Goal: Information Seeking & Learning: Learn about a topic

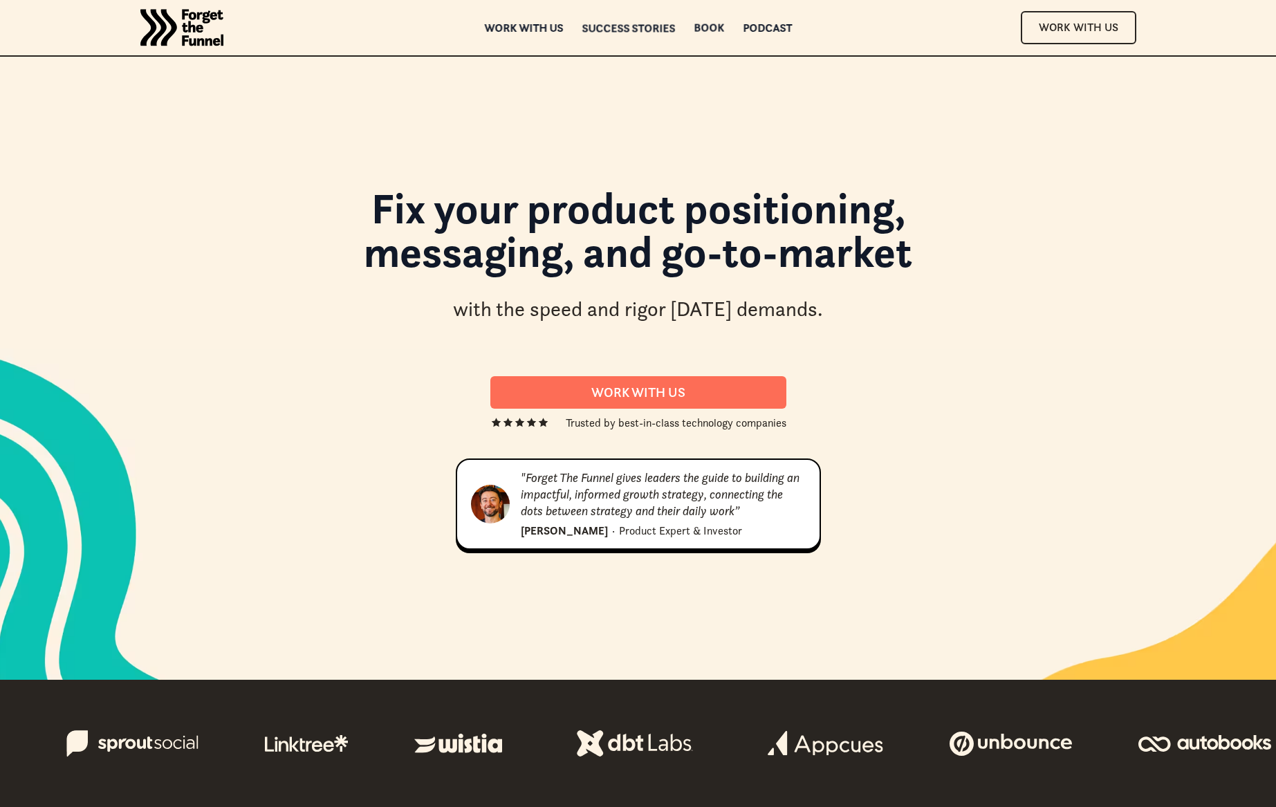
click at [639, 33] on div "ABOUT ABOUT Work with us Work with us Success Stories Success Stories Book Book…" at bounding box center [638, 27] width 1121 height 55
click at [638, 26] on div "Success Stories" at bounding box center [628, 28] width 93 height 10
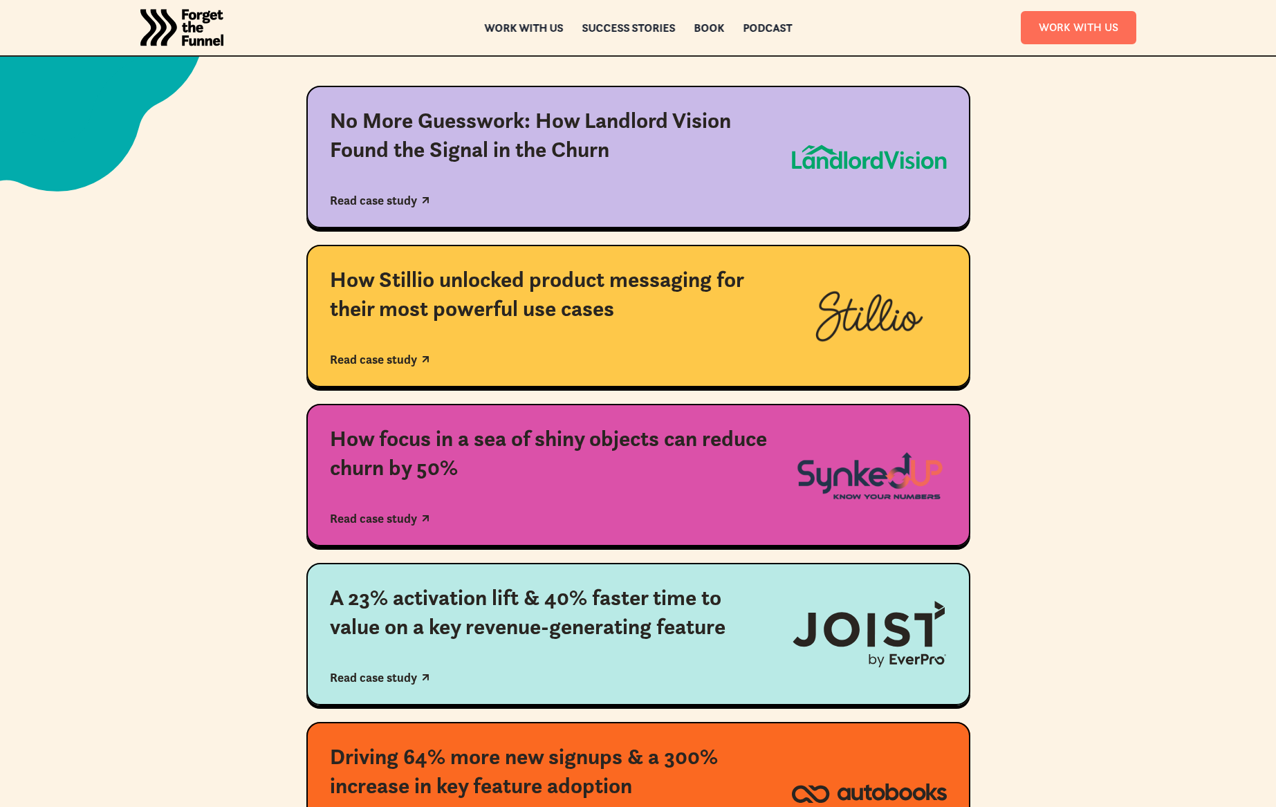
scroll to position [325, 0]
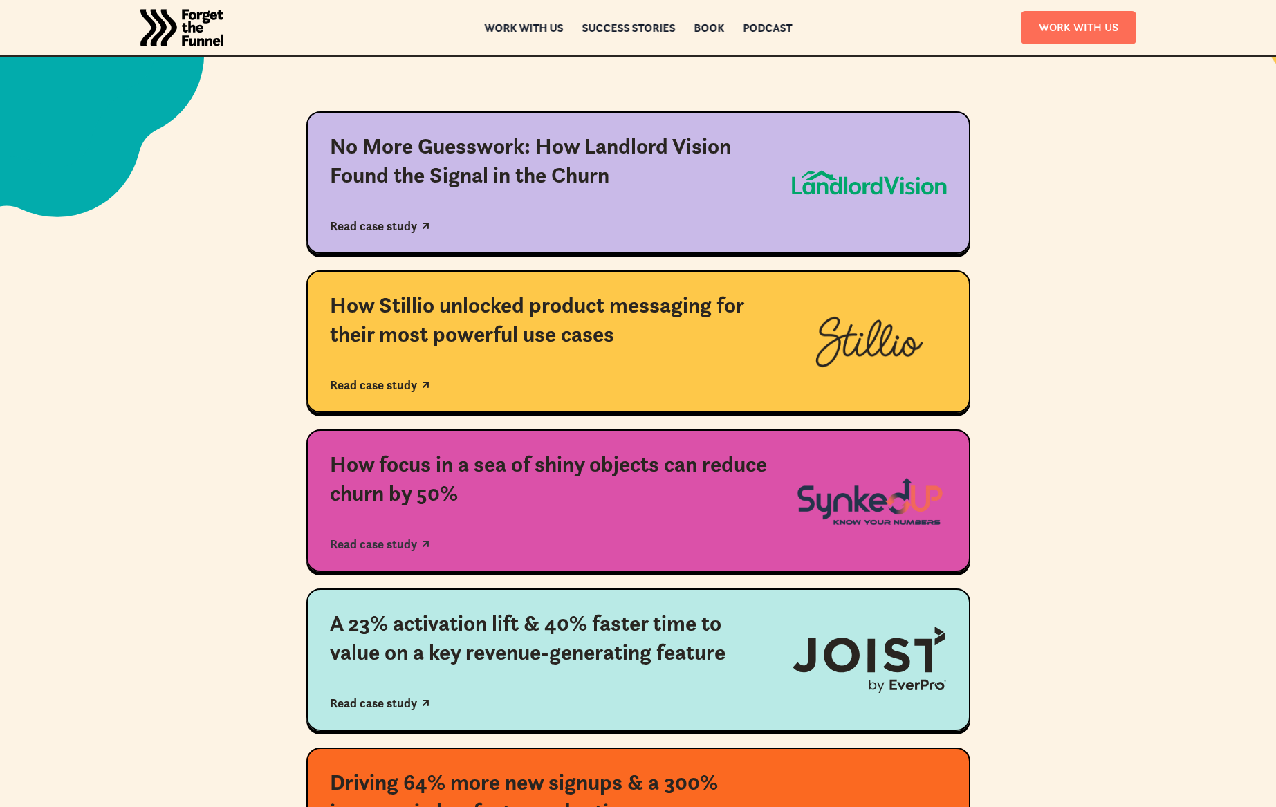
click at [872, 488] on img at bounding box center [869, 501] width 155 height 52
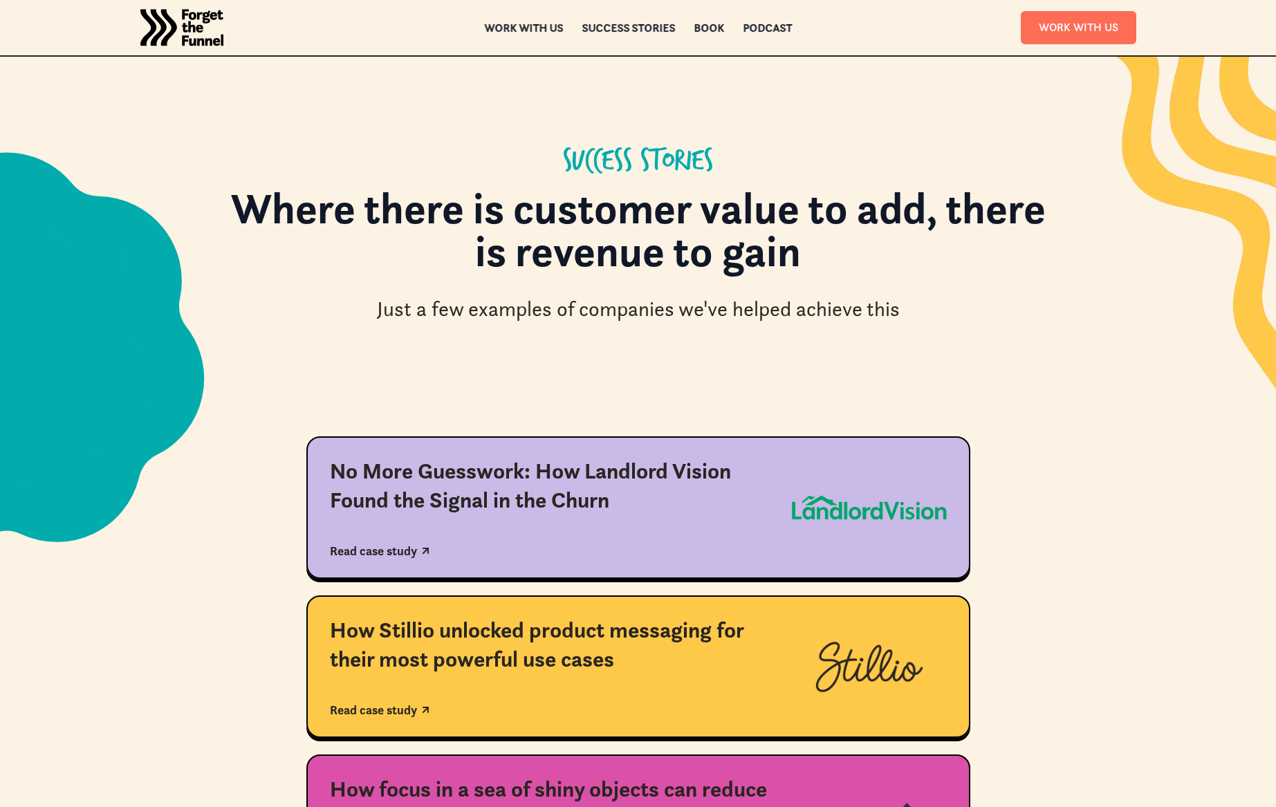
scroll to position [325, 0]
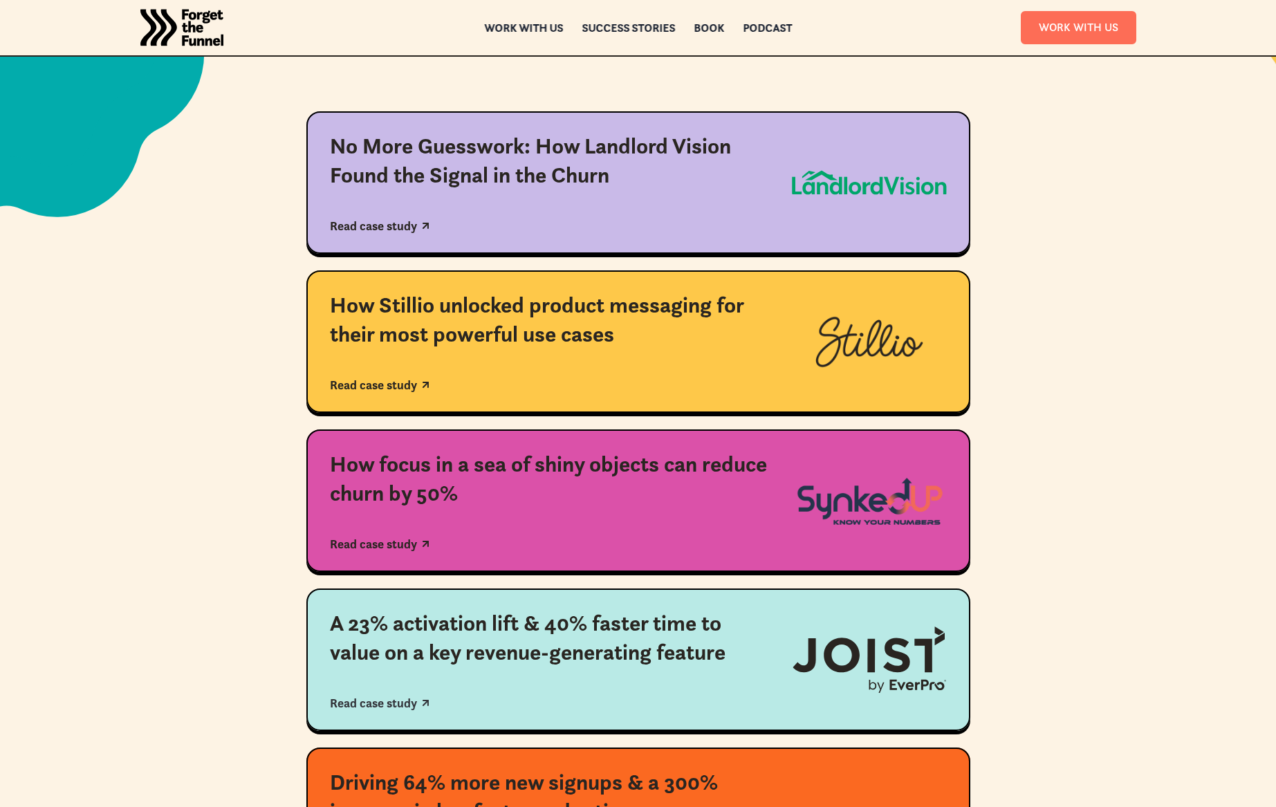
click at [856, 671] on img at bounding box center [869, 660] width 155 height 67
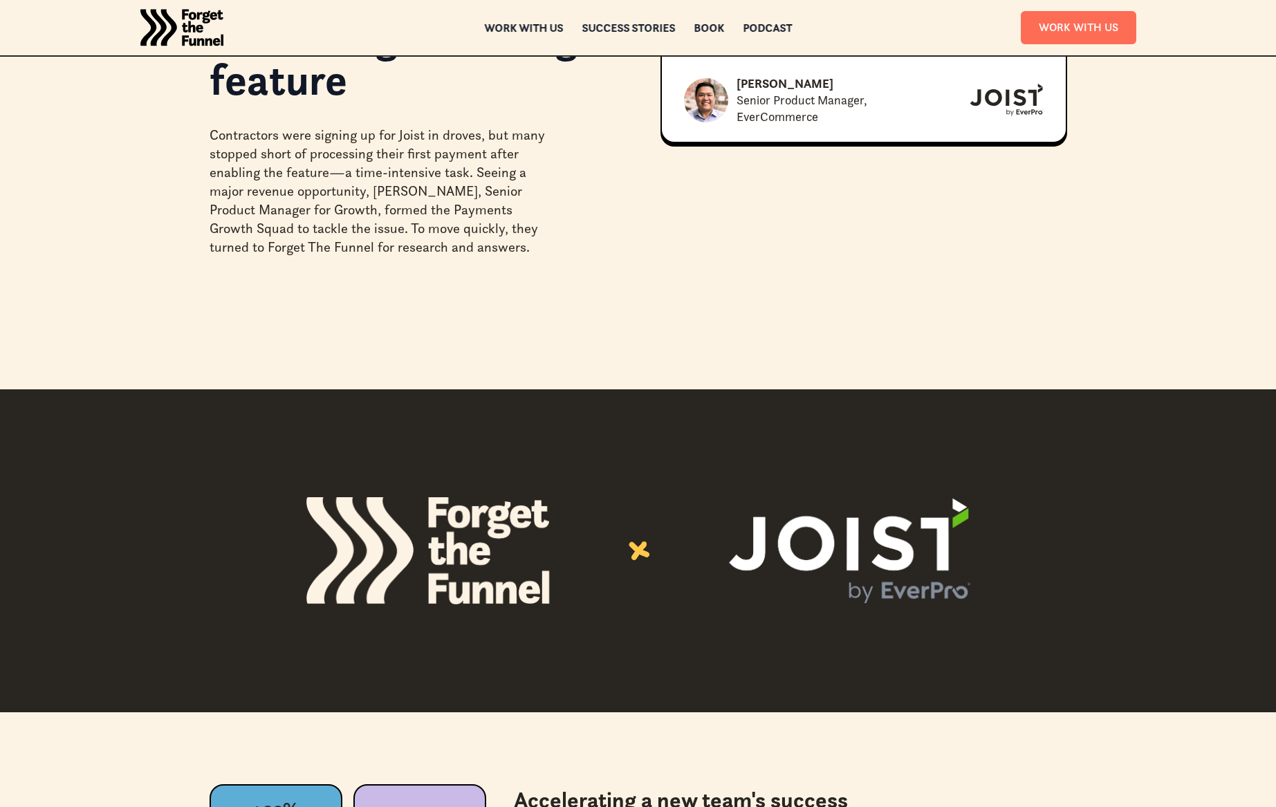
scroll to position [315, 0]
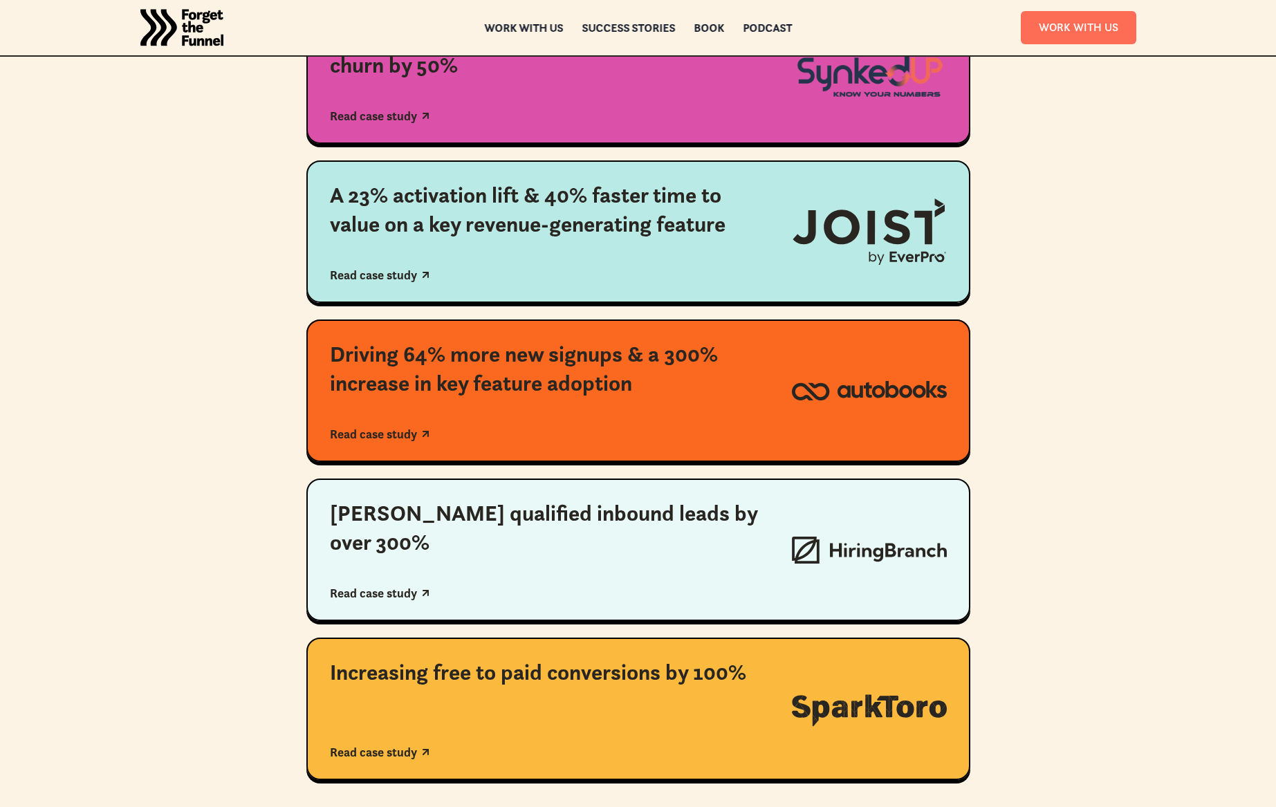
scroll to position [754, 0]
click at [464, 351] on div "Driving 64% more new signups & a 300% increase in key feature adoption" at bounding box center [549, 368] width 439 height 57
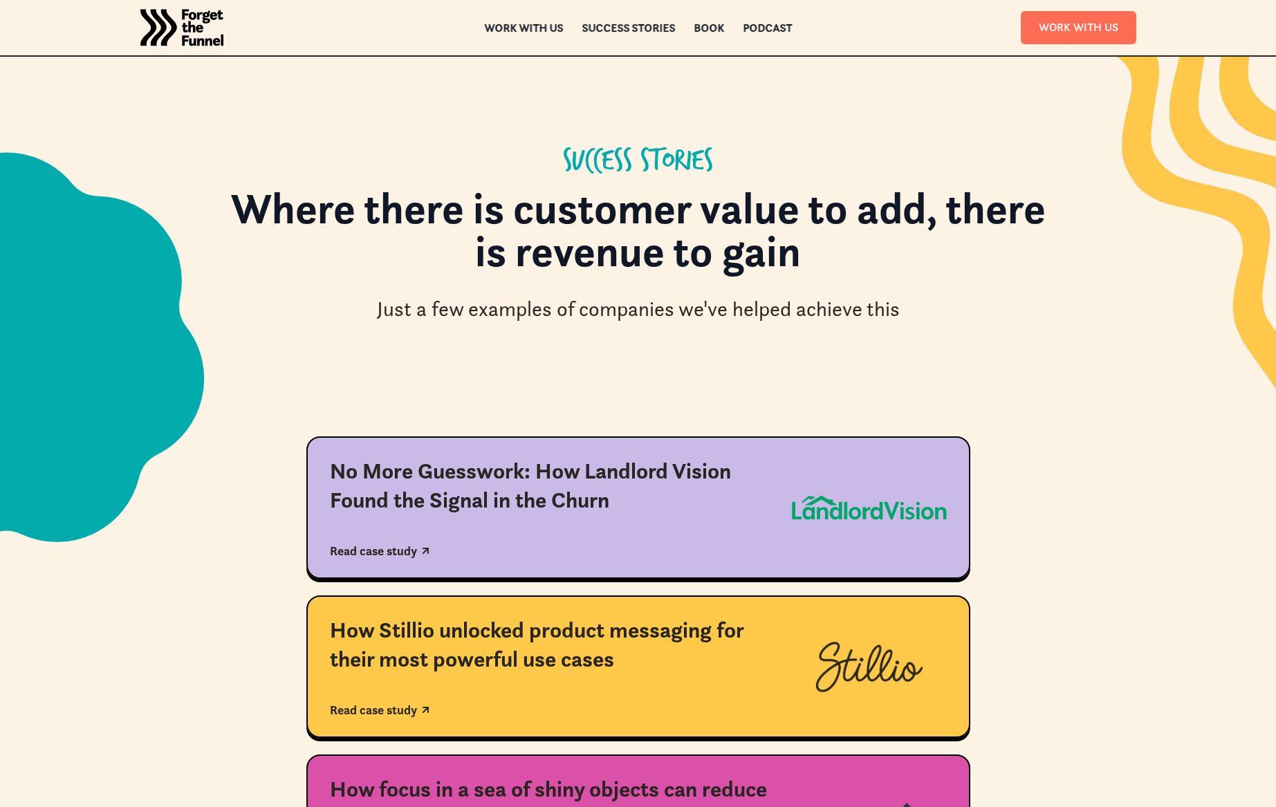
scroll to position [754, 0]
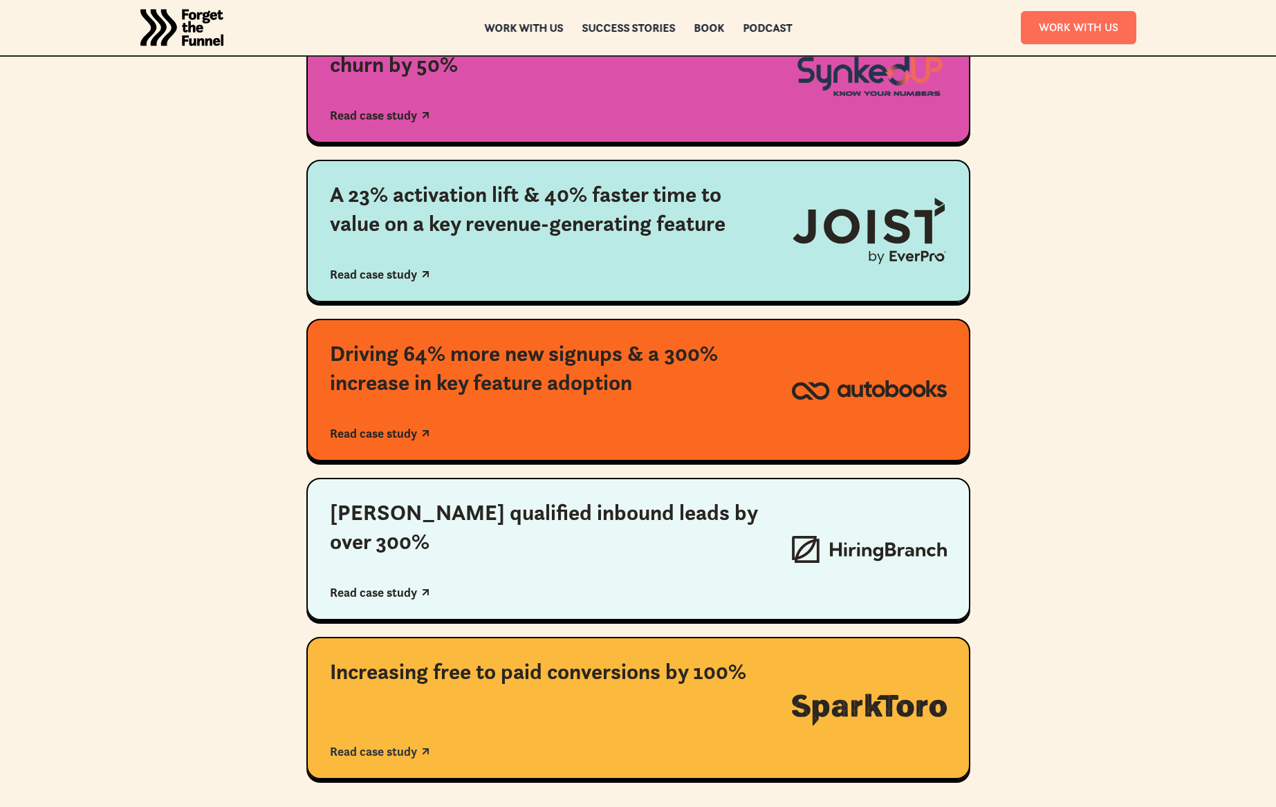
click at [576, 707] on div "Increasing free to paid conversions by 100% Read case study" at bounding box center [549, 708] width 439 height 101
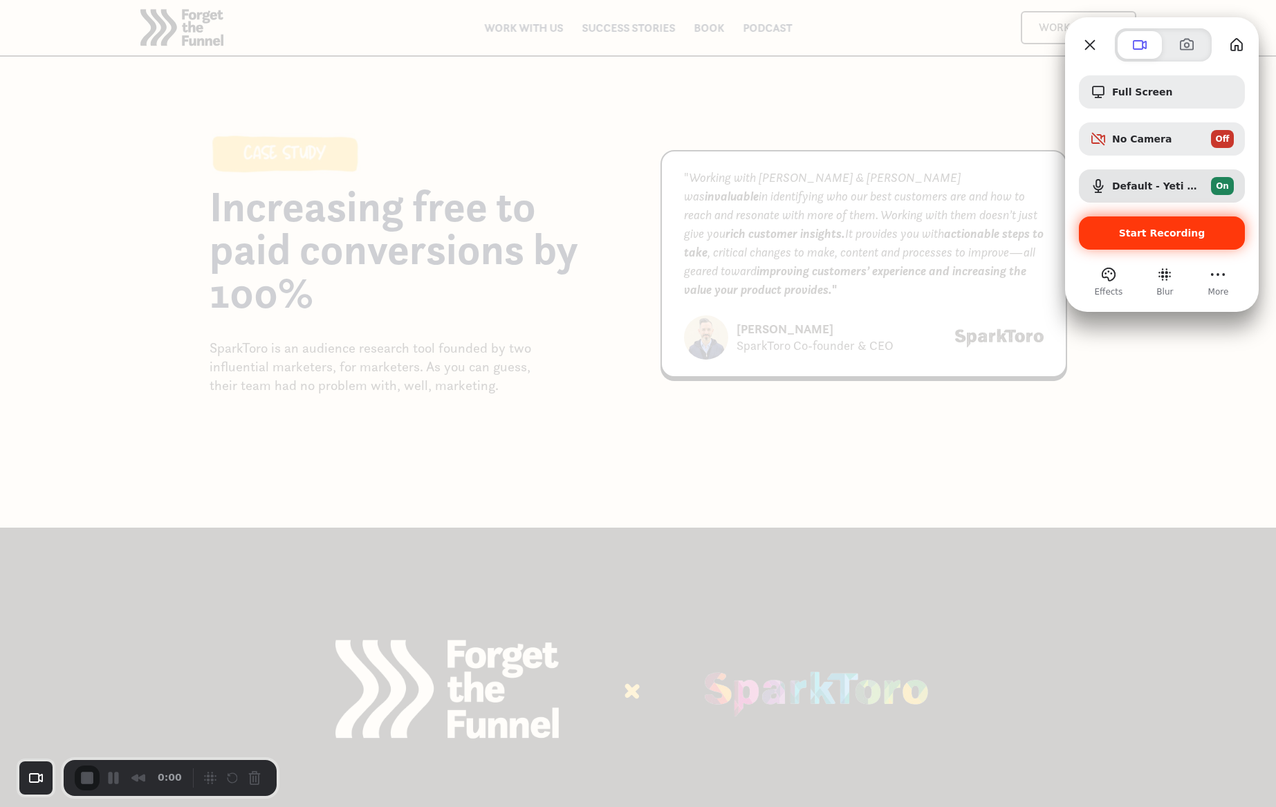
click at [1141, 232] on span "Start Recording" at bounding box center [1162, 233] width 86 height 11
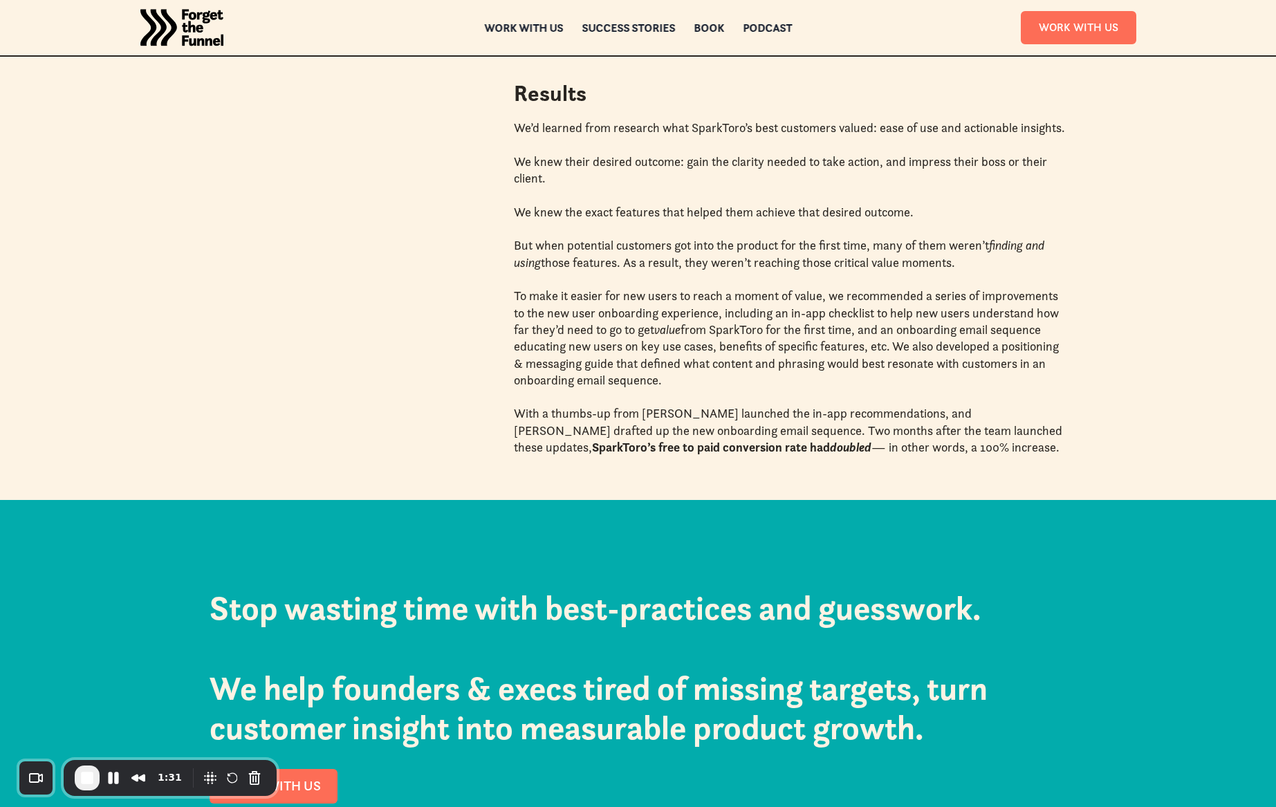
scroll to position [1671, 0]
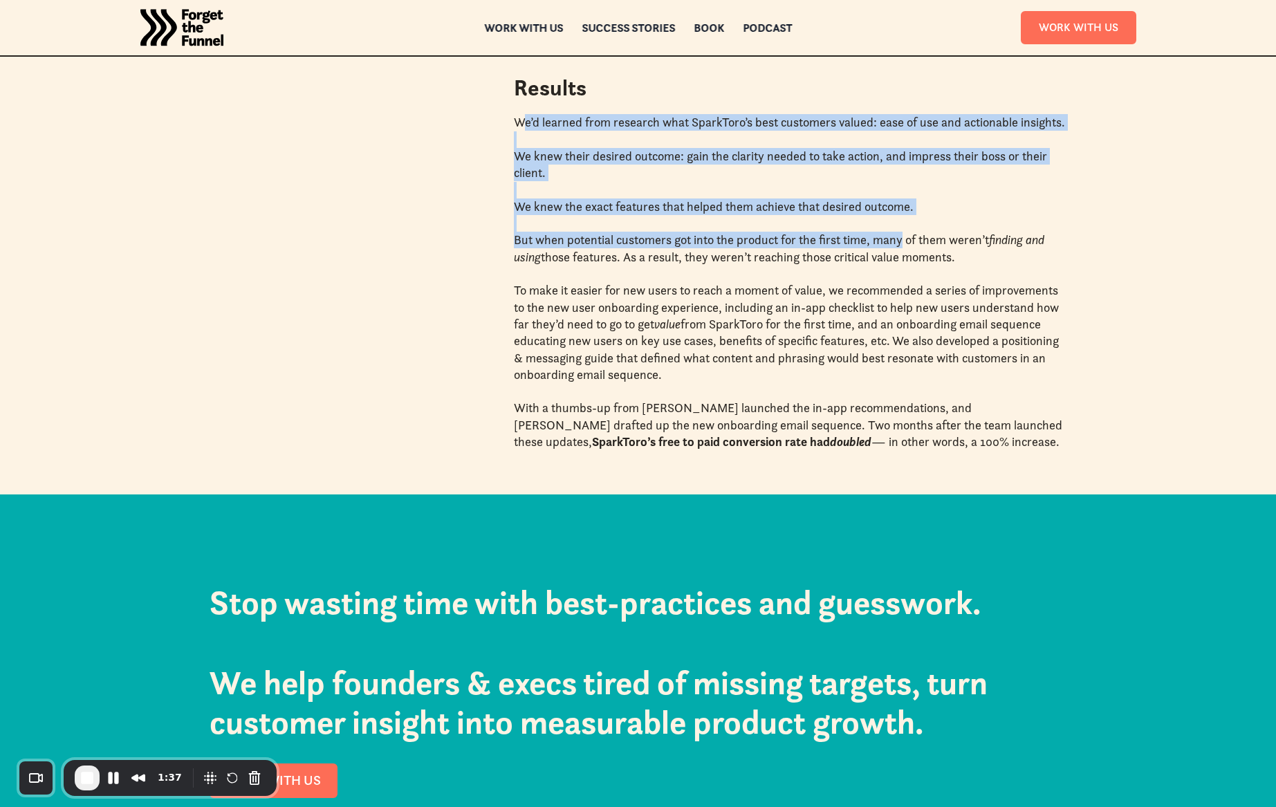
drag, startPoint x: 519, startPoint y: 123, endPoint x: 887, endPoint y: 241, distance: 386.5
click at [903, 241] on div "We’d learned from research what SparkToro’s best customers valued: ease of use …" at bounding box center [790, 282] width 553 height 336
drag, startPoint x: 816, startPoint y: 238, endPoint x: 782, endPoint y: 235, distance: 33.3
click at [815, 238] on p "But when potential customers got into the product for the first time, many of t…" at bounding box center [790, 249] width 553 height 34
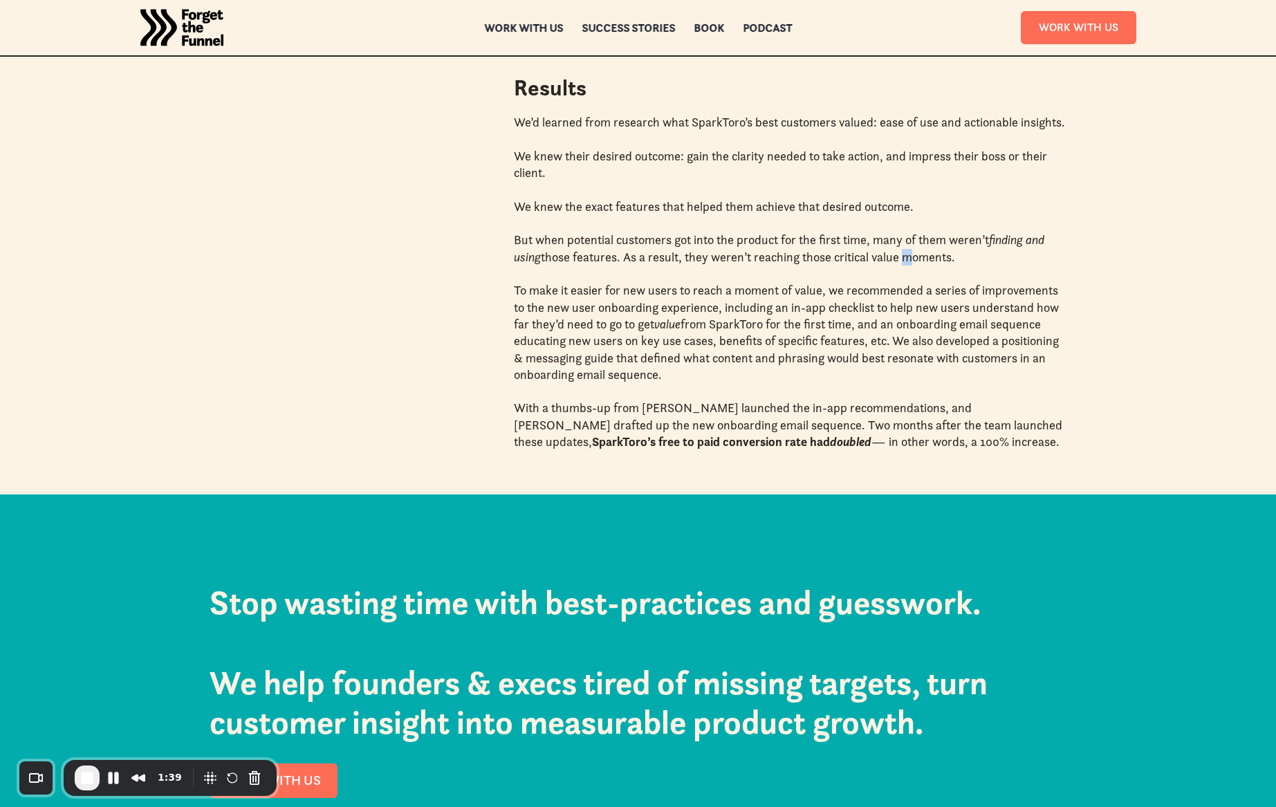
drag, startPoint x: 904, startPoint y: 252, endPoint x: 779, endPoint y: 248, distance: 125.3
click at [904, 252] on p "But when potential customers got into the product for the first time, many of t…" at bounding box center [790, 249] width 553 height 34
drag, startPoint x: 575, startPoint y: 235, endPoint x: 1008, endPoint y: 261, distance: 433.8
click at [1008, 261] on p "But when potential customers got into the product for the first time, many of t…" at bounding box center [790, 249] width 553 height 34
click at [686, 295] on p "To make it easier for new users to reach a moment of value, we recommended a se…" at bounding box center [790, 332] width 553 height 101
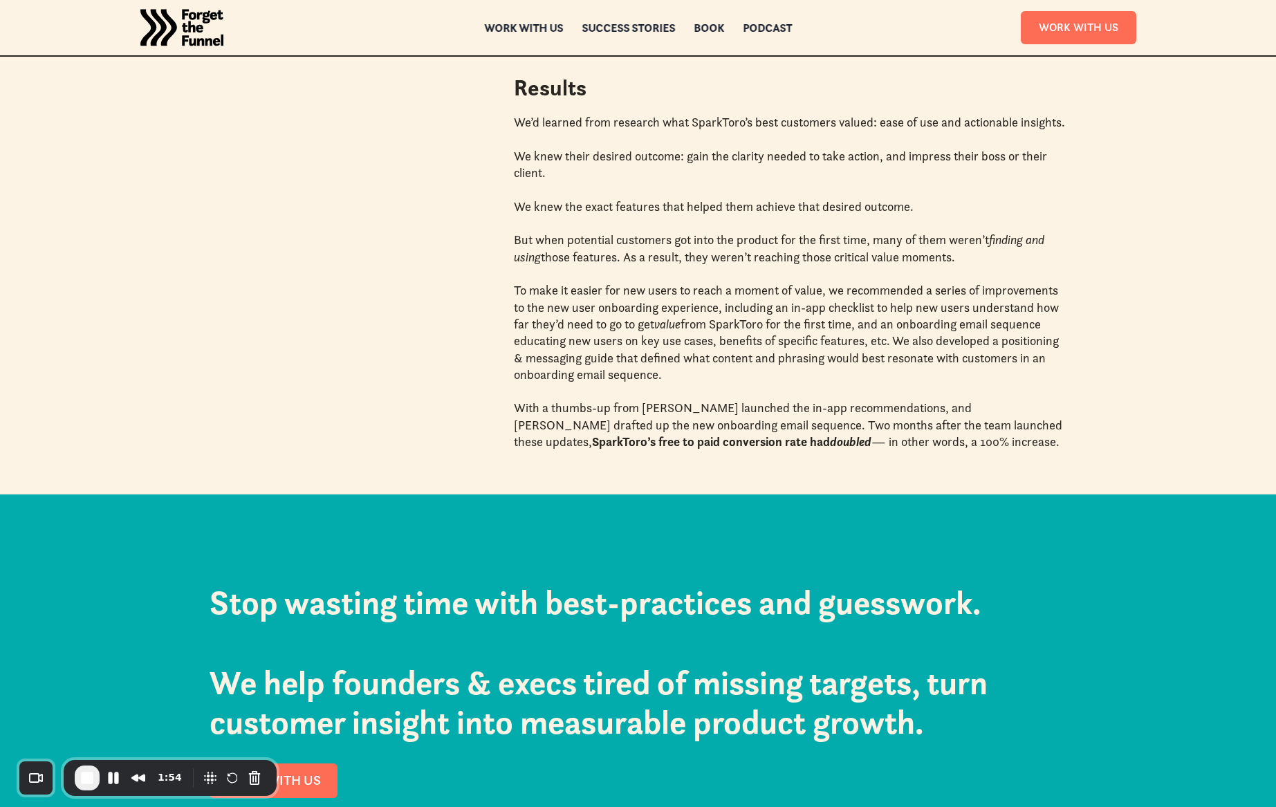
drag, startPoint x: 775, startPoint y: 305, endPoint x: 829, endPoint y: 373, distance: 86.2
click at [829, 373] on p "To make it easier for new users to reach a moment of value, we recommended a se…" at bounding box center [790, 332] width 553 height 101
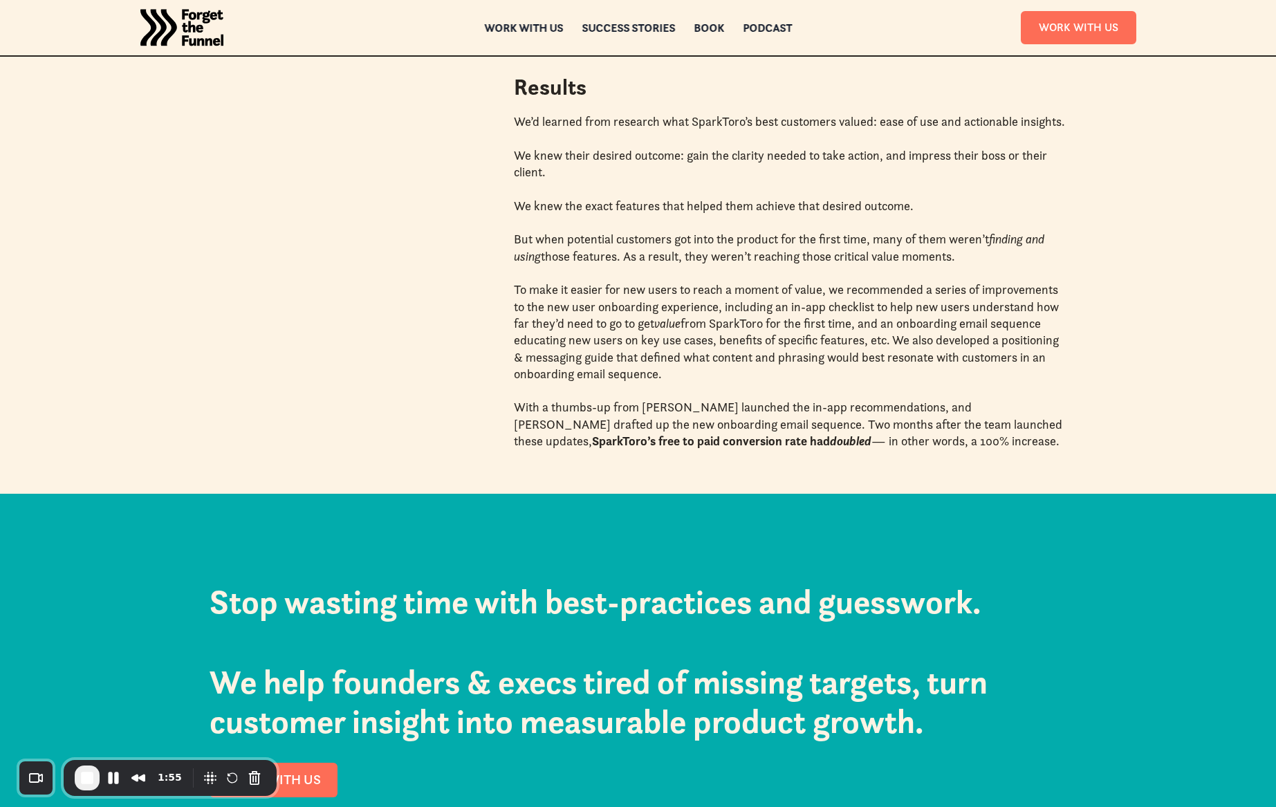
click at [776, 383] on p "‍" at bounding box center [790, 391] width 553 height 17
drag, startPoint x: 962, startPoint y: 258, endPoint x: 560, endPoint y: 248, distance: 401.3
click at [549, 239] on p "But when potential customers got into the product for the first time, many of t…" at bounding box center [790, 248] width 553 height 34
drag, startPoint x: 650, startPoint y: 371, endPoint x: 655, endPoint y: 400, distance: 28.9
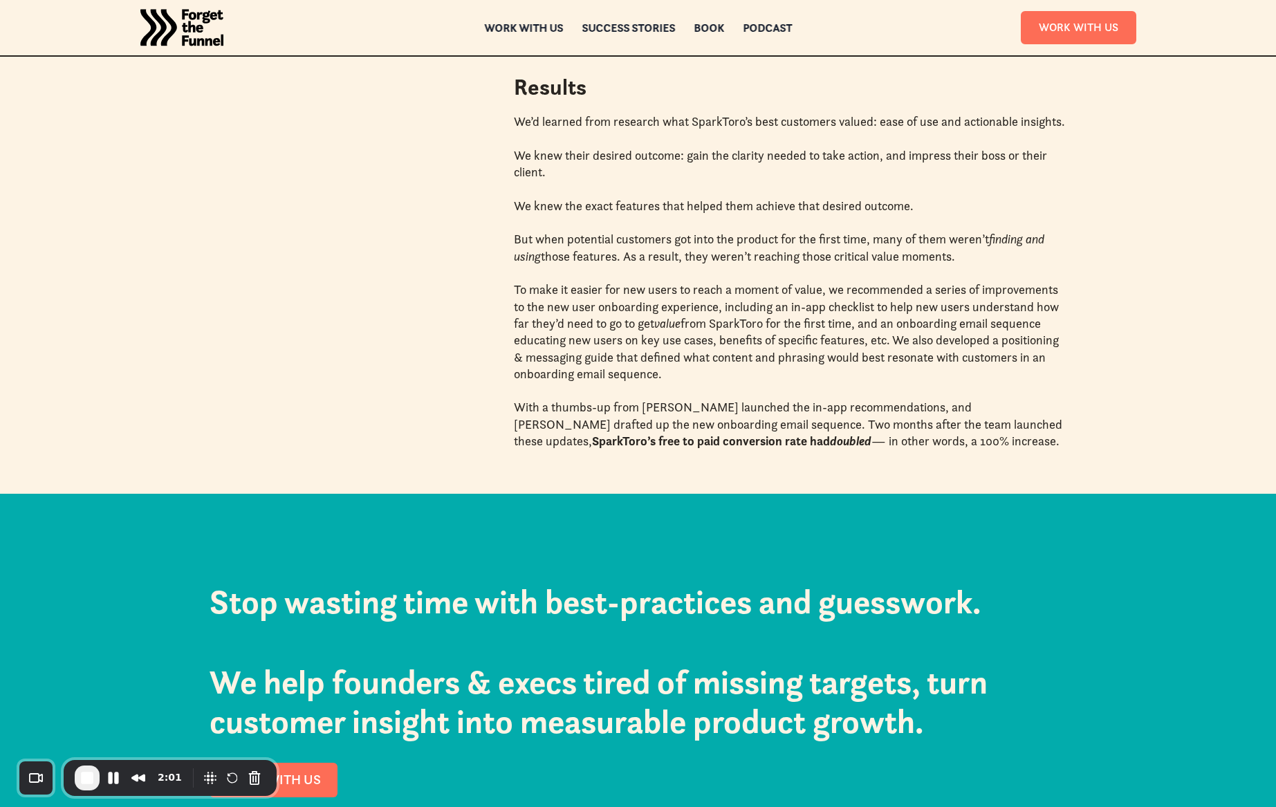
click at [706, 421] on p "With a thumbs-up from Rand, Casey launched the in-app recommendations, and Aman…" at bounding box center [790, 424] width 553 height 50
drag, startPoint x: 663, startPoint y: 377, endPoint x: 677, endPoint y: 380, distance: 14.8
click at [674, 380] on p "To make it easier for new users to reach a moment of value, we recommended a se…" at bounding box center [790, 332] width 553 height 101
drag, startPoint x: 677, startPoint y: 380, endPoint x: 564, endPoint y: 337, distance: 120.6
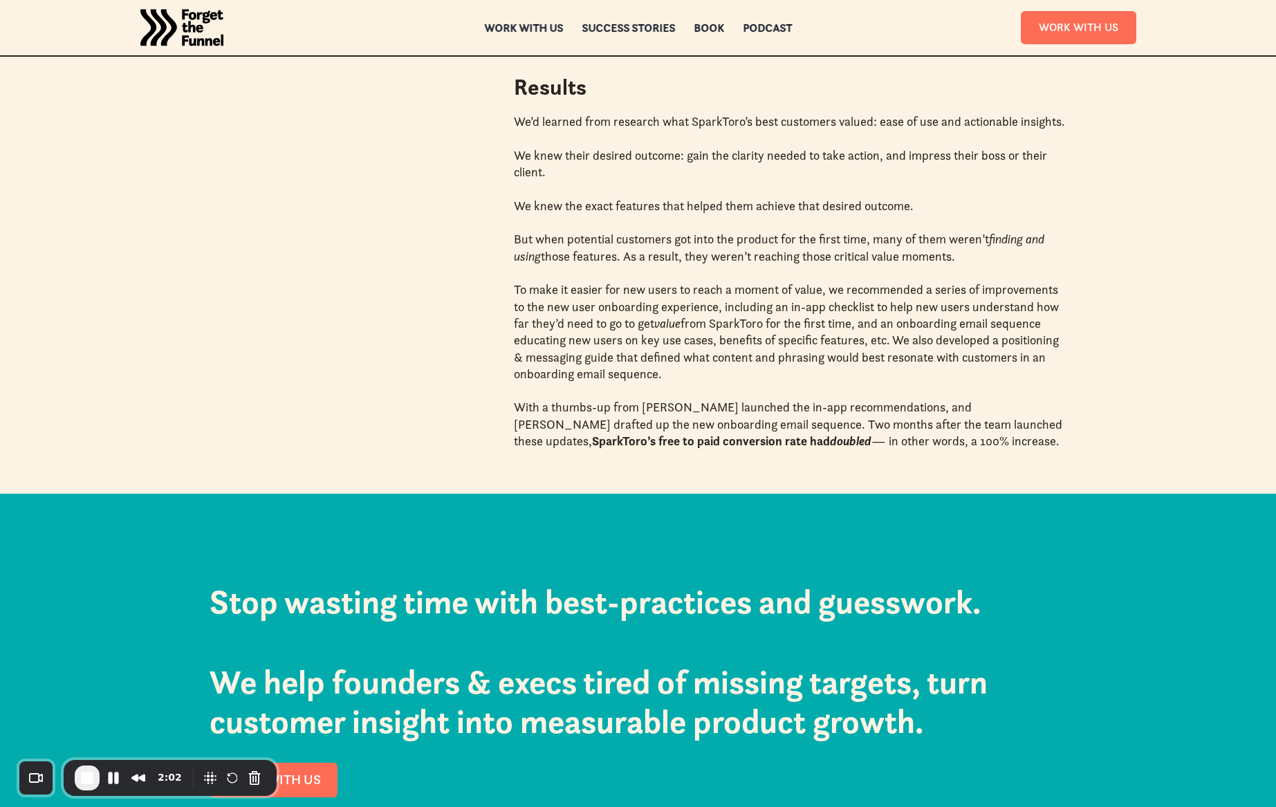
click at [646, 350] on p "To make it easier for new users to reach a moment of value, we recommended a se…" at bounding box center [790, 332] width 553 height 101
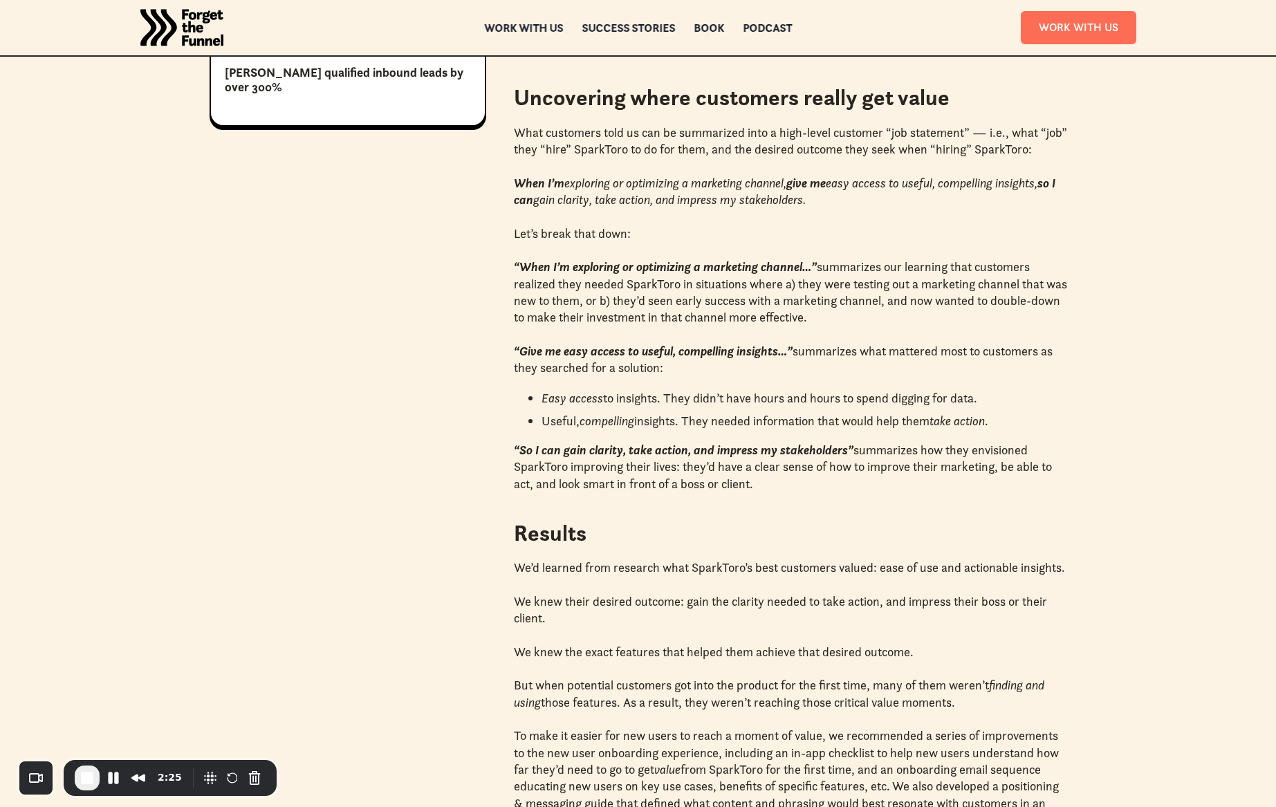
scroll to position [1224, 0]
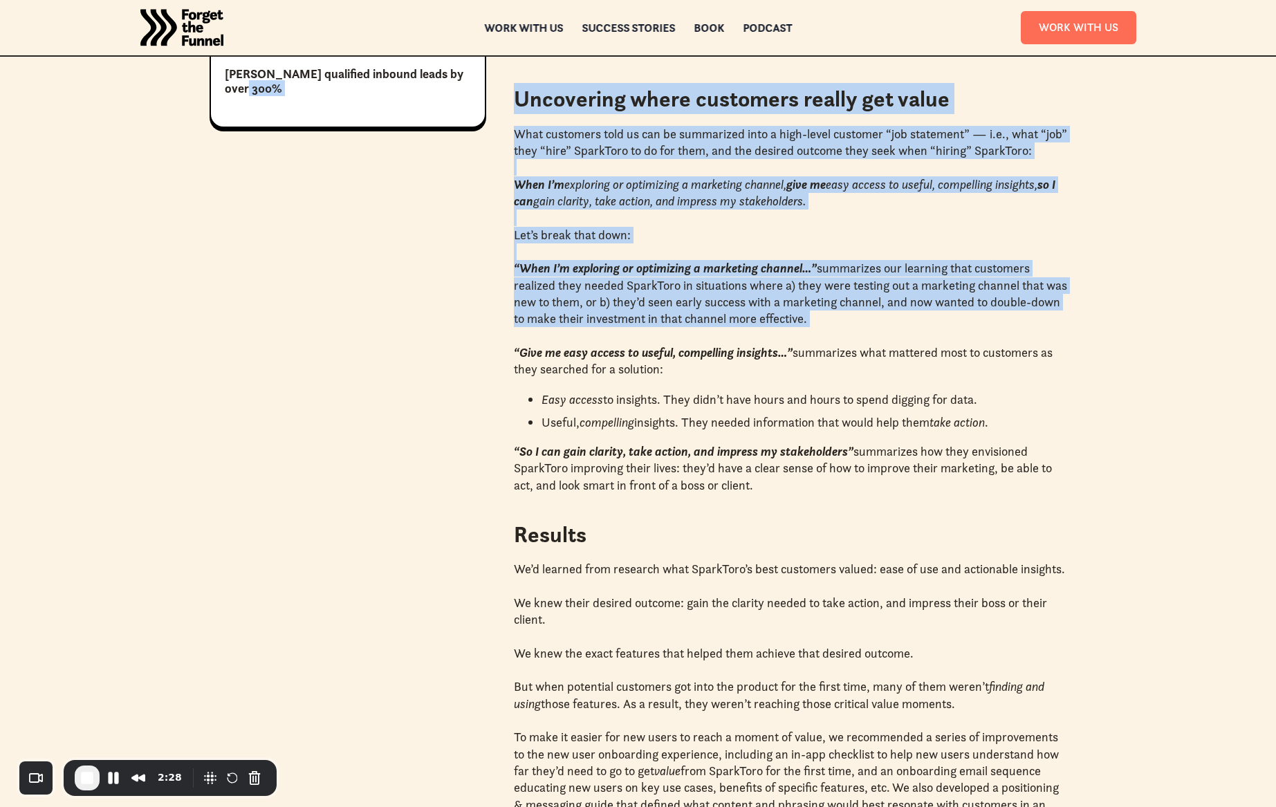
drag, startPoint x: 860, startPoint y: 327, endPoint x: 611, endPoint y: 273, distance: 254.3
click at [515, 262] on div "What customers told us can be summarized into a high-level customer “job statem…" at bounding box center [790, 310] width 553 height 368
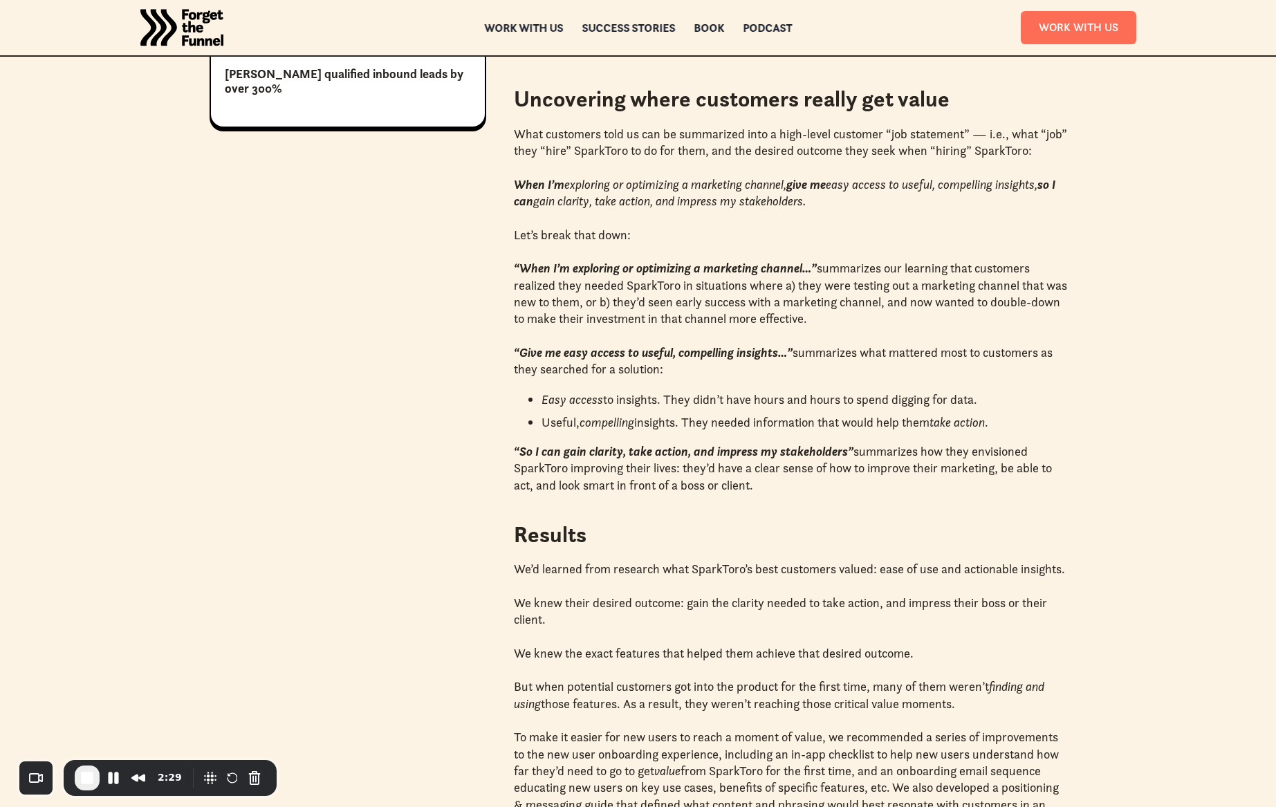
click at [614, 273] on em "“When I’m exploring or optimizing a marketing channel…”" at bounding box center [665, 268] width 303 height 16
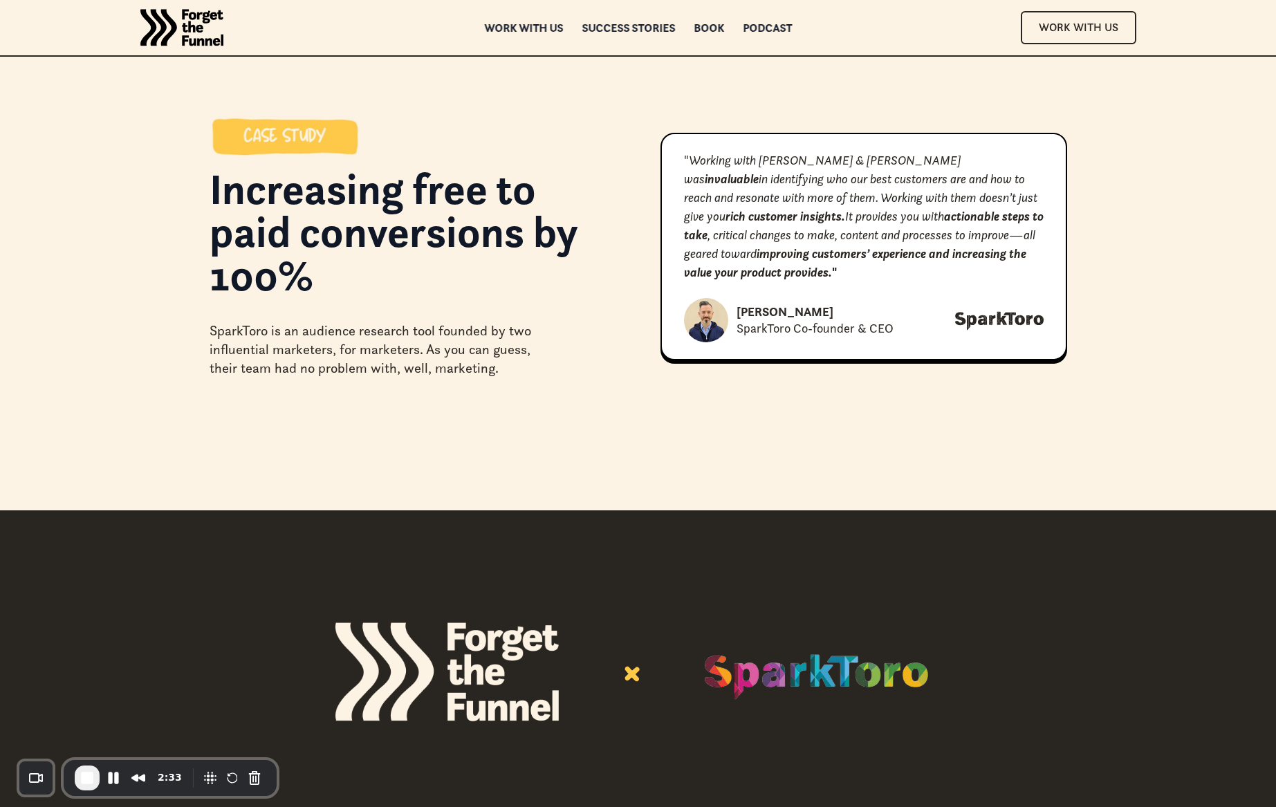
scroll to position [0, 0]
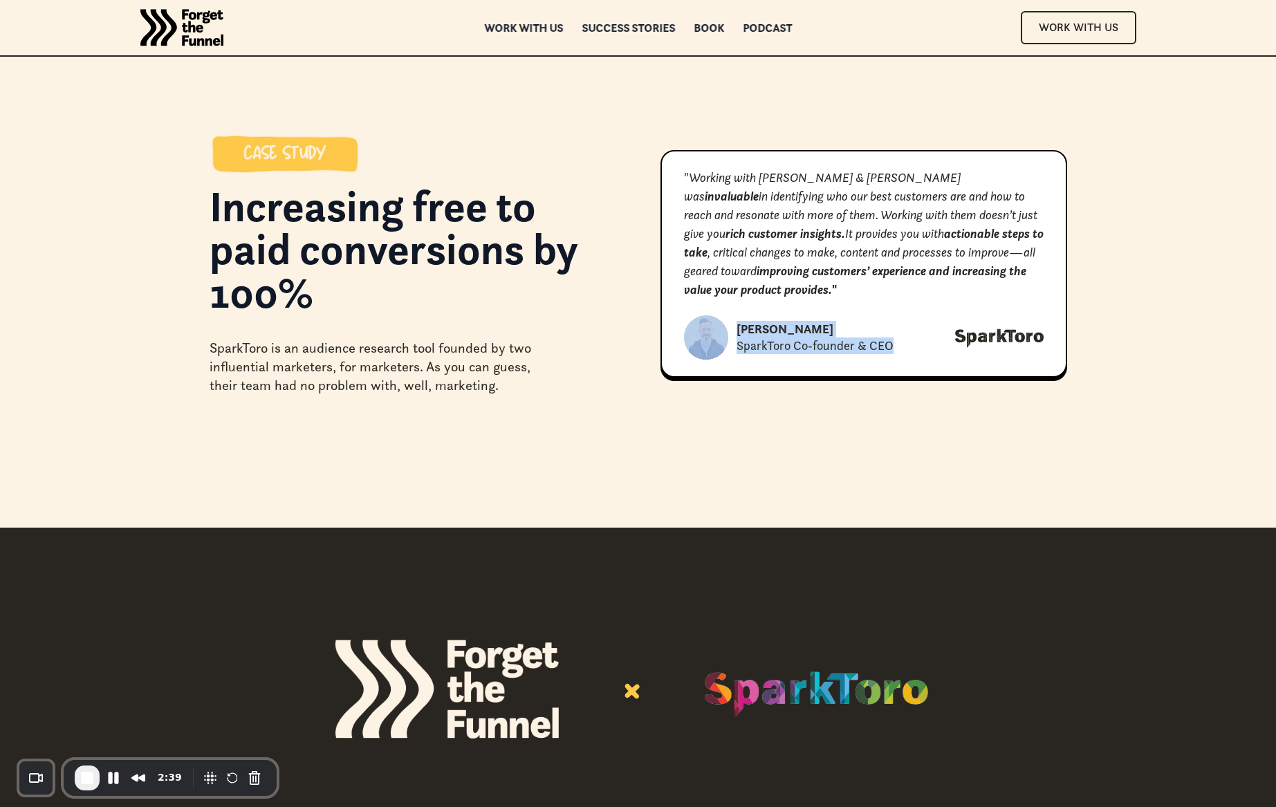
drag, startPoint x: 751, startPoint y: 339, endPoint x: 676, endPoint y: 333, distance: 74.9
click at [668, 329] on div "" Working with Claire & Gia was invaluable in identifying who our best customer…" at bounding box center [864, 264] width 407 height 228
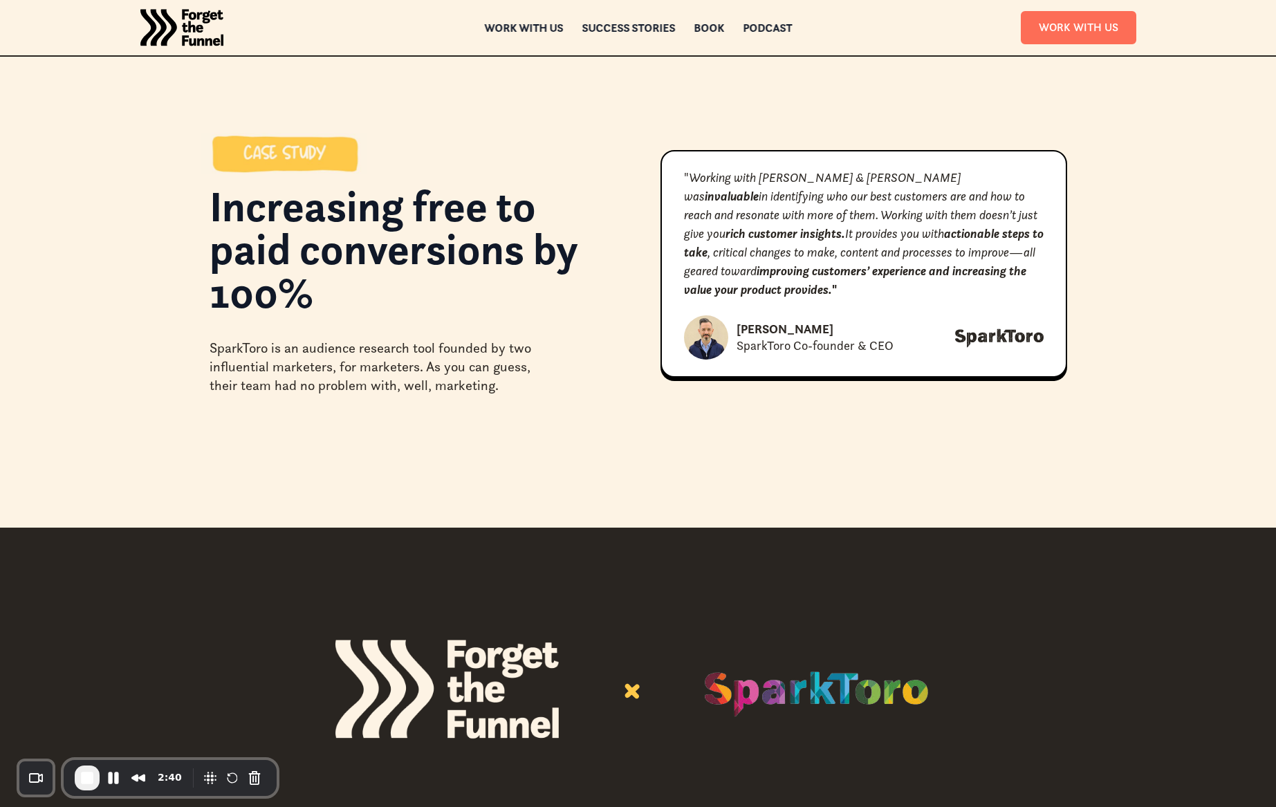
click at [935, 423] on div "Increasing free to paid conversions by 100% SparkToro is an audience research t…" at bounding box center [638, 264] width 1276 height 528
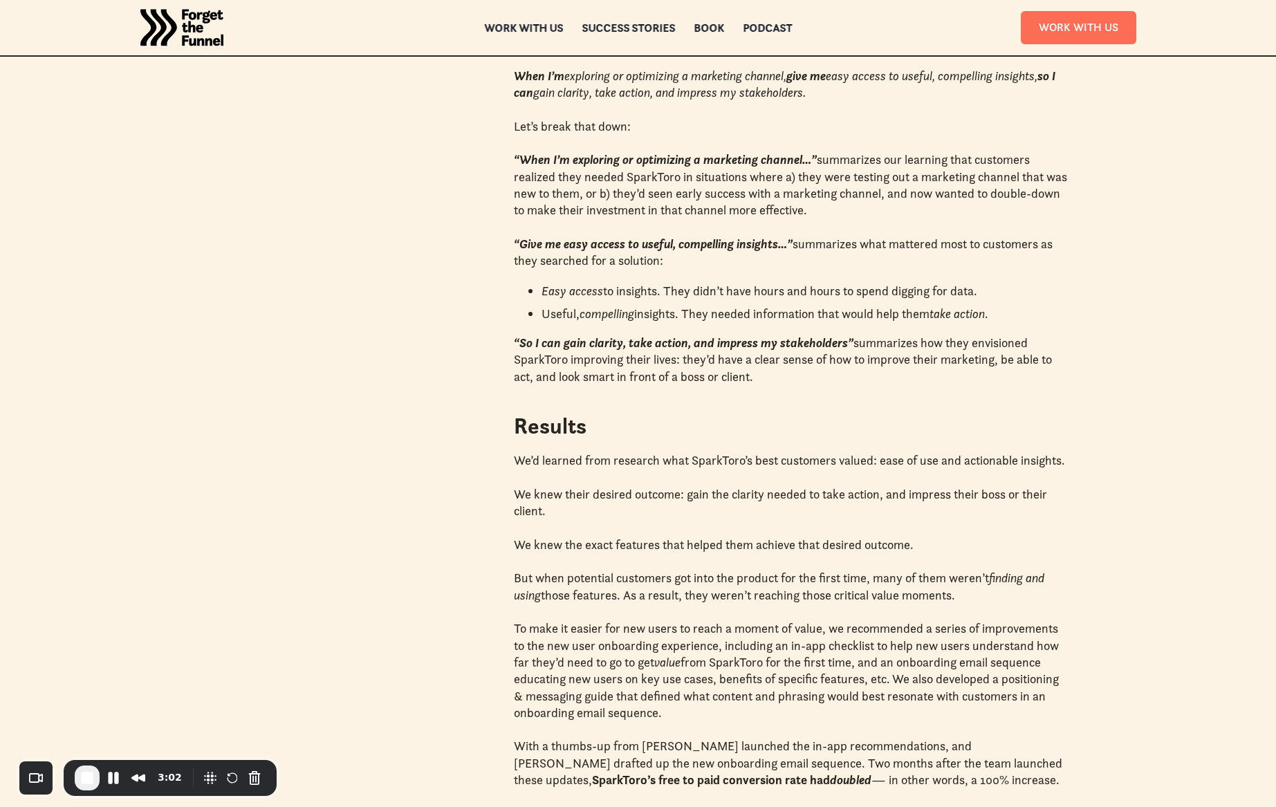
scroll to position [1444, 0]
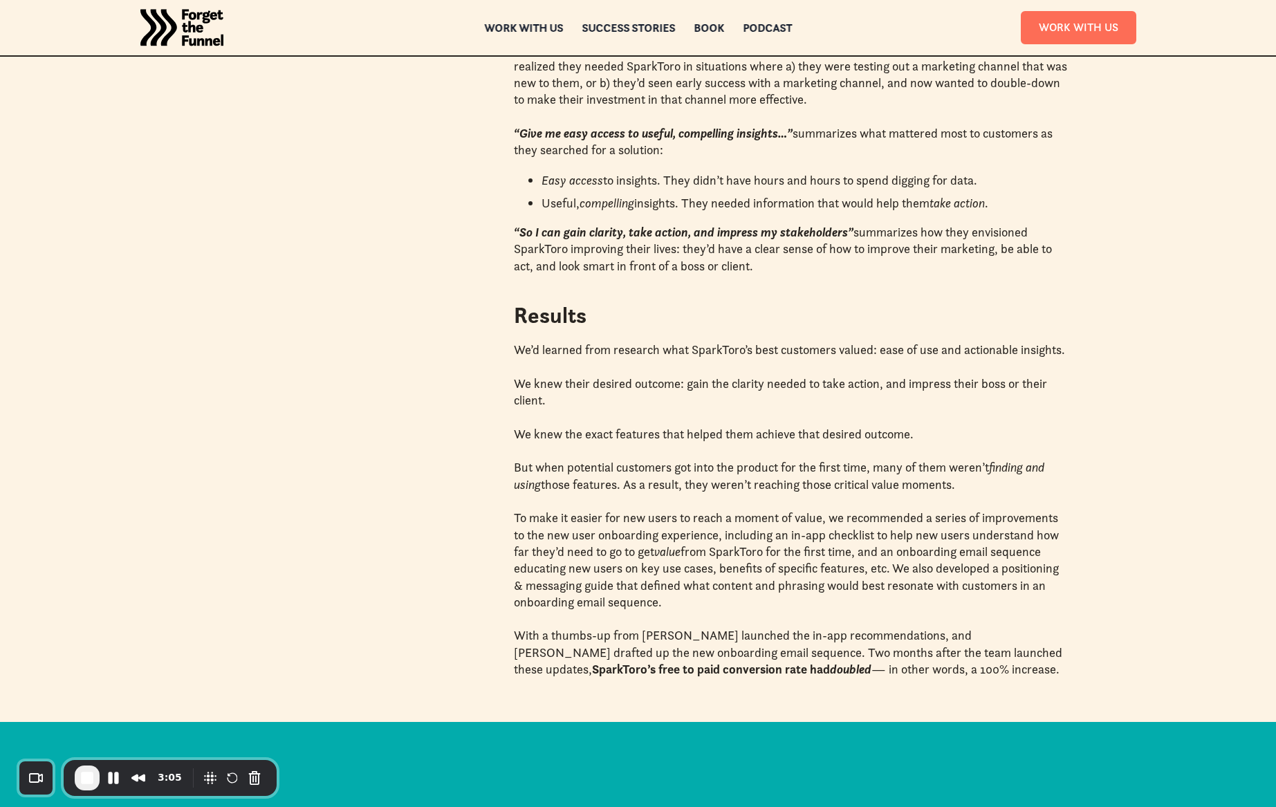
drag, startPoint x: 693, startPoint y: 602, endPoint x: 840, endPoint y: 626, distance: 148.6
click at [771, 616] on div "We’d learned from research what SparkToro’s best customers valued: ease of use …" at bounding box center [790, 510] width 553 height 336
drag, startPoint x: 968, startPoint y: 480, endPoint x: 977, endPoint y: 487, distance: 11.9
click at [968, 480] on p "But when potential customers got into the product for the first time, many of t…" at bounding box center [790, 476] width 553 height 34
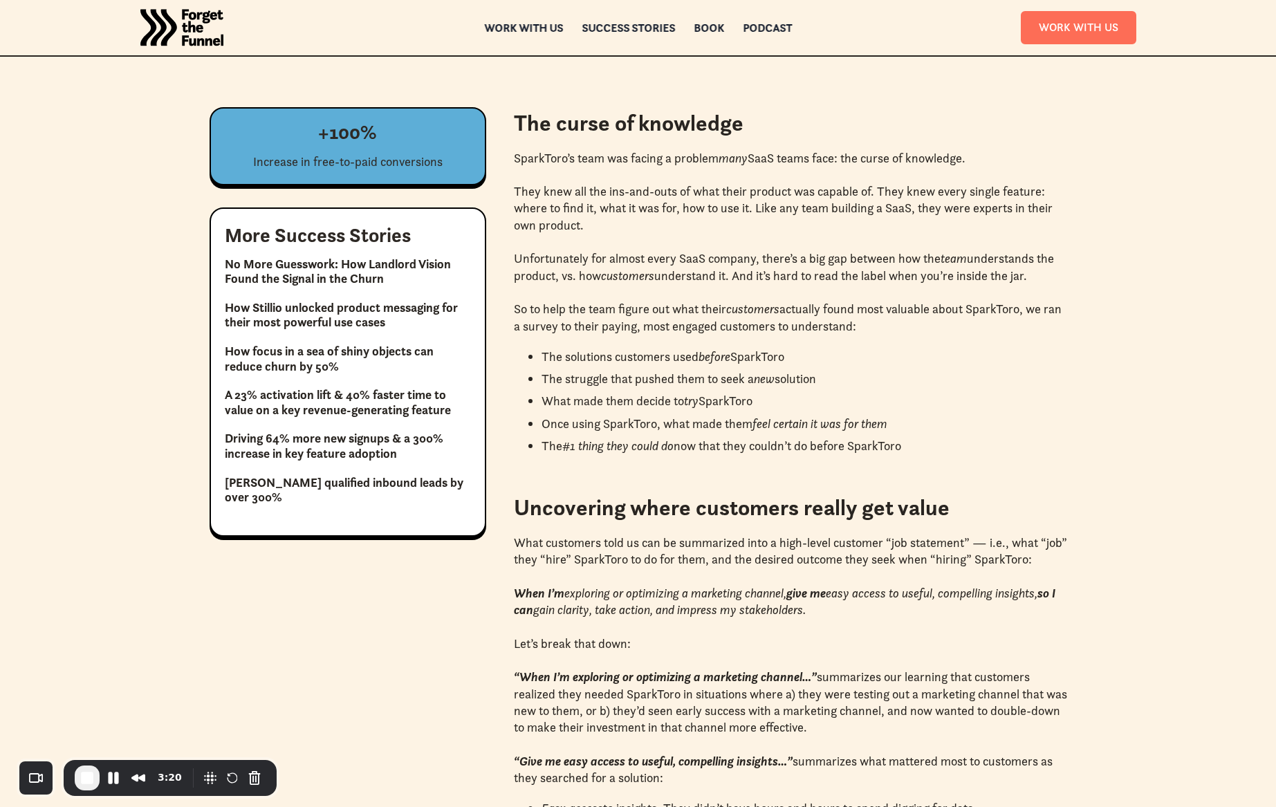
scroll to position [820, 0]
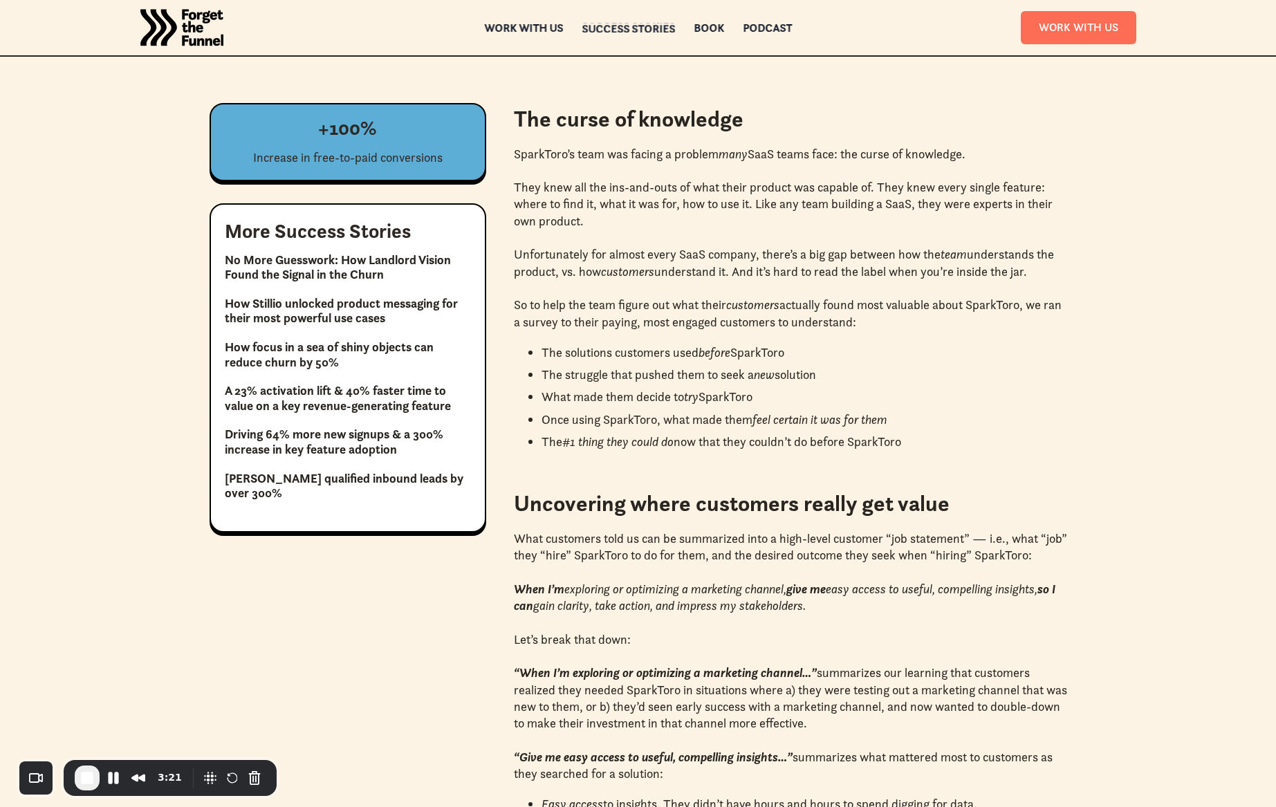
click at [639, 24] on div "Success Stories" at bounding box center [628, 29] width 93 height 10
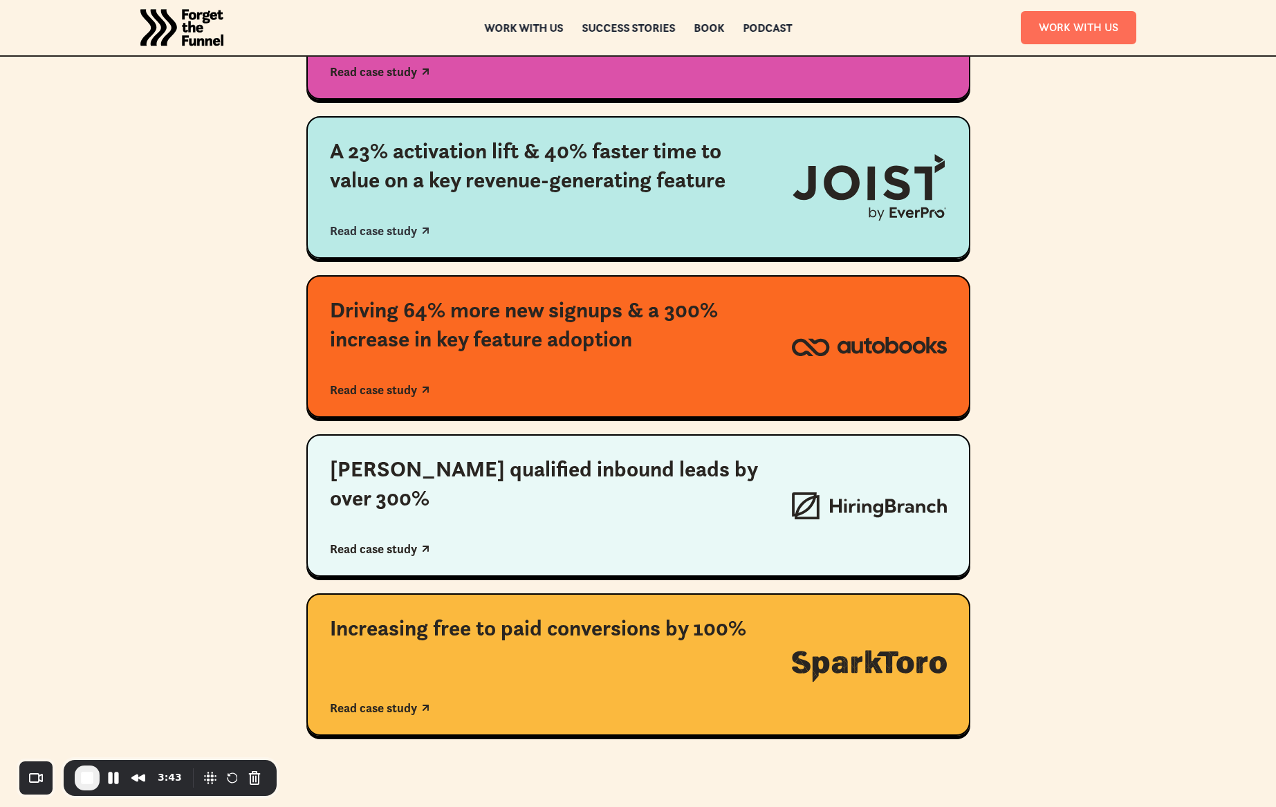
scroll to position [735, 0]
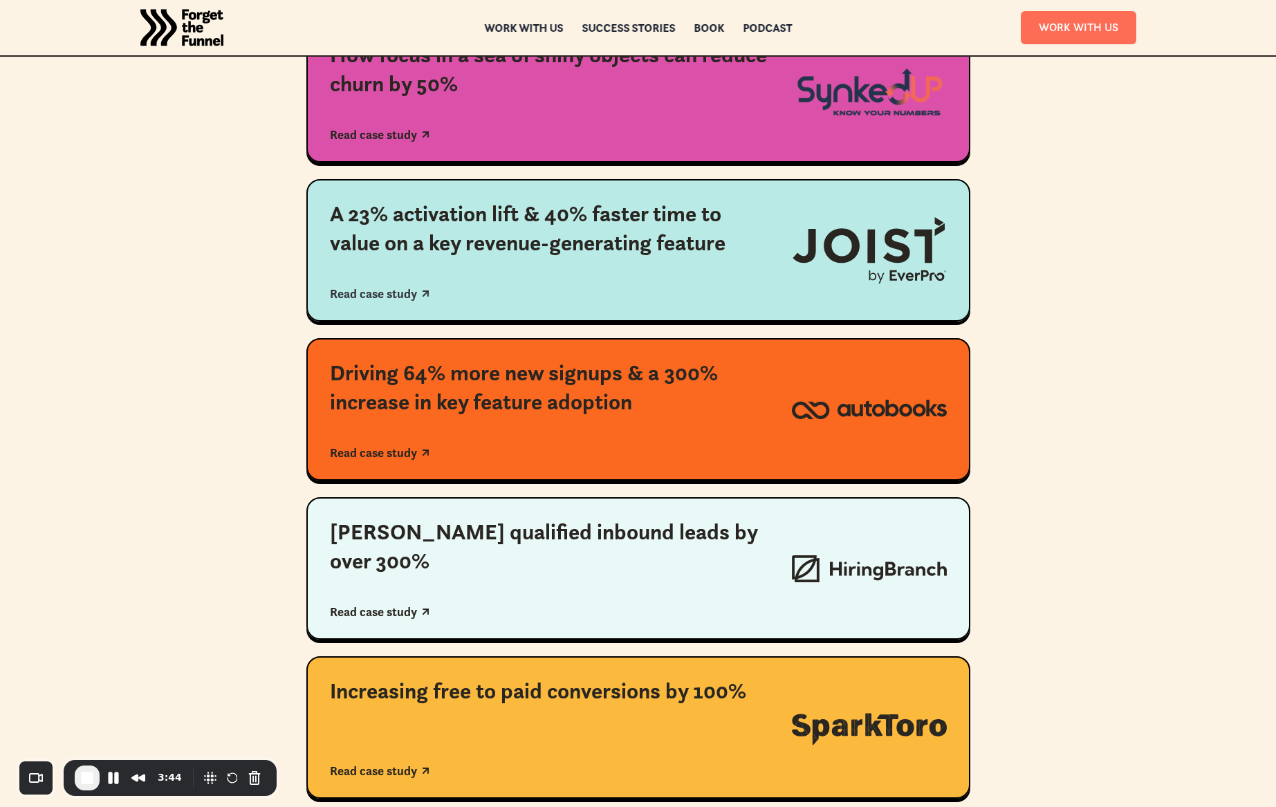
click at [876, 257] on img at bounding box center [869, 250] width 155 height 67
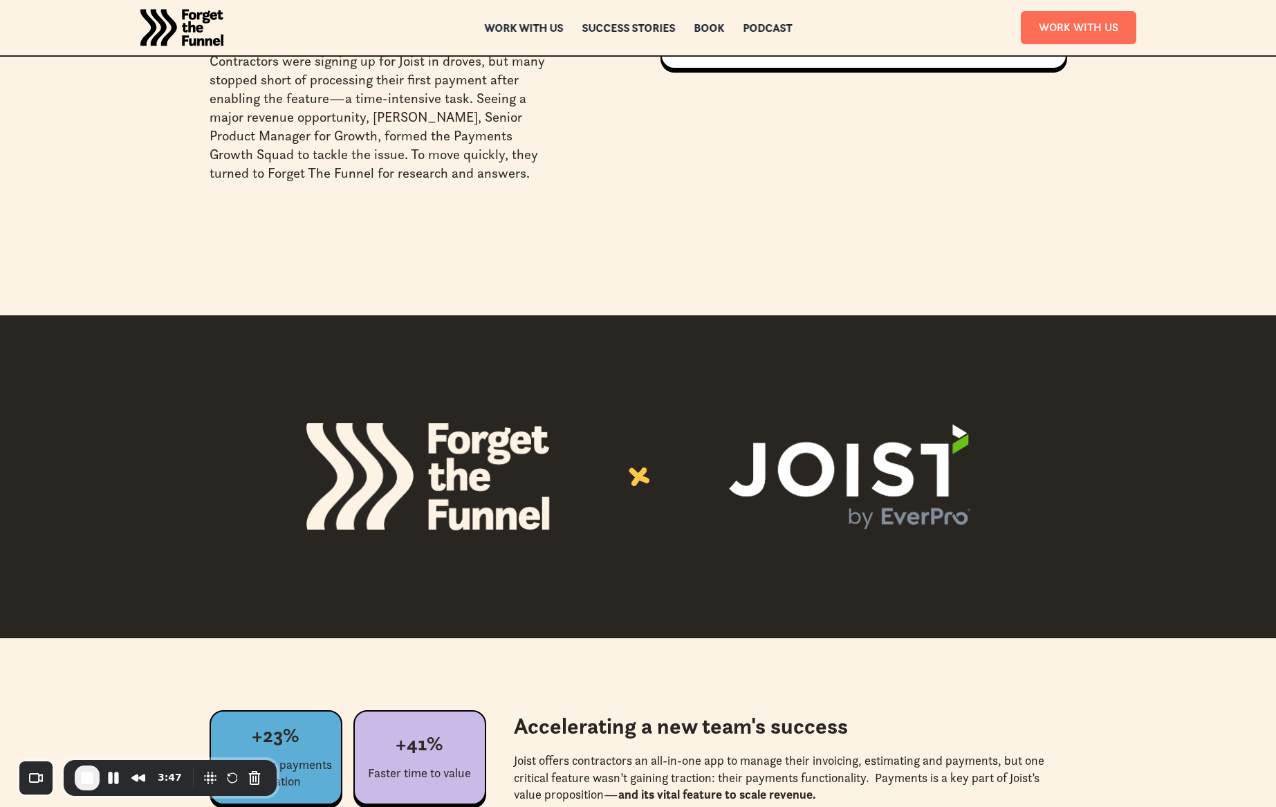
scroll to position [374, 0]
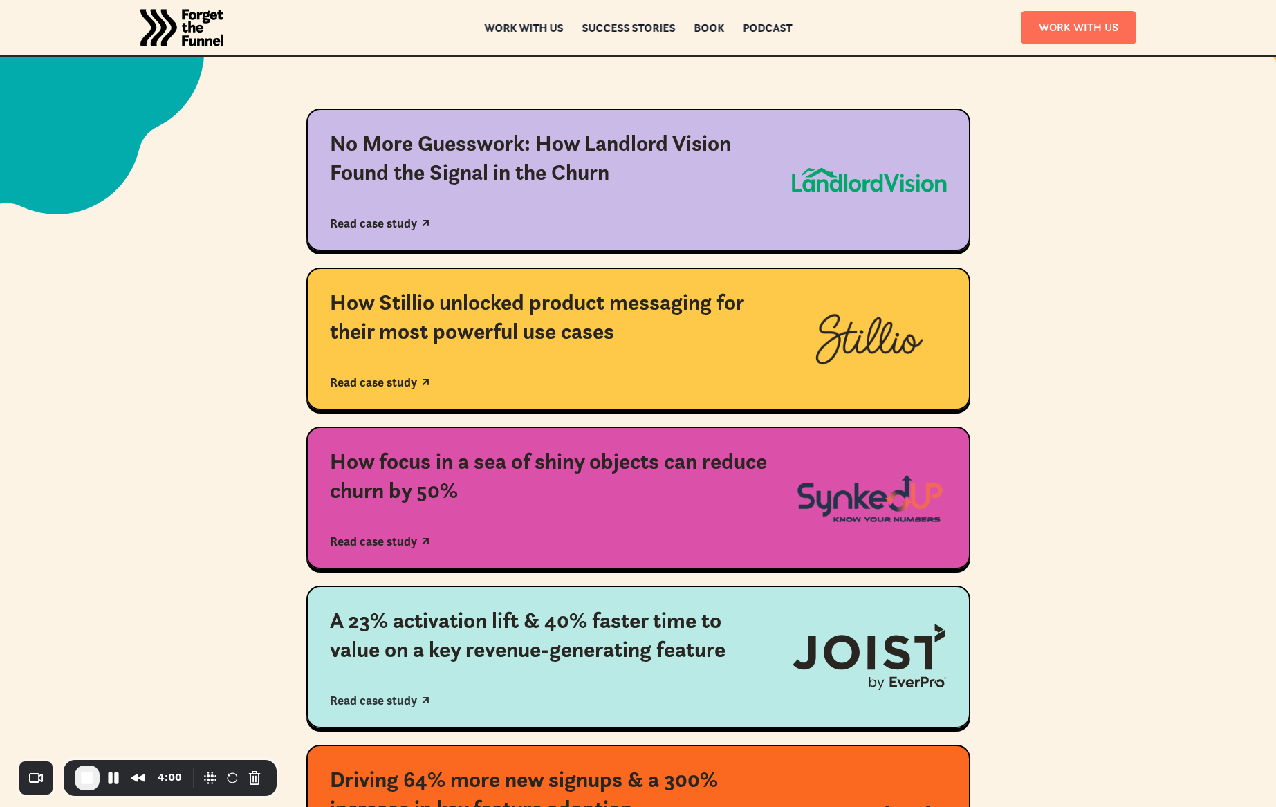
scroll to position [321, 0]
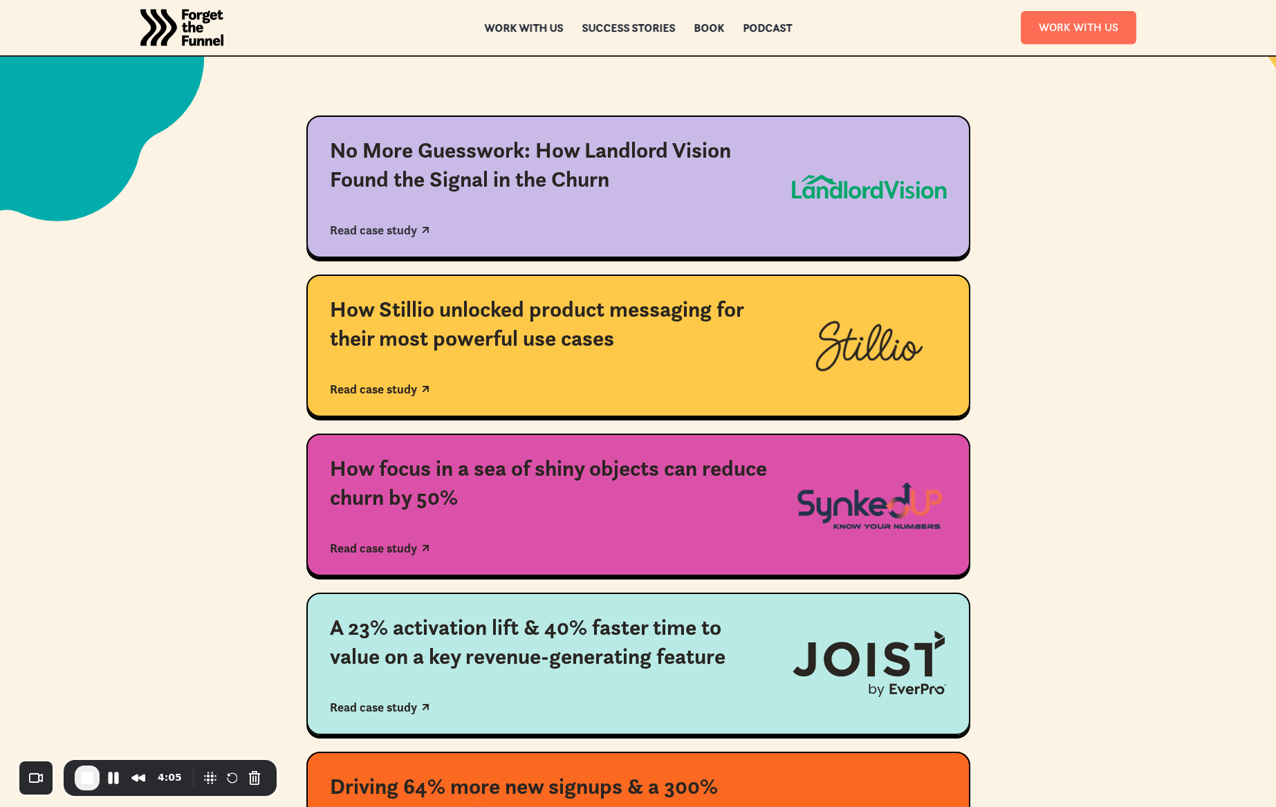
click at [825, 174] on img at bounding box center [869, 186] width 155 height 25
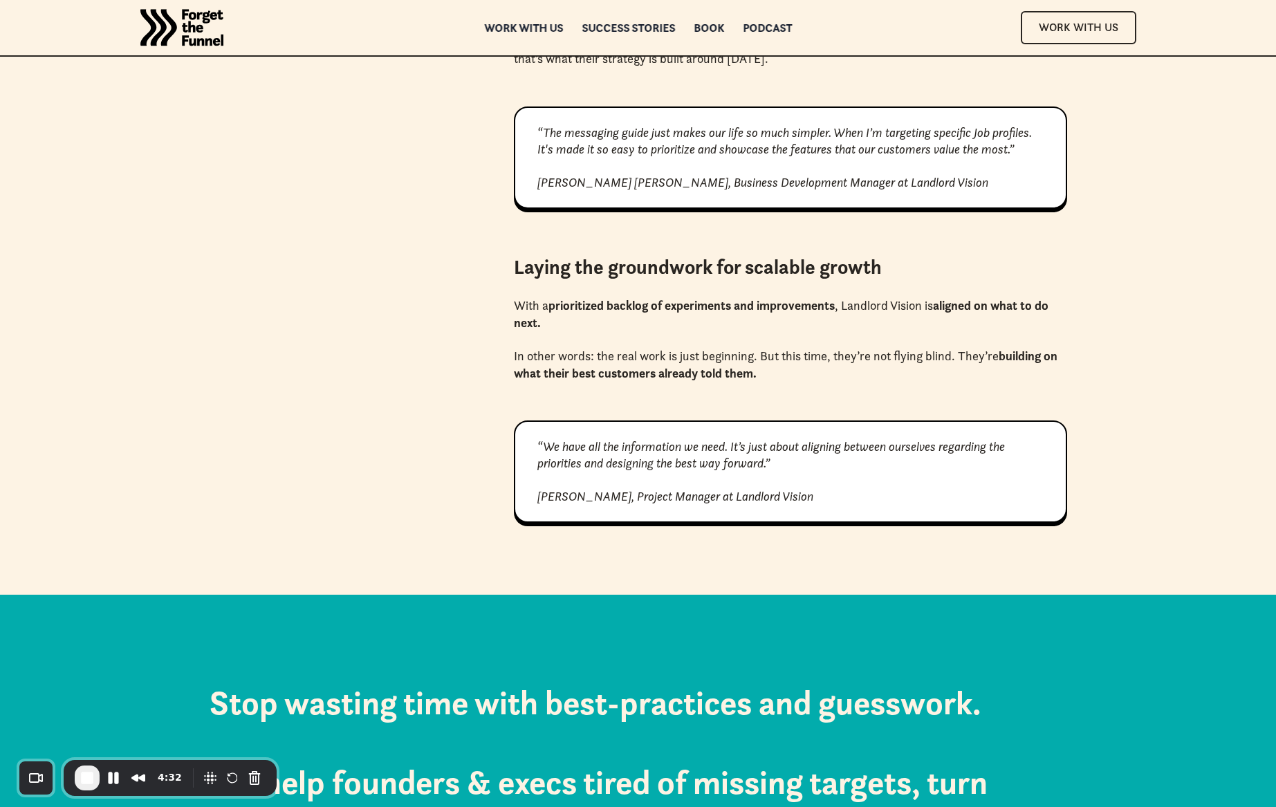
scroll to position [3313, 0]
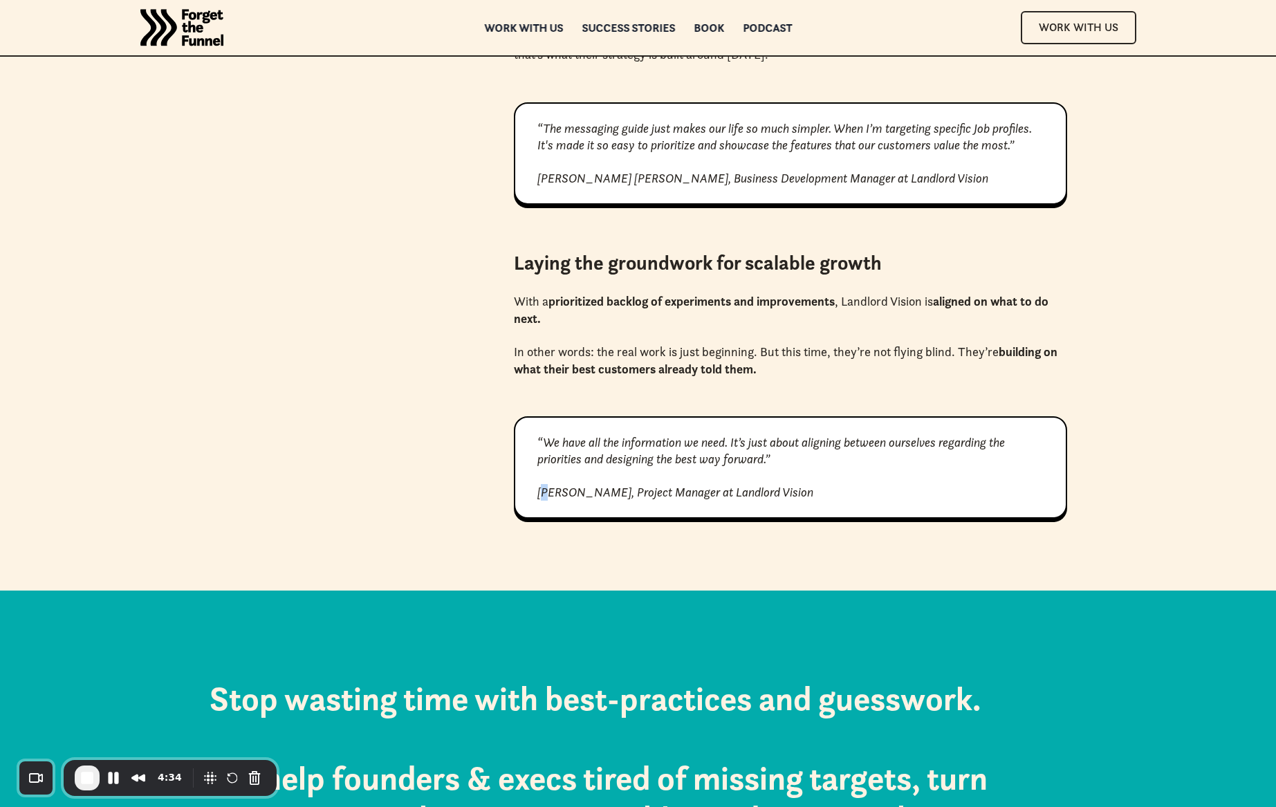
drag, startPoint x: 542, startPoint y: 496, endPoint x: 551, endPoint y: 495, distance: 9.0
click at [548, 493] on em "“We have all the information we need. It’s just about aligning between ourselve…" at bounding box center [771, 467] width 468 height 66
click at [551, 495] on em "“We have all the information we need. It’s just about aligning between ourselve…" at bounding box center [771, 467] width 468 height 66
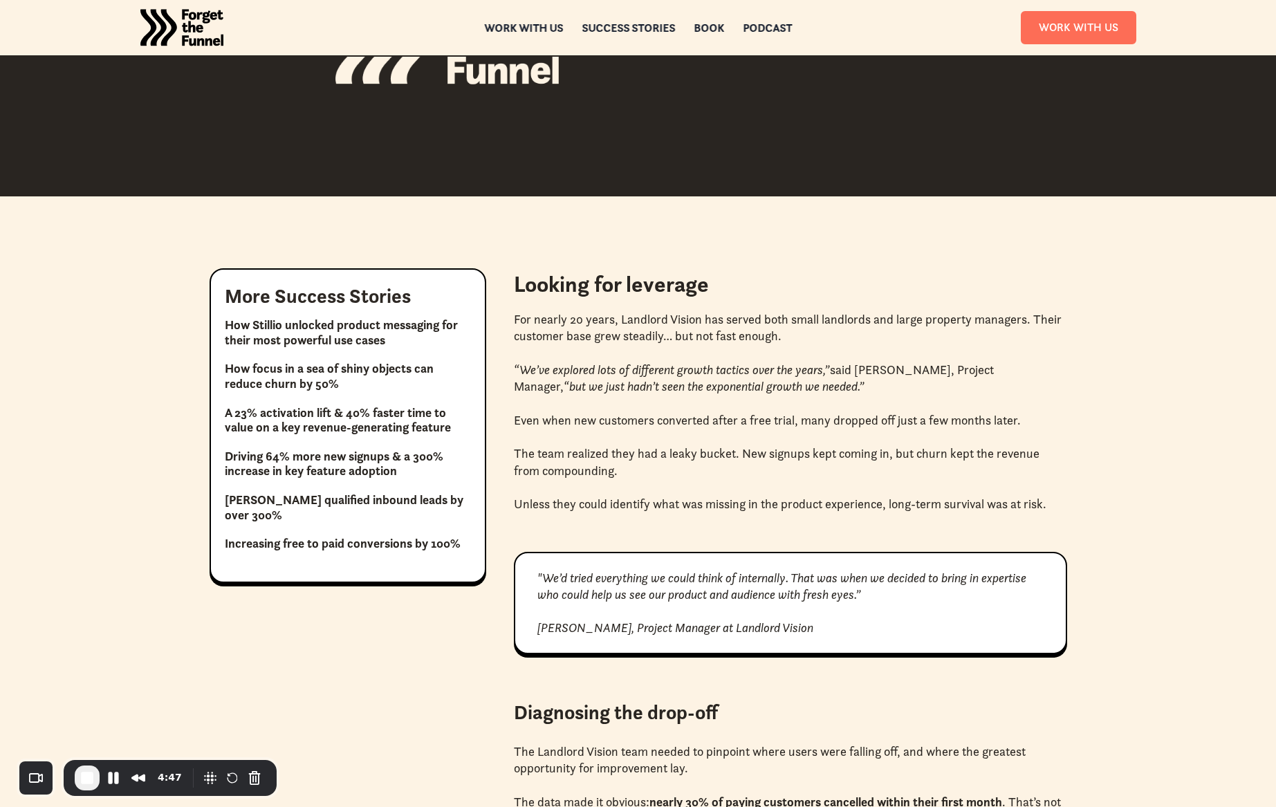
scroll to position [730, 0]
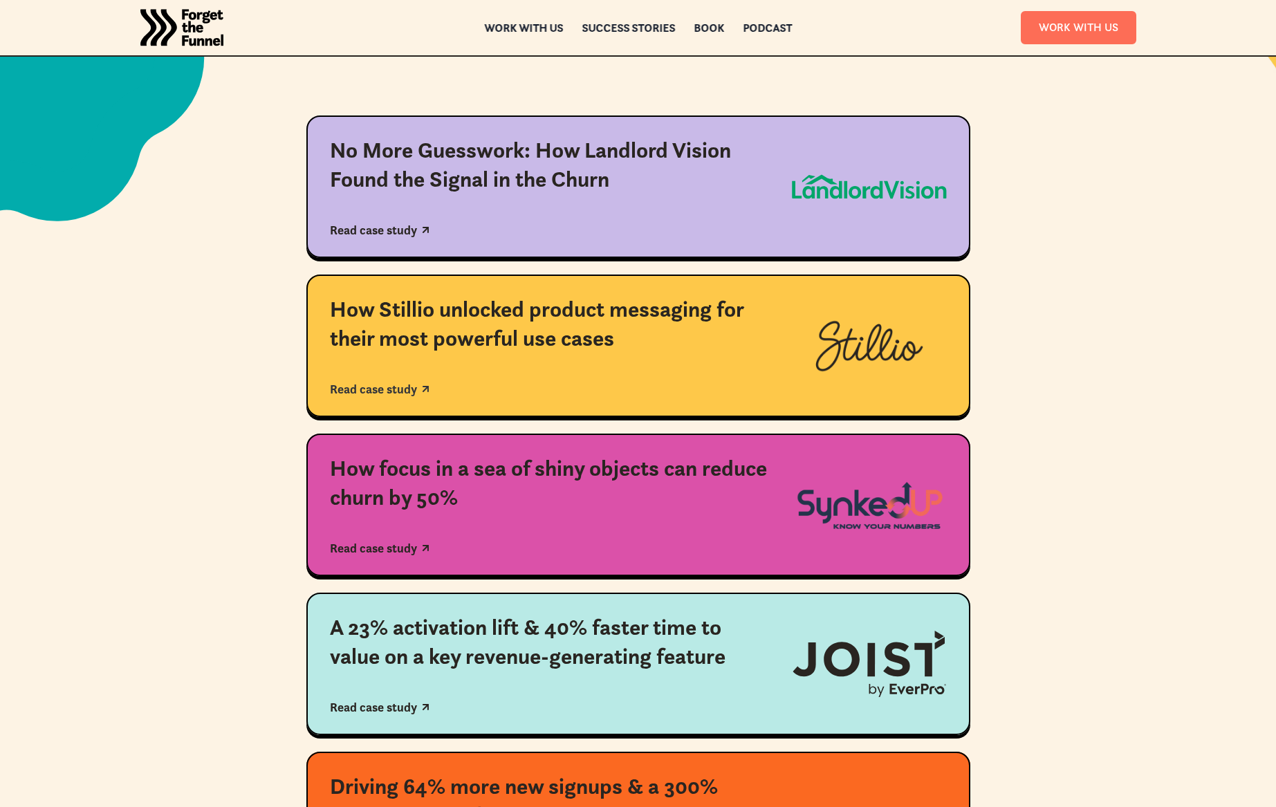
scroll to position [321, 0]
click at [623, 319] on div "How Stillio unlocked product messaging for their most powerful use cases" at bounding box center [549, 323] width 439 height 57
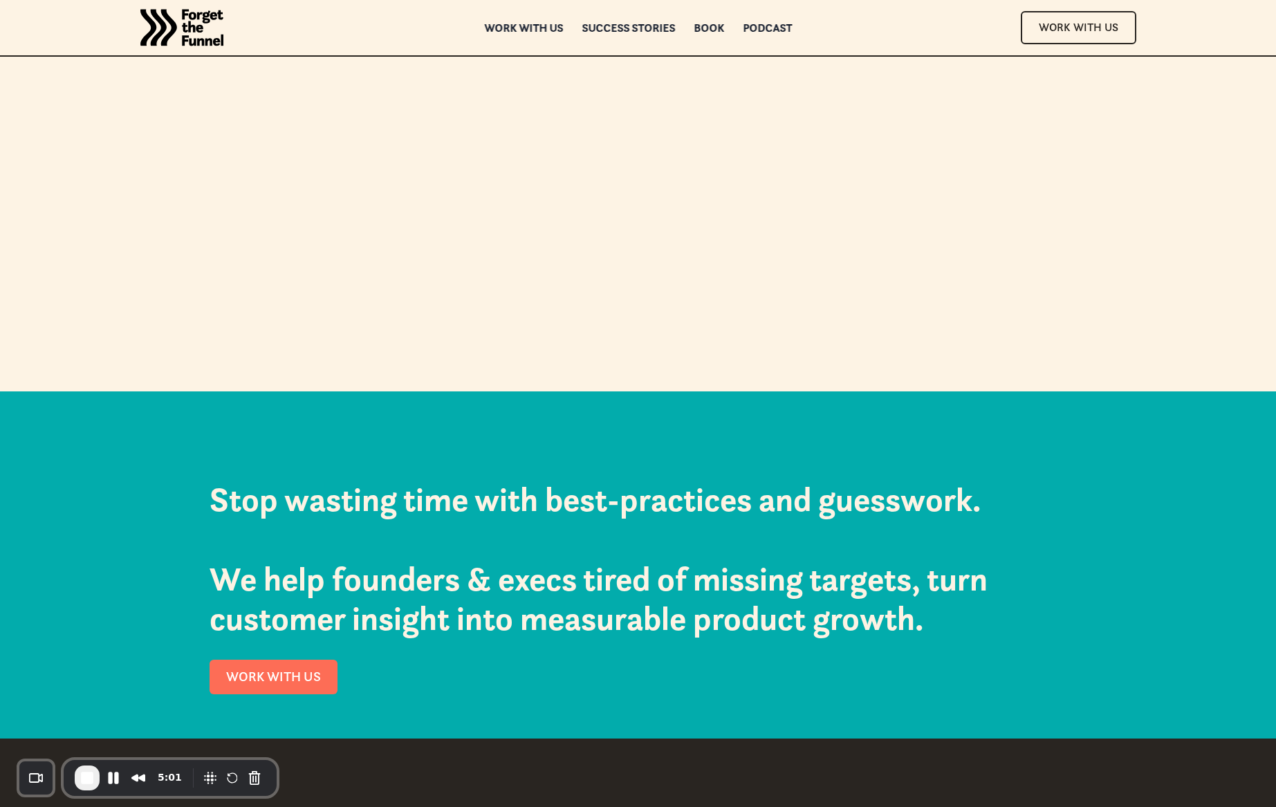
scroll to position [4678, 0]
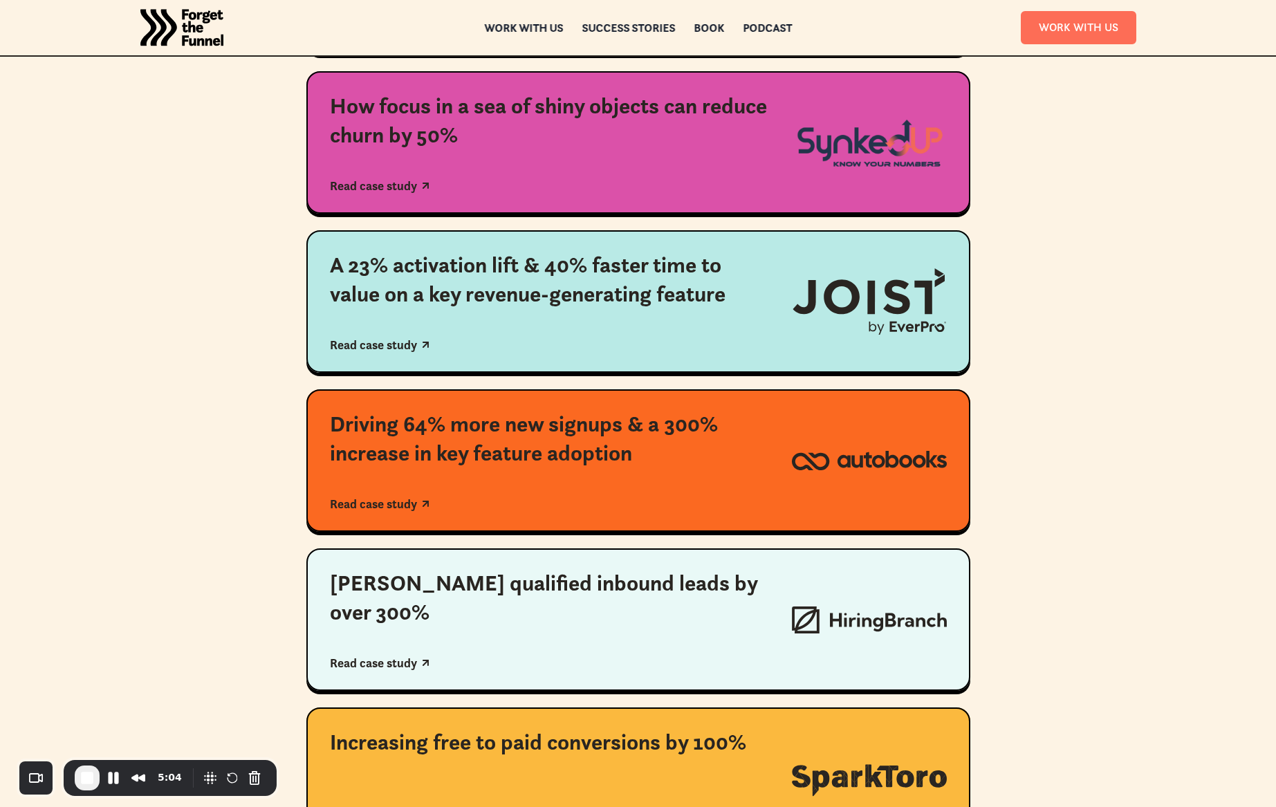
scroll to position [899, 0]
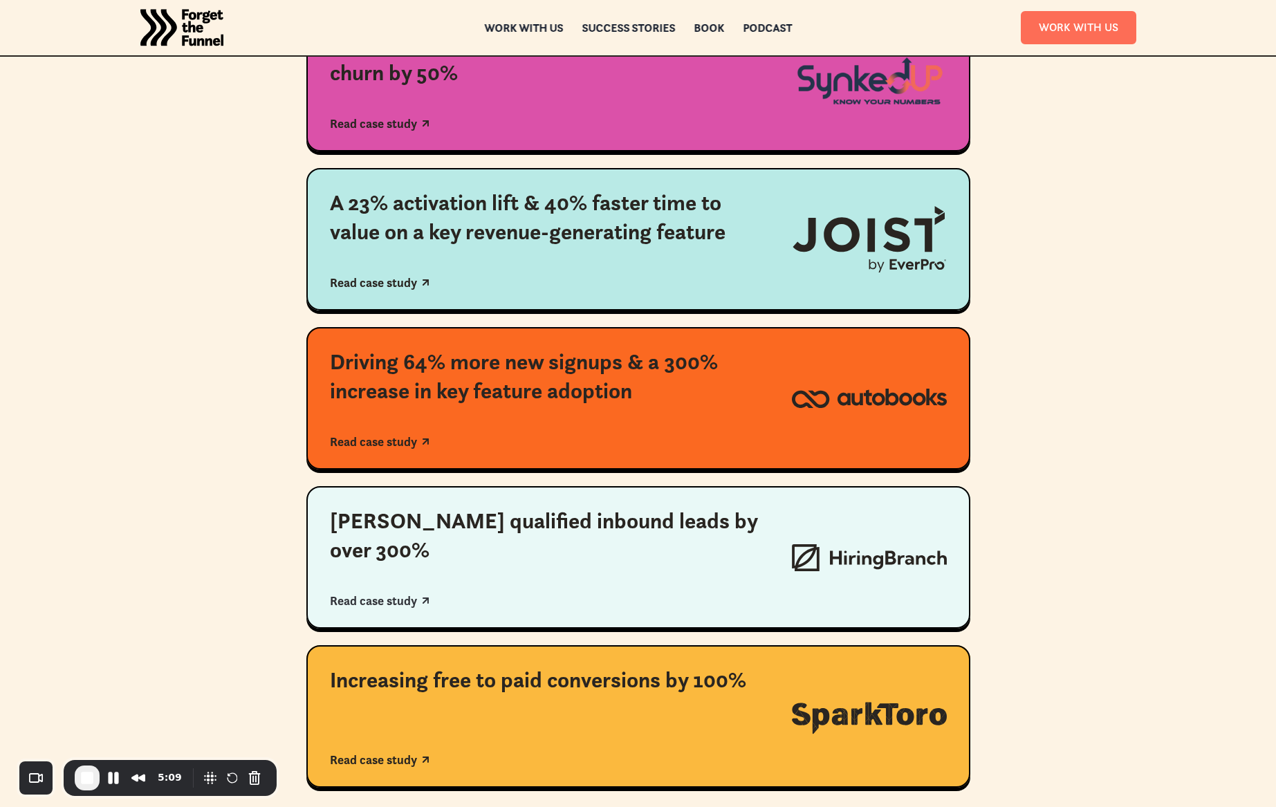
click at [773, 538] on link "Boosting qualified inbound leads by over 300% Read case study" at bounding box center [638, 557] width 664 height 142
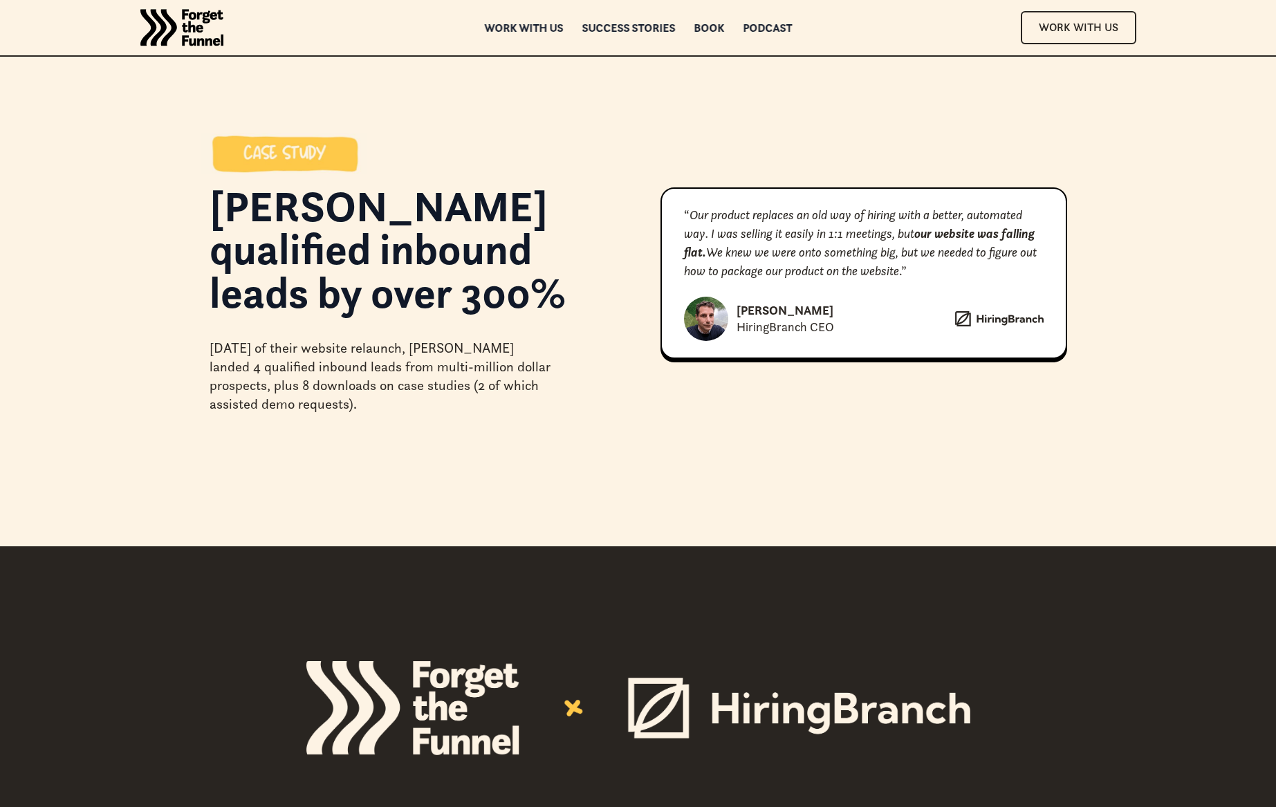
click at [773, 538] on div "Boosting qualified inbound leads by over 300% Within 12 days of their website r…" at bounding box center [638, 273] width 1276 height 546
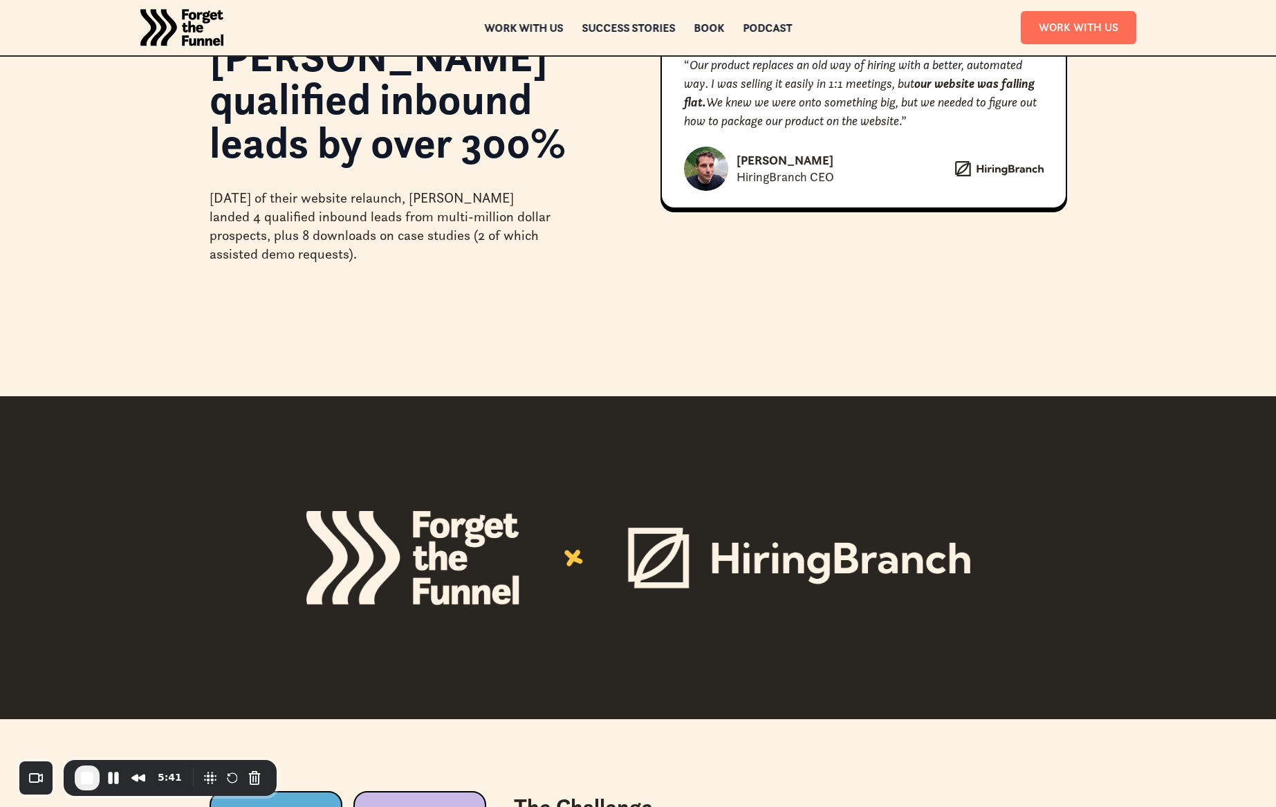
scroll to position [92, 0]
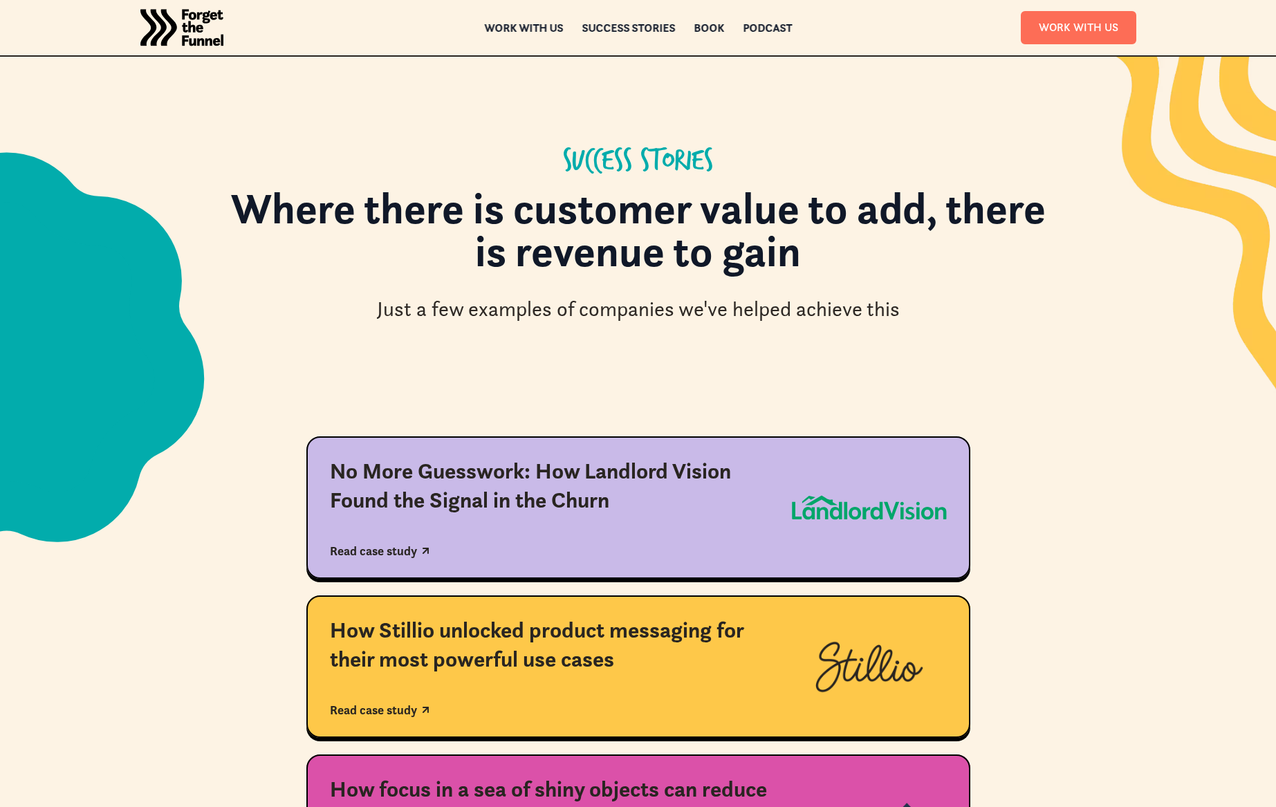
scroll to position [745, 0]
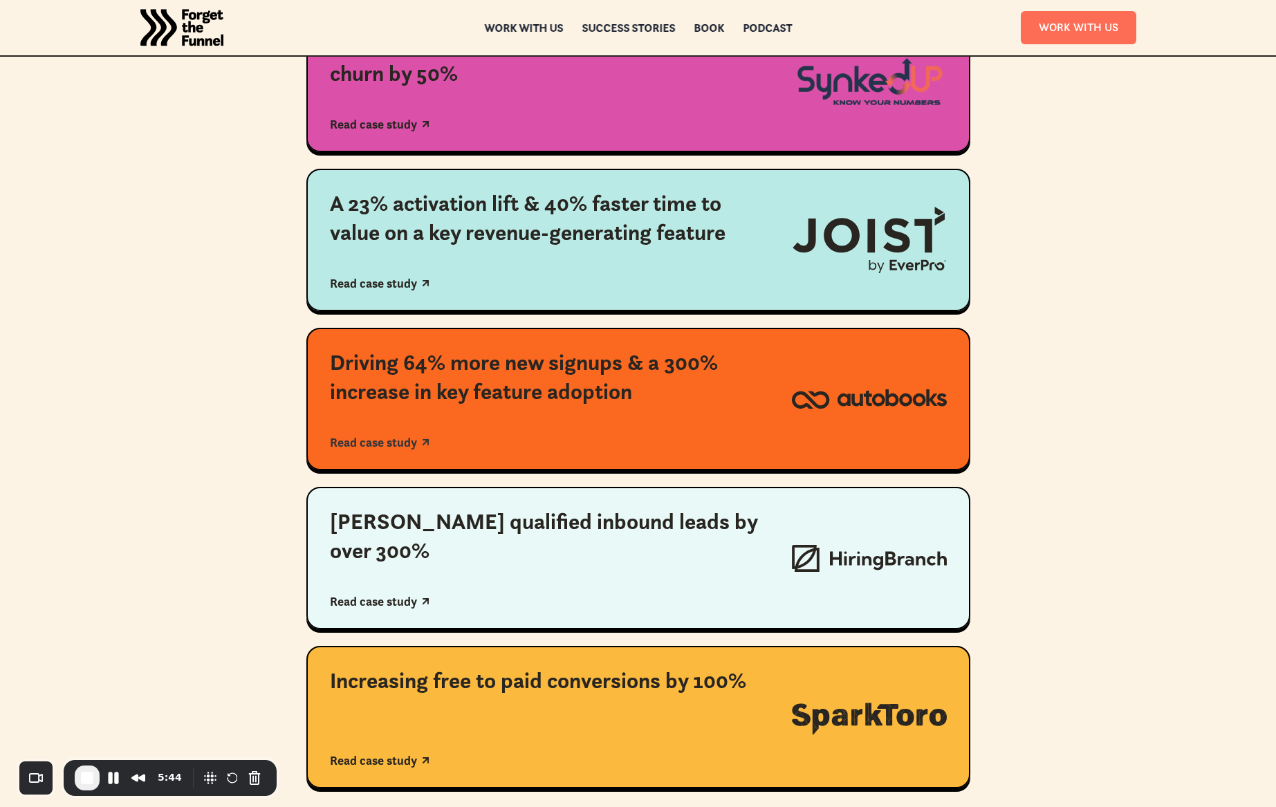
click at [550, 407] on div "Driving 64% more new signups & a 300% increase in key feature adoption Read cas…" at bounding box center [549, 399] width 439 height 101
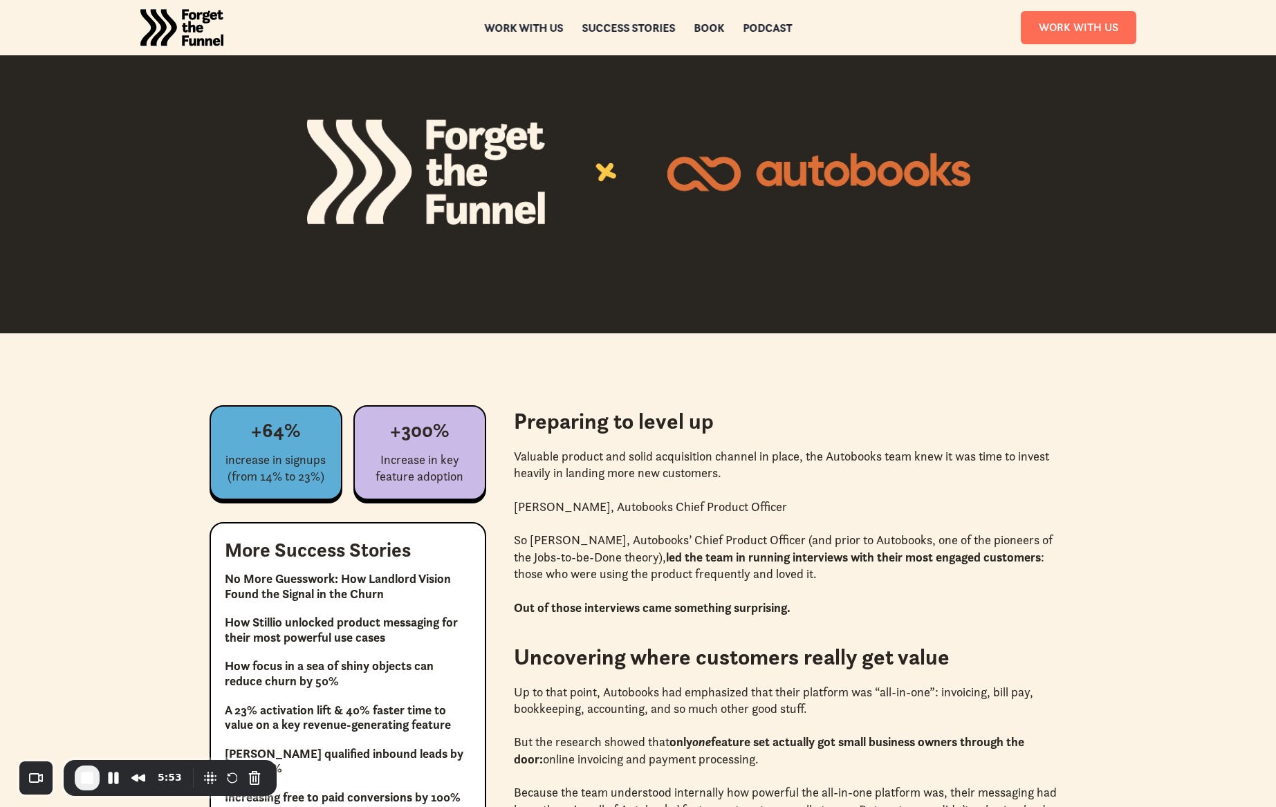
scroll to position [537, 0]
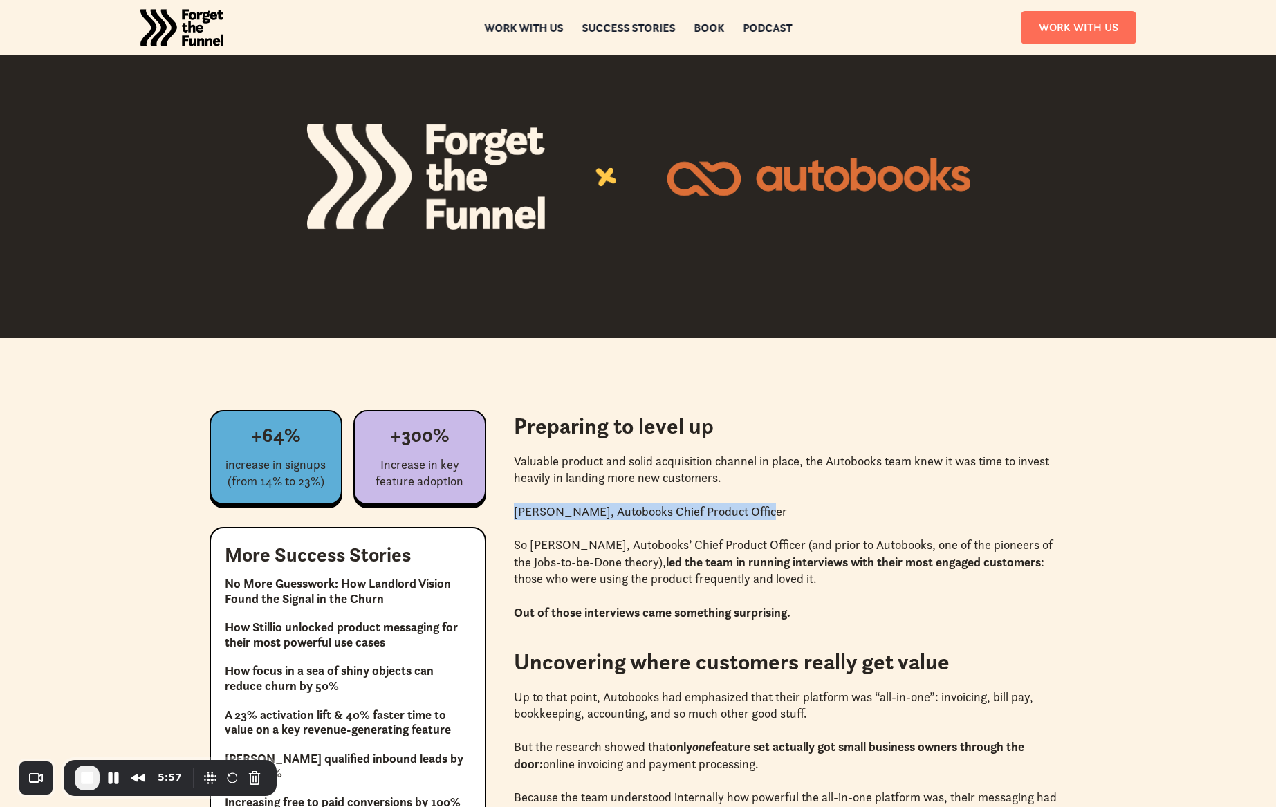
drag, startPoint x: 774, startPoint y: 513, endPoint x: 586, endPoint y: 559, distance: 193.8
click at [667, 592] on p "‍" at bounding box center [790, 595] width 553 height 17
drag, startPoint x: 651, startPoint y: 512, endPoint x: 524, endPoint y: 537, distance: 129.7
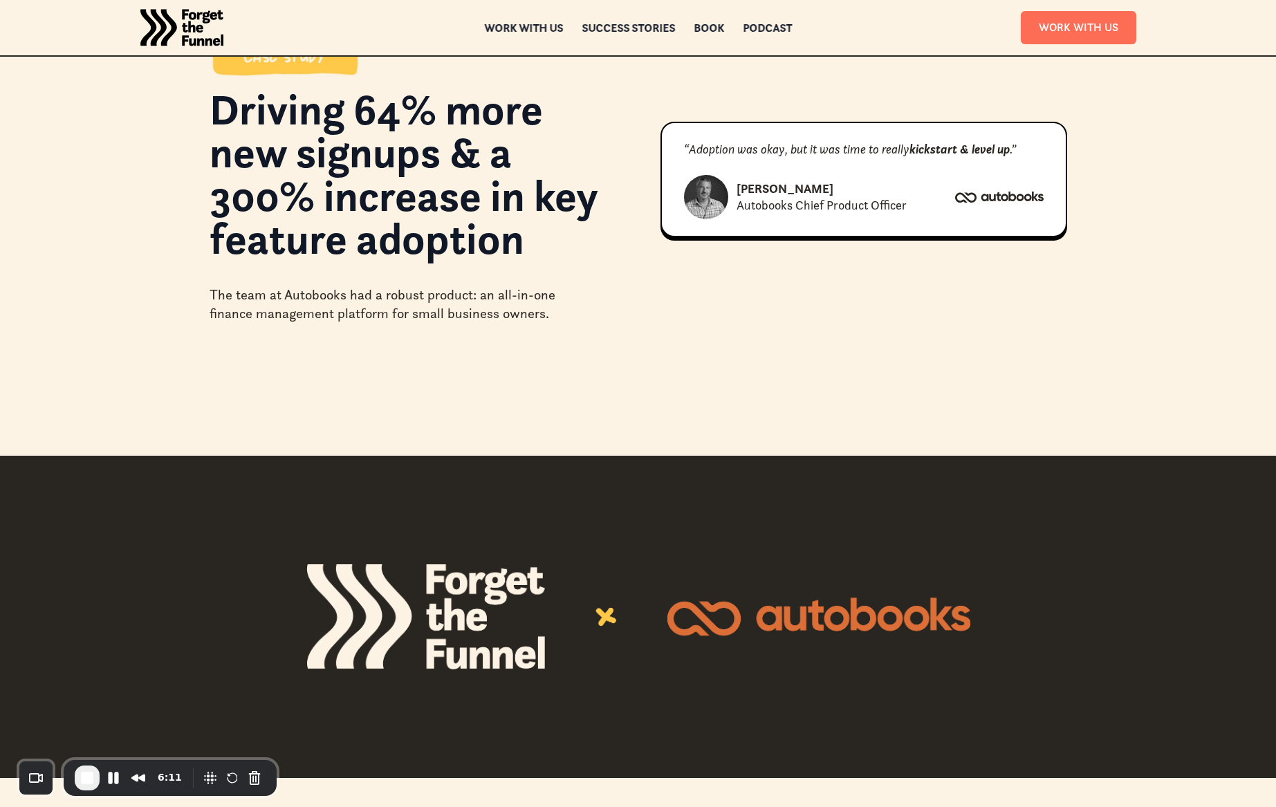
scroll to position [0, 0]
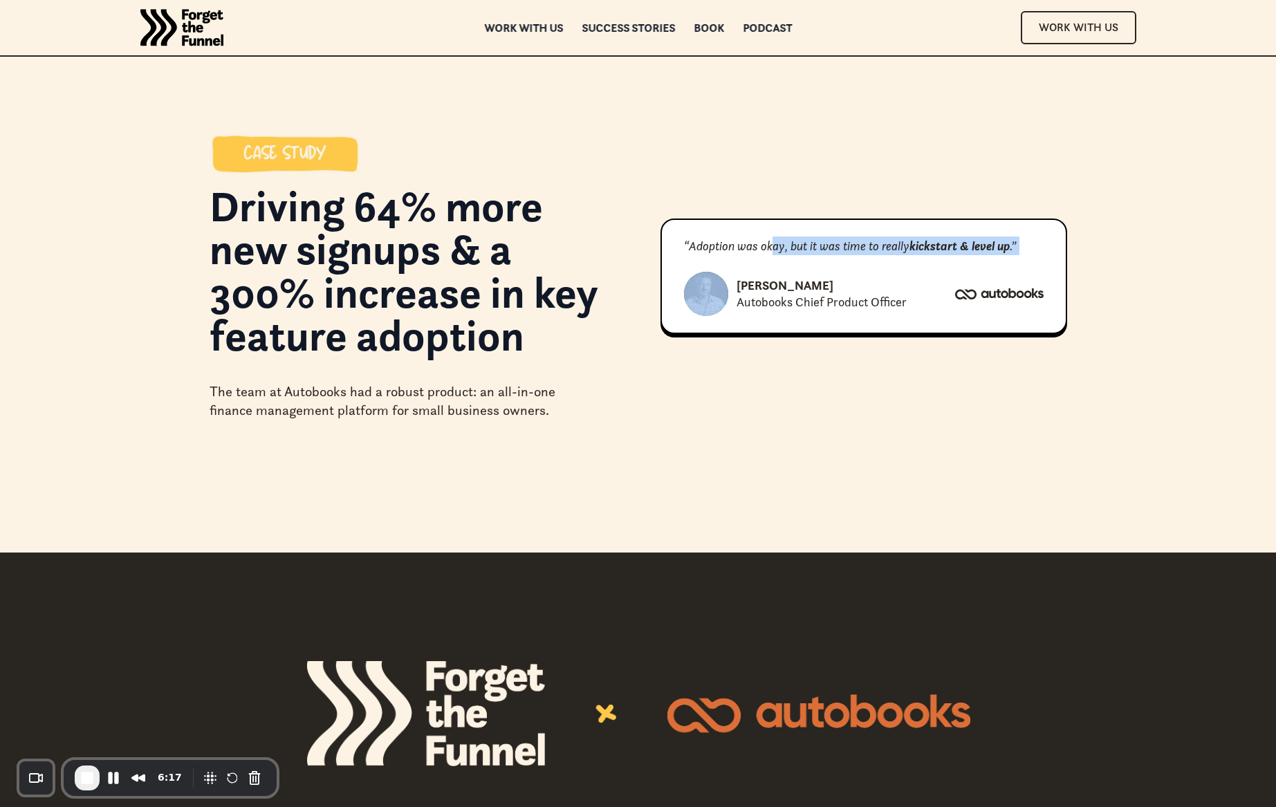
drag, startPoint x: 773, startPoint y: 253, endPoint x: 712, endPoint y: 308, distance: 82.3
click at [720, 295] on div "“Adoption was okay, but it was time to really kickstart & level up .” [PERSON_N…" at bounding box center [864, 277] width 407 height 116
drag, startPoint x: 813, startPoint y: 405, endPoint x: 746, endPoint y: 410, distance: 67.3
click at [800, 407] on div "Driving 64% more new signups & a 300% increase in key feature adoption The team…" at bounding box center [639, 276] width 858 height 287
drag, startPoint x: 1025, startPoint y: 245, endPoint x: 707, endPoint y: 404, distance: 355.8
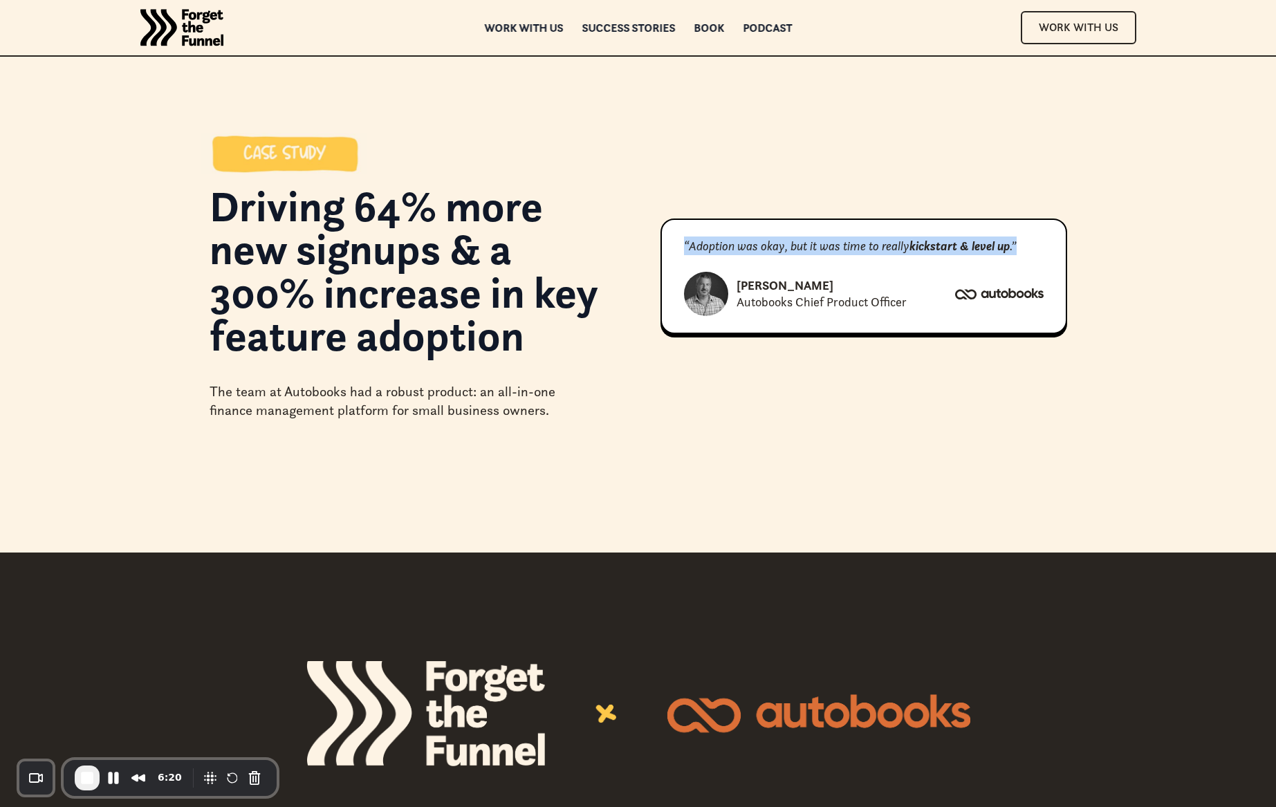
click at [676, 296] on div "“Adoption was okay, but it was time to really kickstart & level up .” [PERSON_N…" at bounding box center [864, 277] width 407 height 116
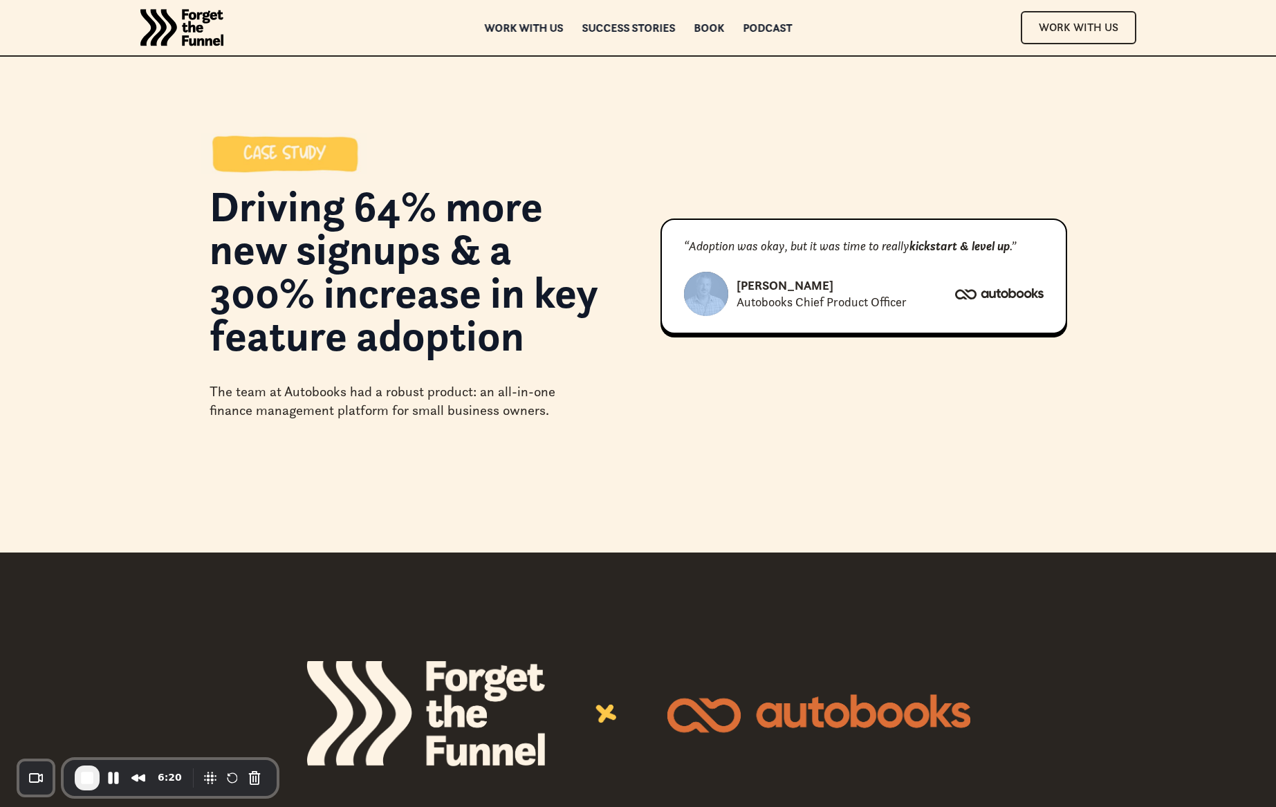
click at [740, 431] on div "Driving 64% more new signups & a 300% increase in key feature adoption The team…" at bounding box center [638, 276] width 1276 height 553
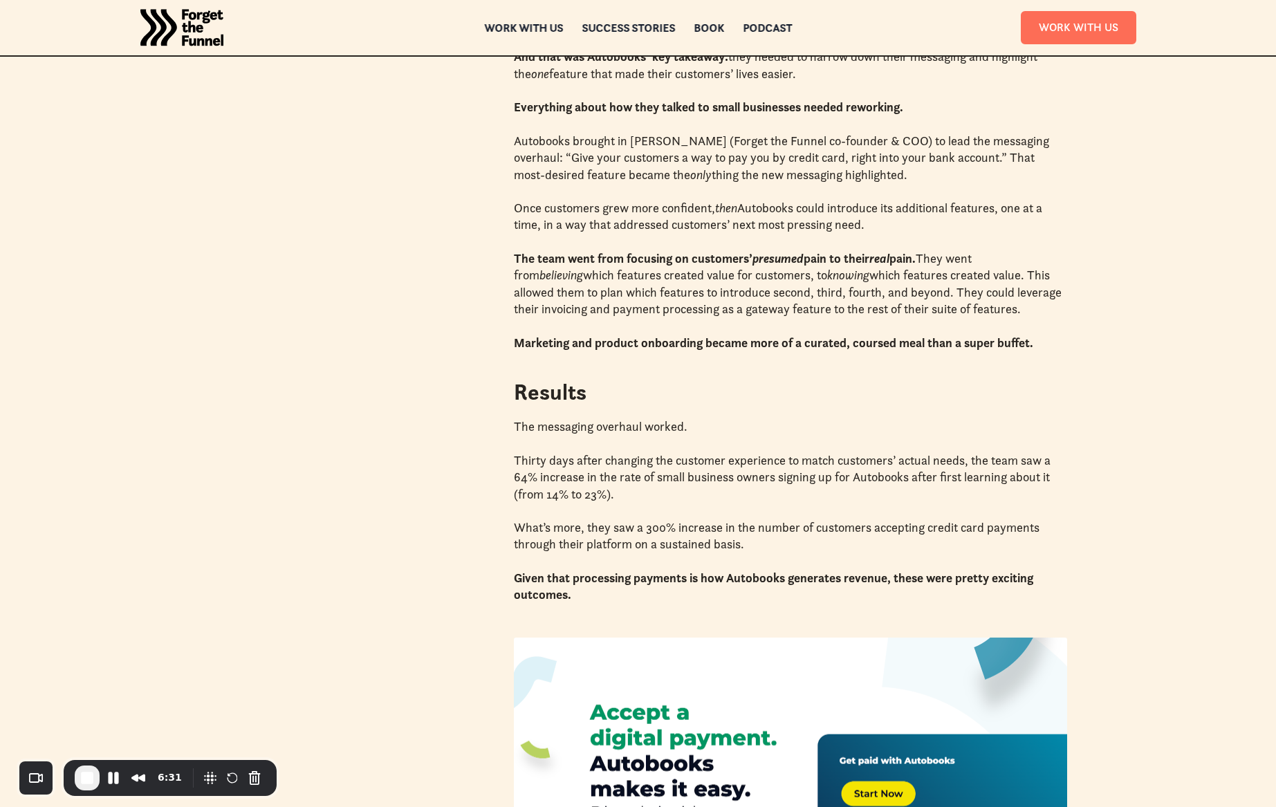
scroll to position [1336, 0]
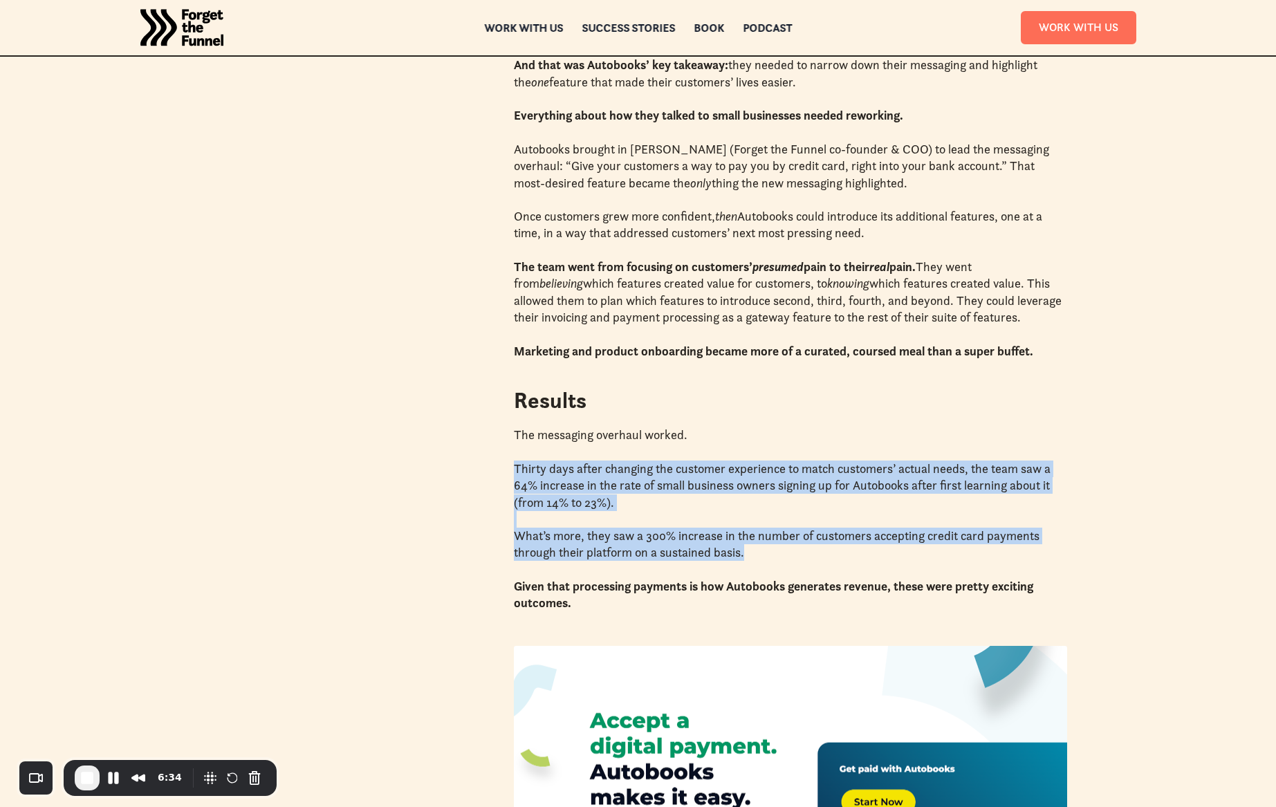
drag, startPoint x: 760, startPoint y: 556, endPoint x: 511, endPoint y: 479, distance: 259.9
click at [505, 477] on div "+64% increase in signups (from 14% to 23%) +300% Increase in key feature adopti…" at bounding box center [639, 319] width 858 height 1416
drag, startPoint x: 595, startPoint y: 547, endPoint x: 567, endPoint y: 549, distance: 28.4
click at [594, 547] on p "What’s more, they saw a 300% increase in the number of customers accepting cred…" at bounding box center [790, 545] width 553 height 34
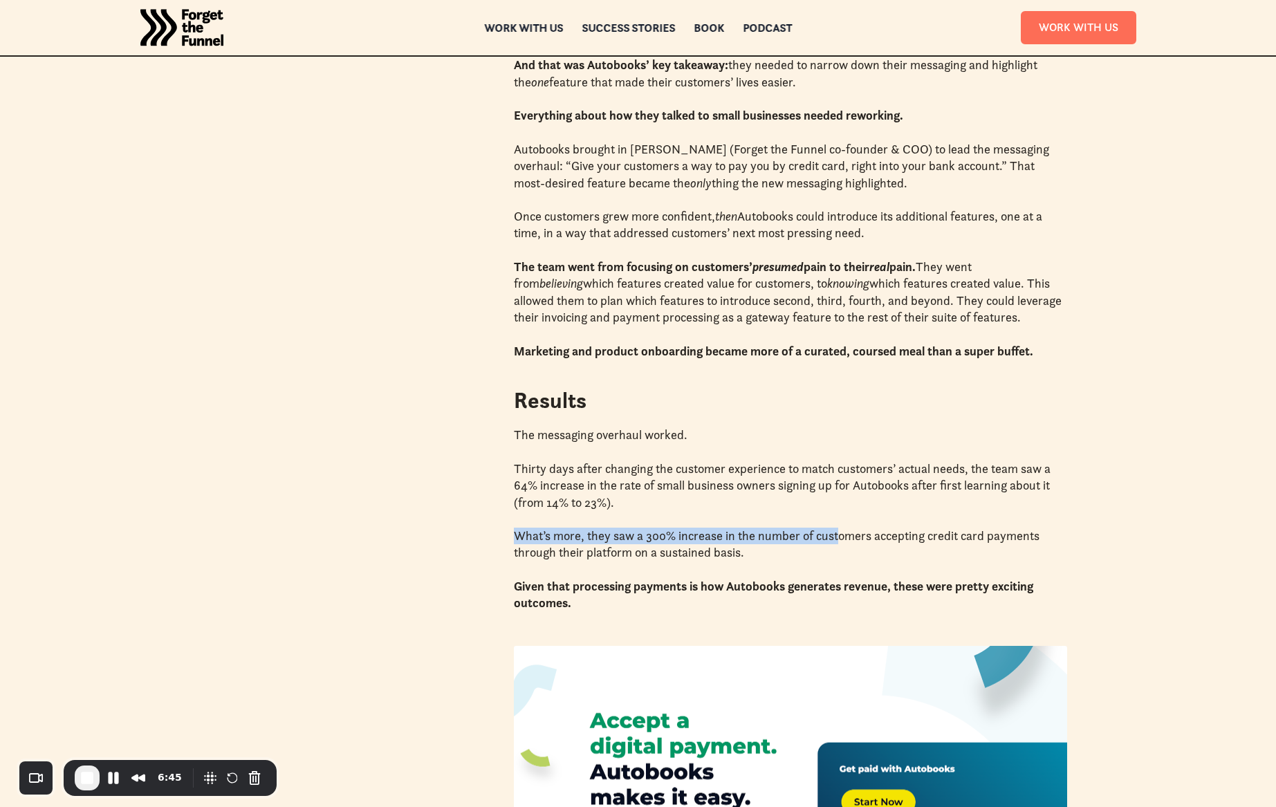
drag, startPoint x: 524, startPoint y: 537, endPoint x: 834, endPoint y: 549, distance: 309.4
click at [838, 542] on p "What’s more, they saw a 300% increase in the number of customers accepting cred…" at bounding box center [790, 545] width 553 height 34
click at [819, 556] on p "What’s more, they saw a 300% increase in the number of customers accepting cred…" at bounding box center [790, 545] width 553 height 34
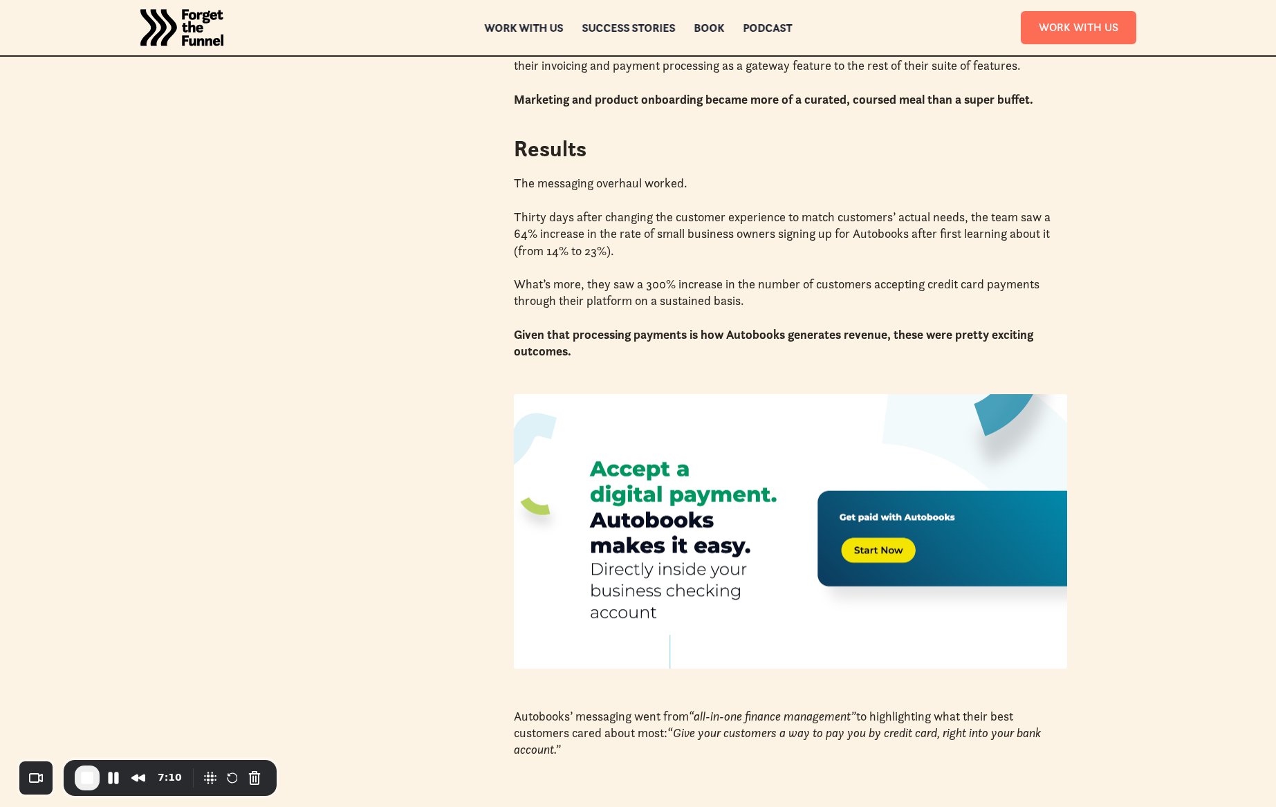
scroll to position [1589, 0]
drag, startPoint x: 518, startPoint y: 230, endPoint x: 645, endPoint y: 235, distance: 126.7
click at [627, 231] on p "Thirty days after changing the customer experience to match customers’ actual n…" at bounding box center [790, 233] width 553 height 50
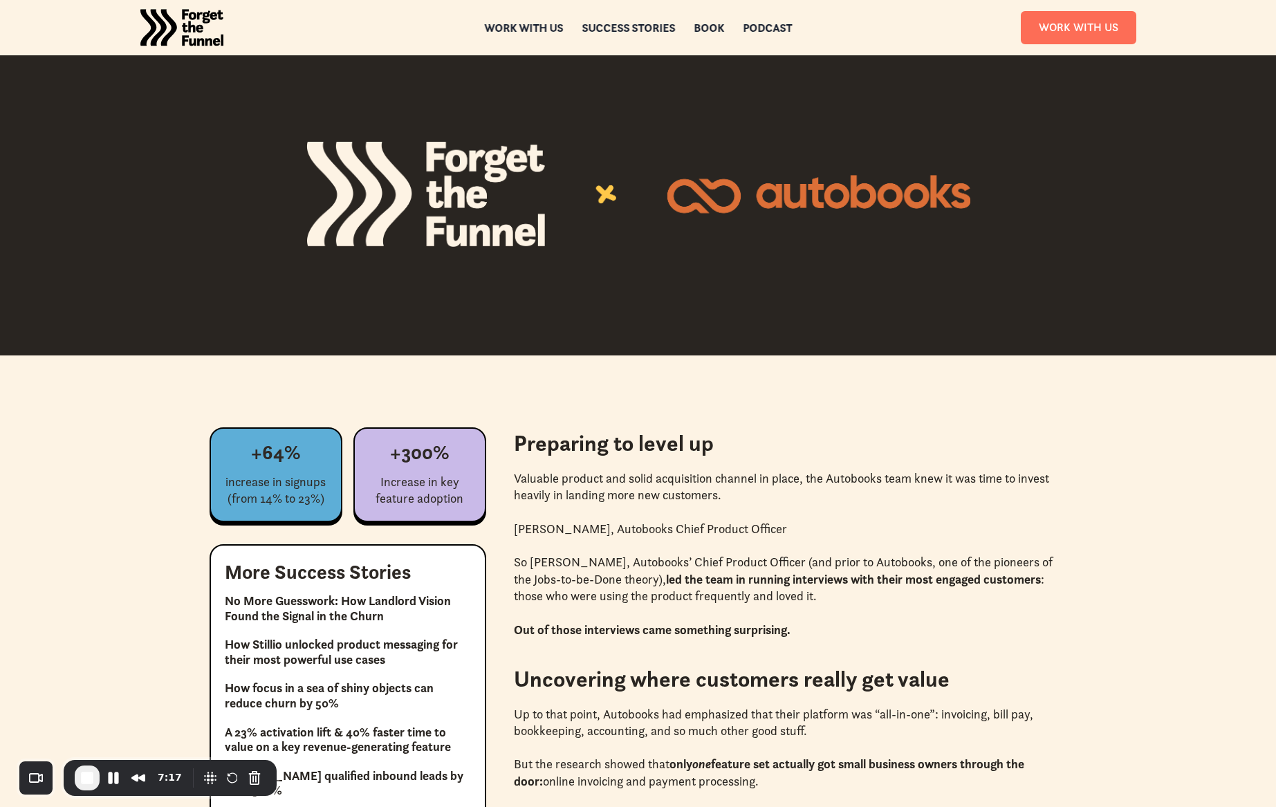
scroll to position [520, 0]
drag, startPoint x: 264, startPoint y: 450, endPoint x: 247, endPoint y: 448, distance: 17.3
click at [249, 448] on div "+64% increase in signups (from 14% to 23%)" at bounding box center [276, 474] width 133 height 95
drag, startPoint x: 247, startPoint y: 448, endPoint x: 517, endPoint y: 507, distance: 276.8
click at [450, 507] on div "+64% increase in signups (from 14% to 23%) +300% Increase in key feature adopti…" at bounding box center [348, 474] width 277 height 95
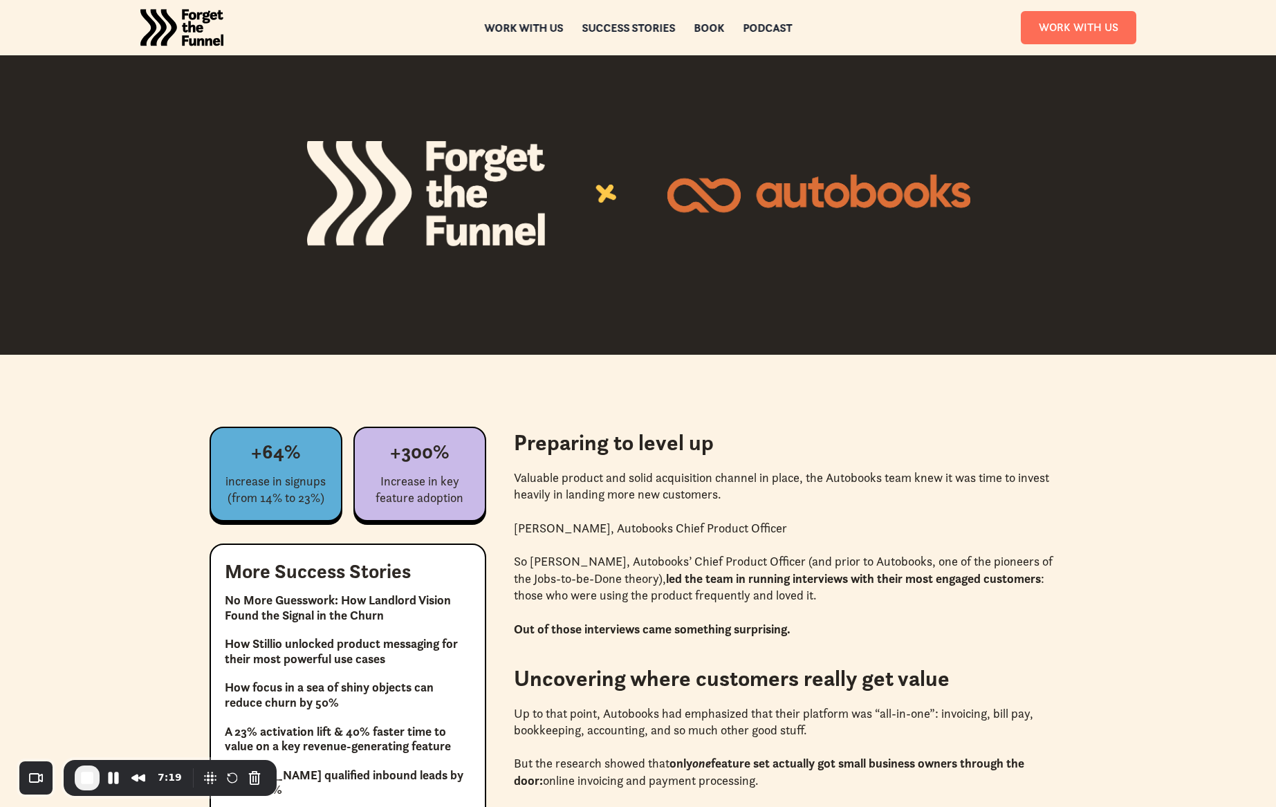
click at [698, 525] on p "Chris Spiek, Autobooks Chief Product Officer" at bounding box center [790, 528] width 553 height 17
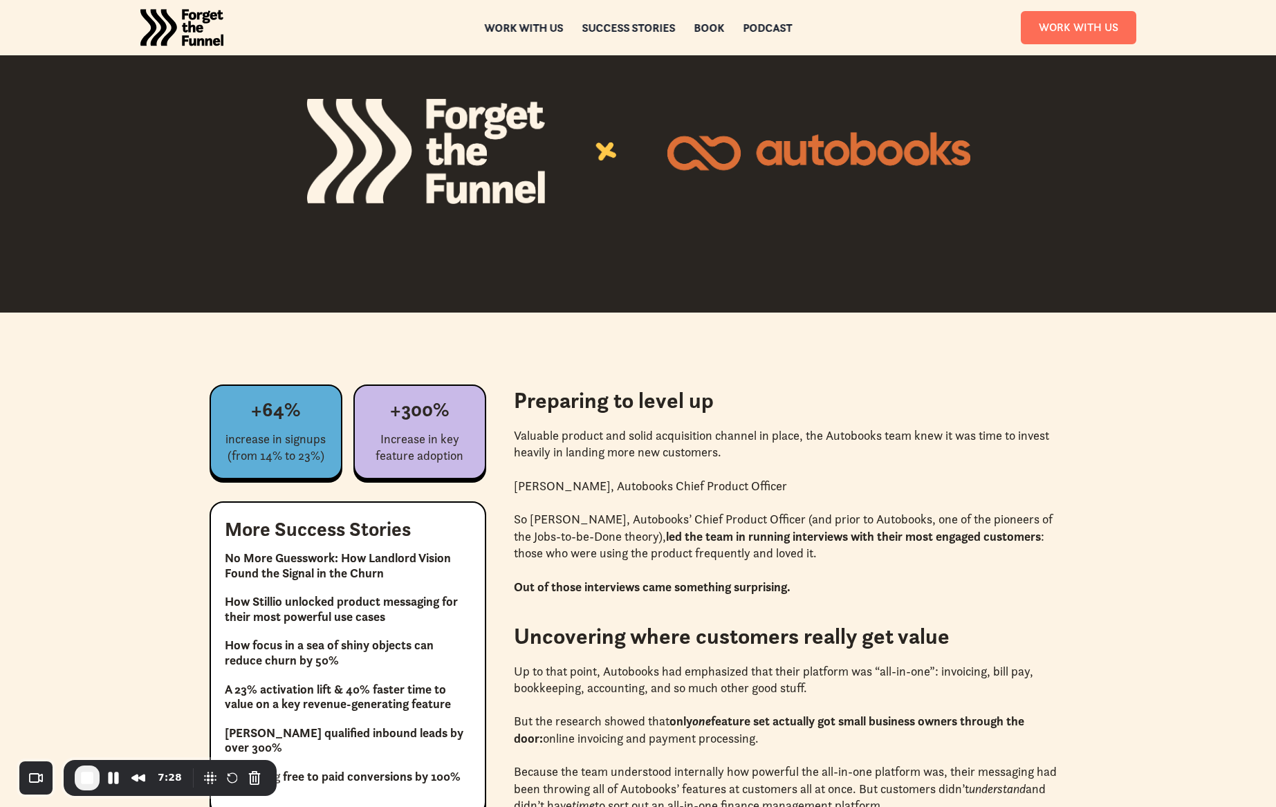
scroll to position [564, 0]
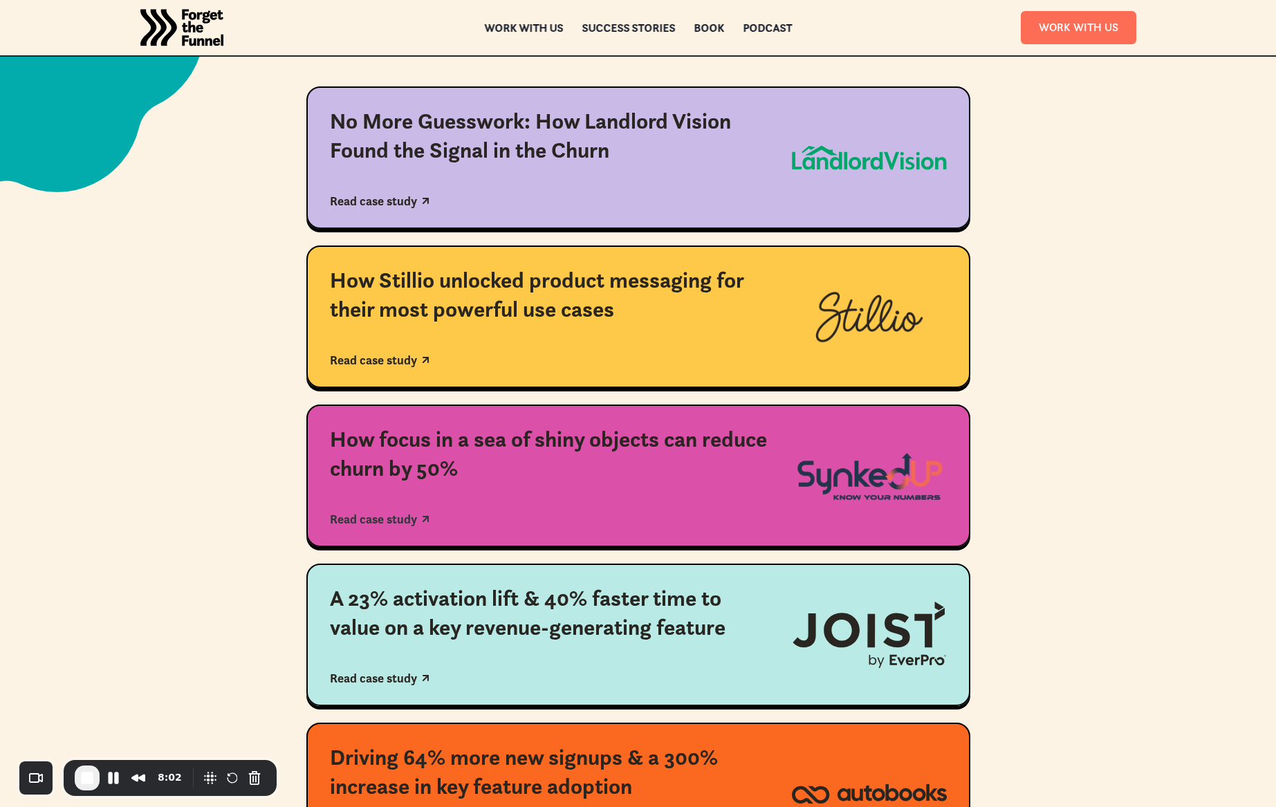
scroll to position [349, 0]
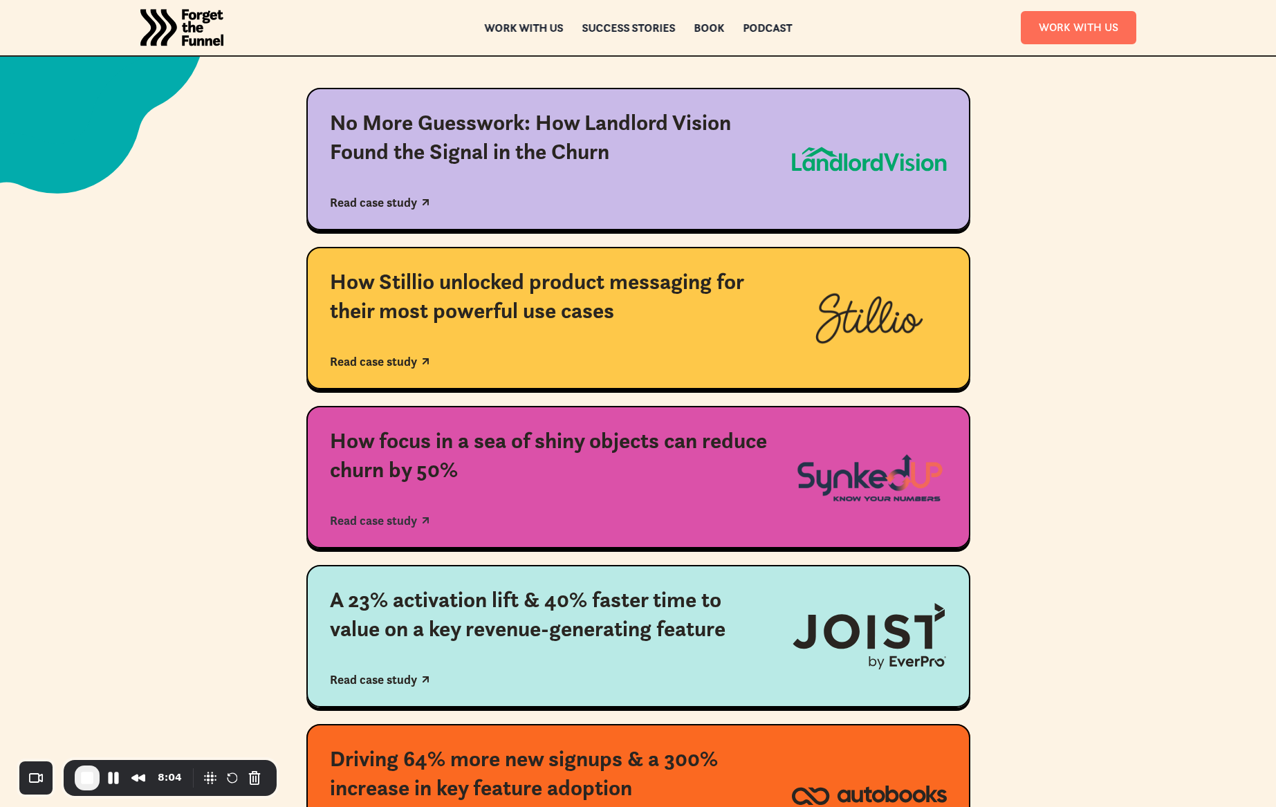
click at [679, 473] on div "How focus in a sea of shiny objects can reduce churn by 50%" at bounding box center [549, 455] width 439 height 57
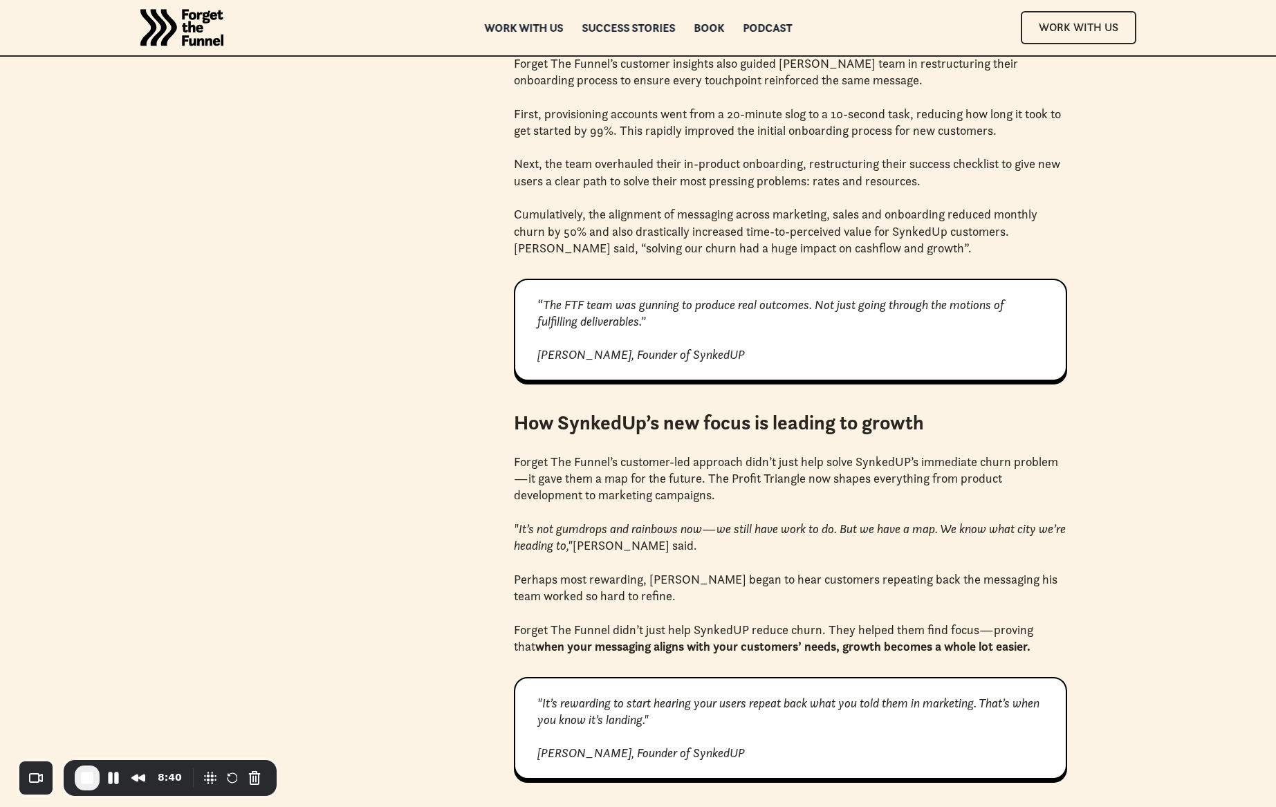
scroll to position [2823, 0]
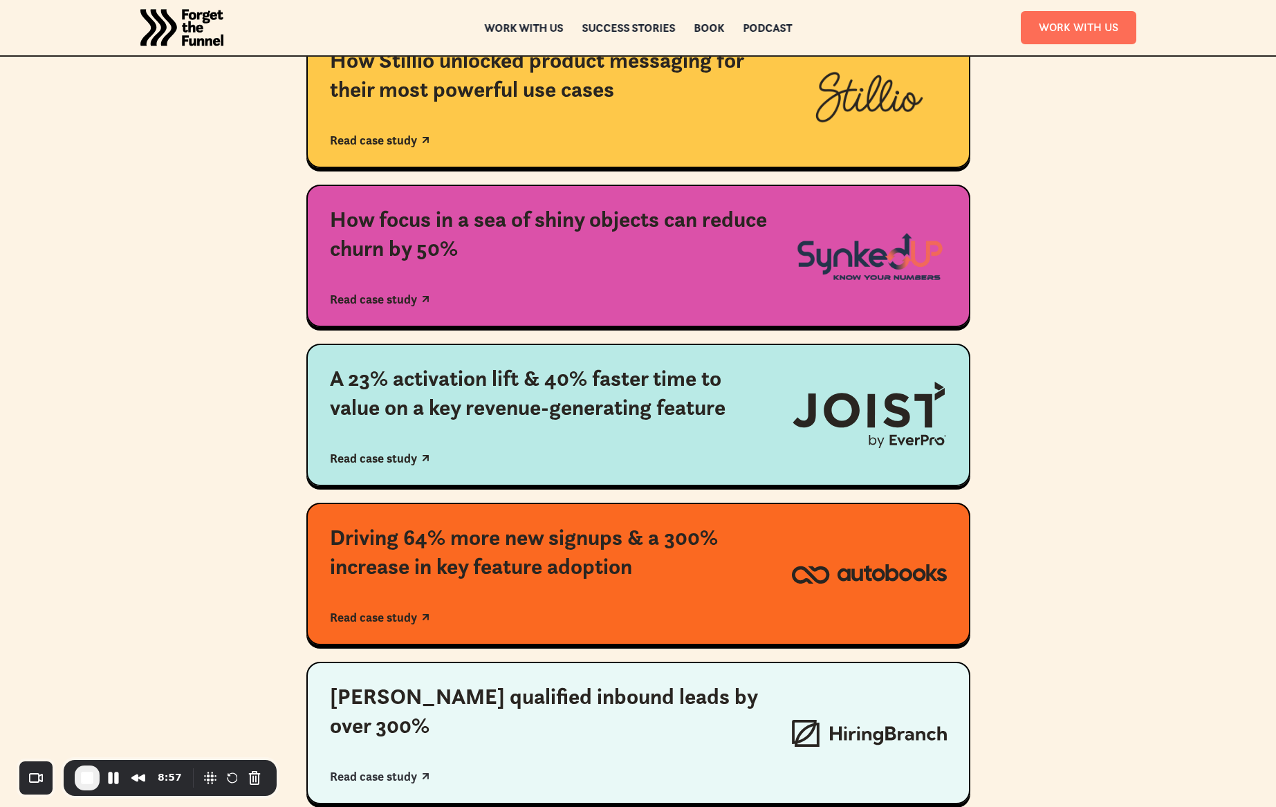
scroll to position [569, 0]
click at [632, 388] on div "A 23% activation lift & 40% faster time to value on a key revenue-generating fe…" at bounding box center [549, 393] width 439 height 57
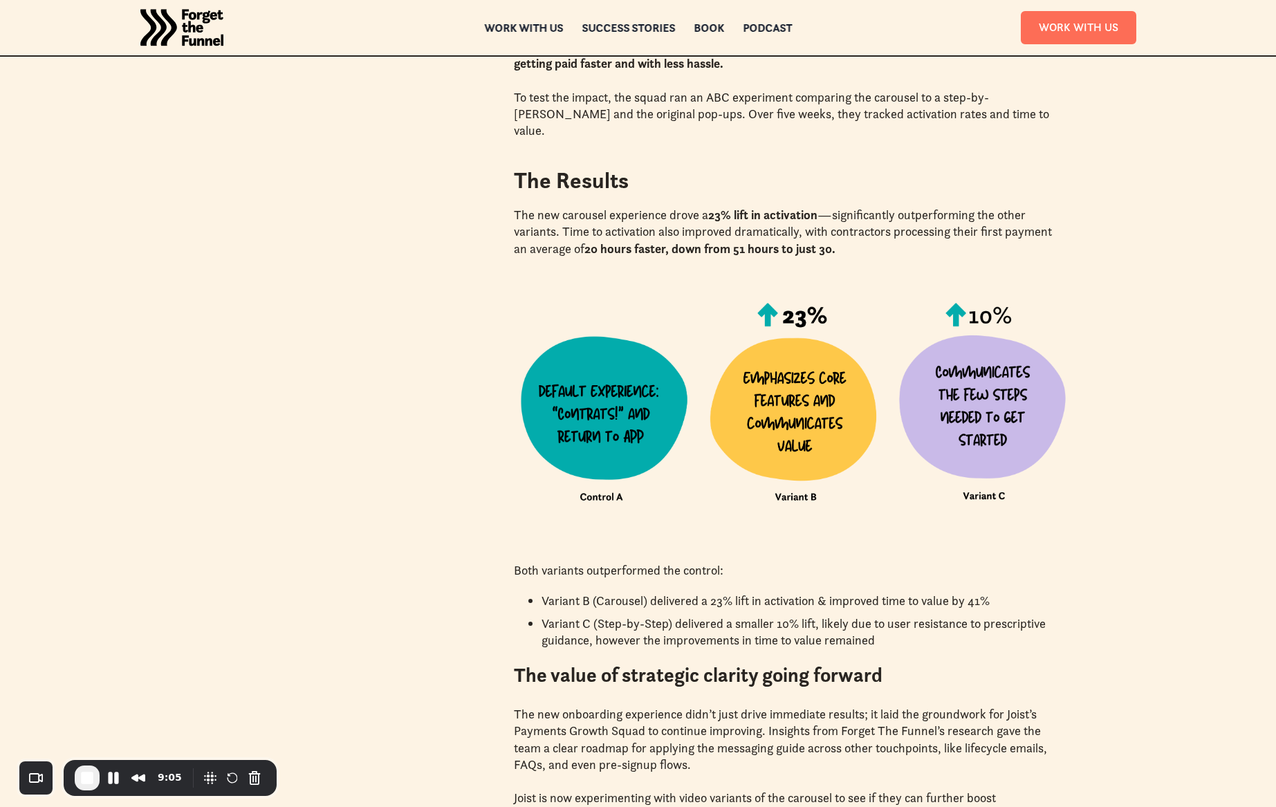
scroll to position [2462, 0]
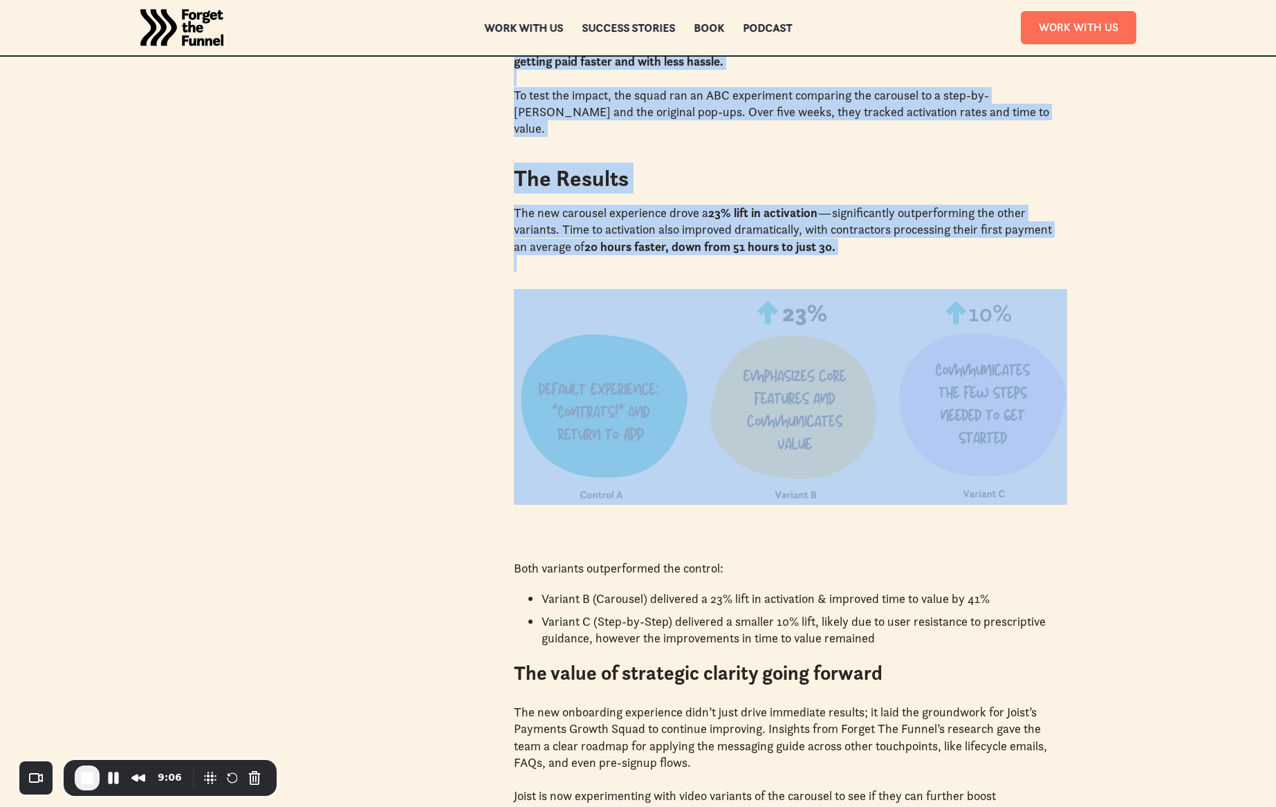
drag, startPoint x: 563, startPoint y: 319, endPoint x: 1180, endPoint y: 511, distance: 646.3
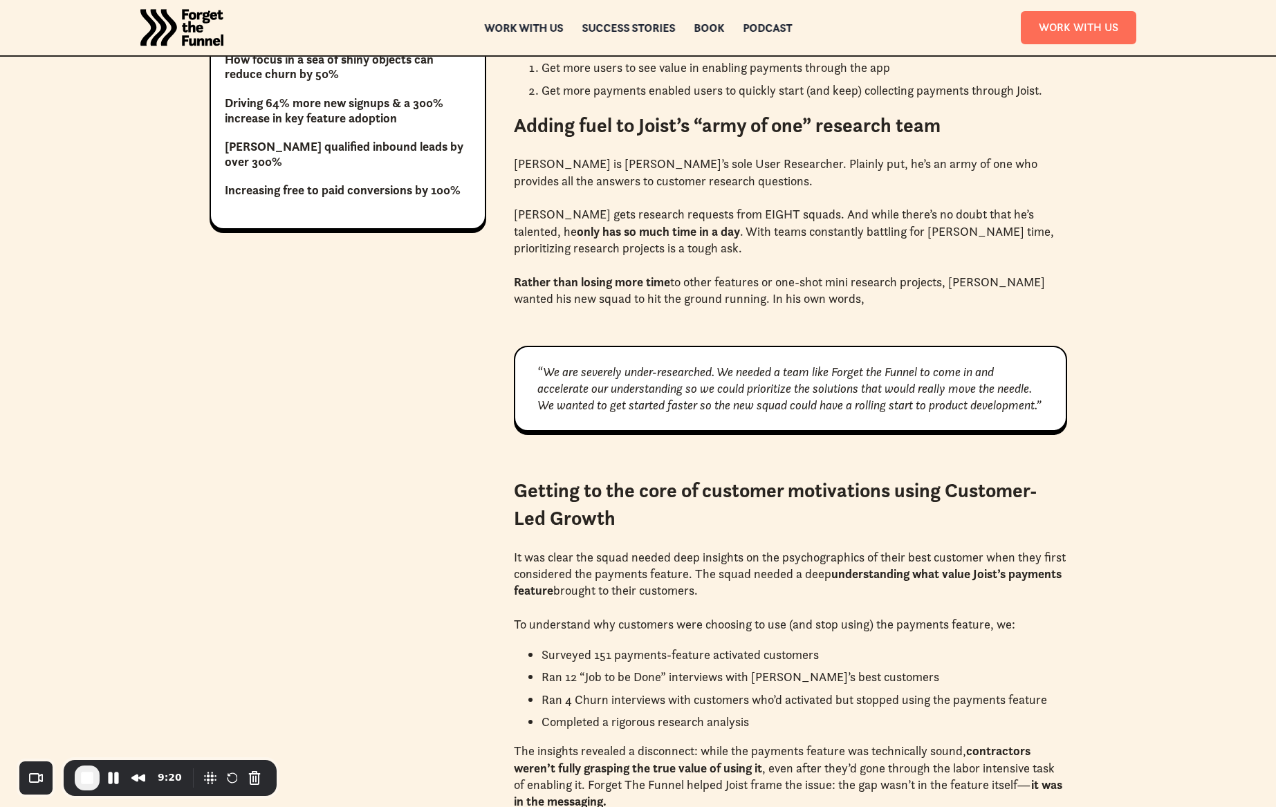
scroll to position [1285, 0]
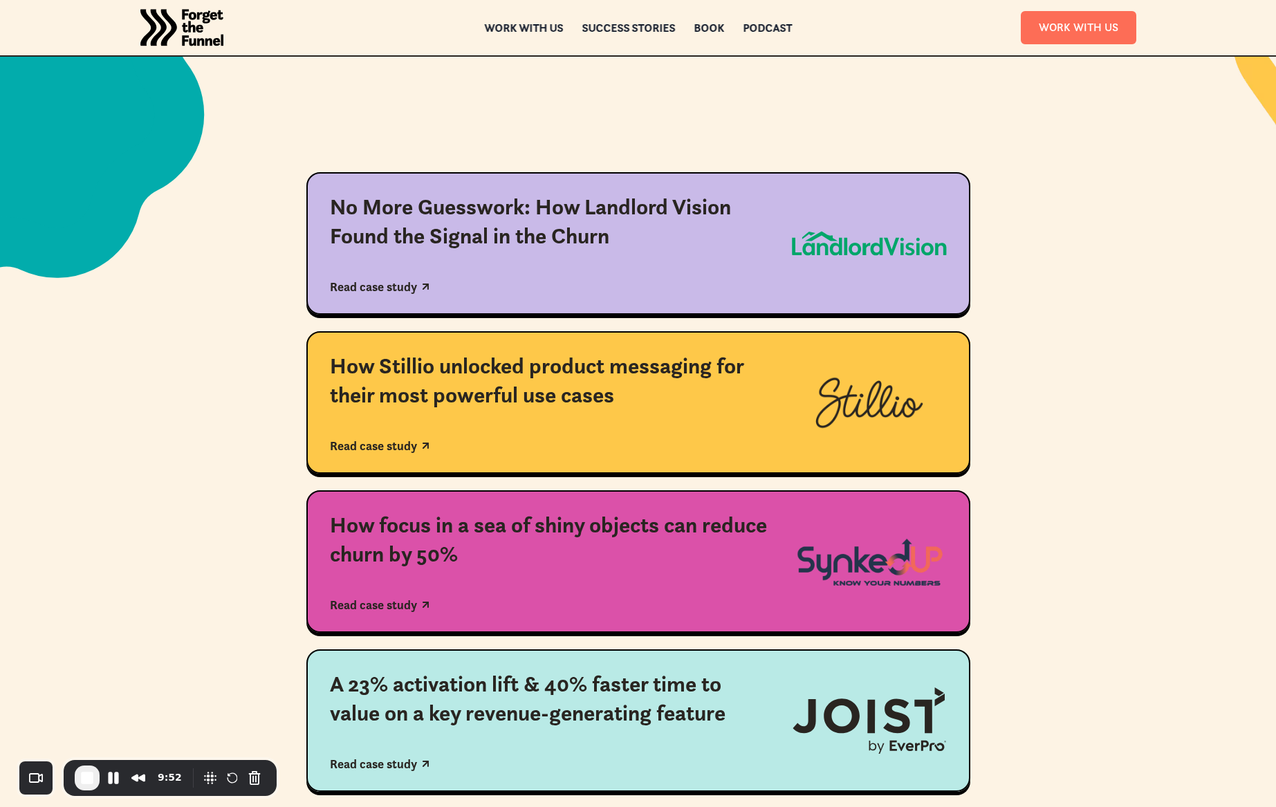
scroll to position [272, 0]
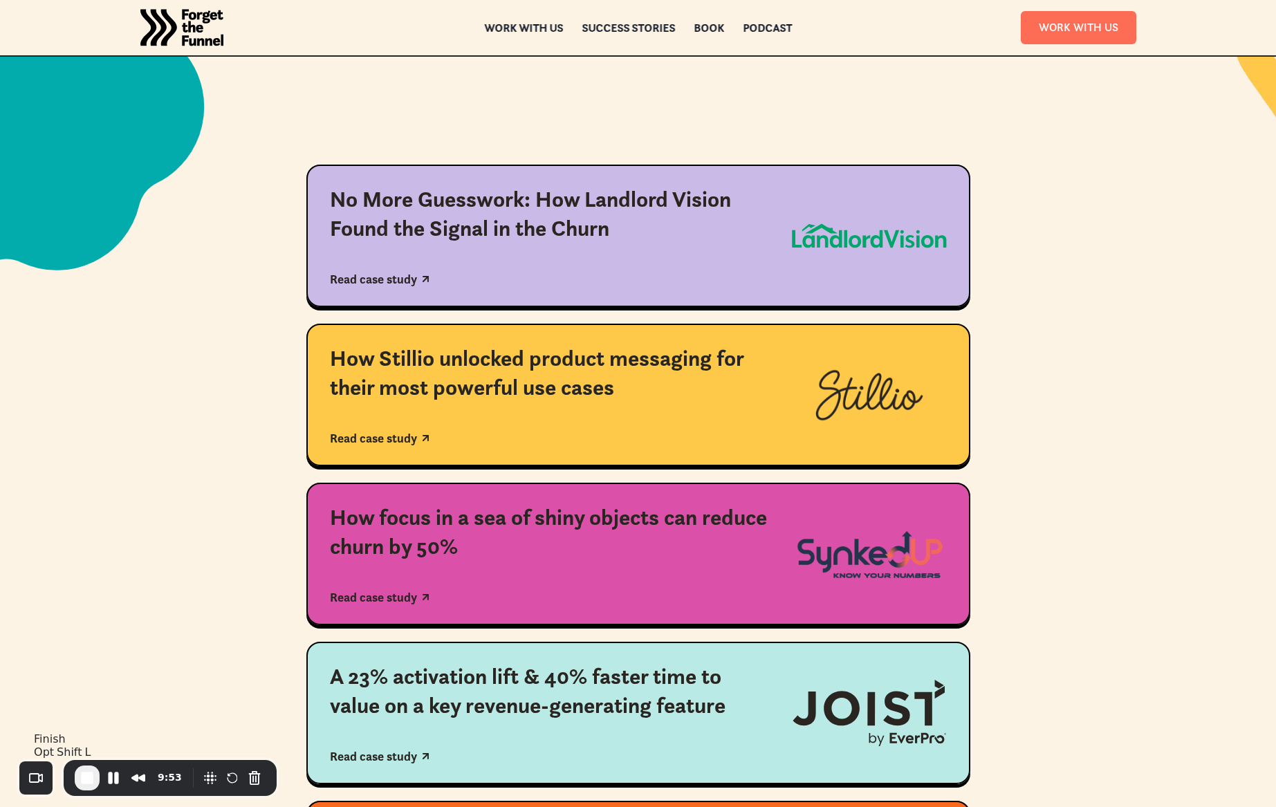
click at [84, 781] on span "End Recording" at bounding box center [87, 778] width 17 height 17
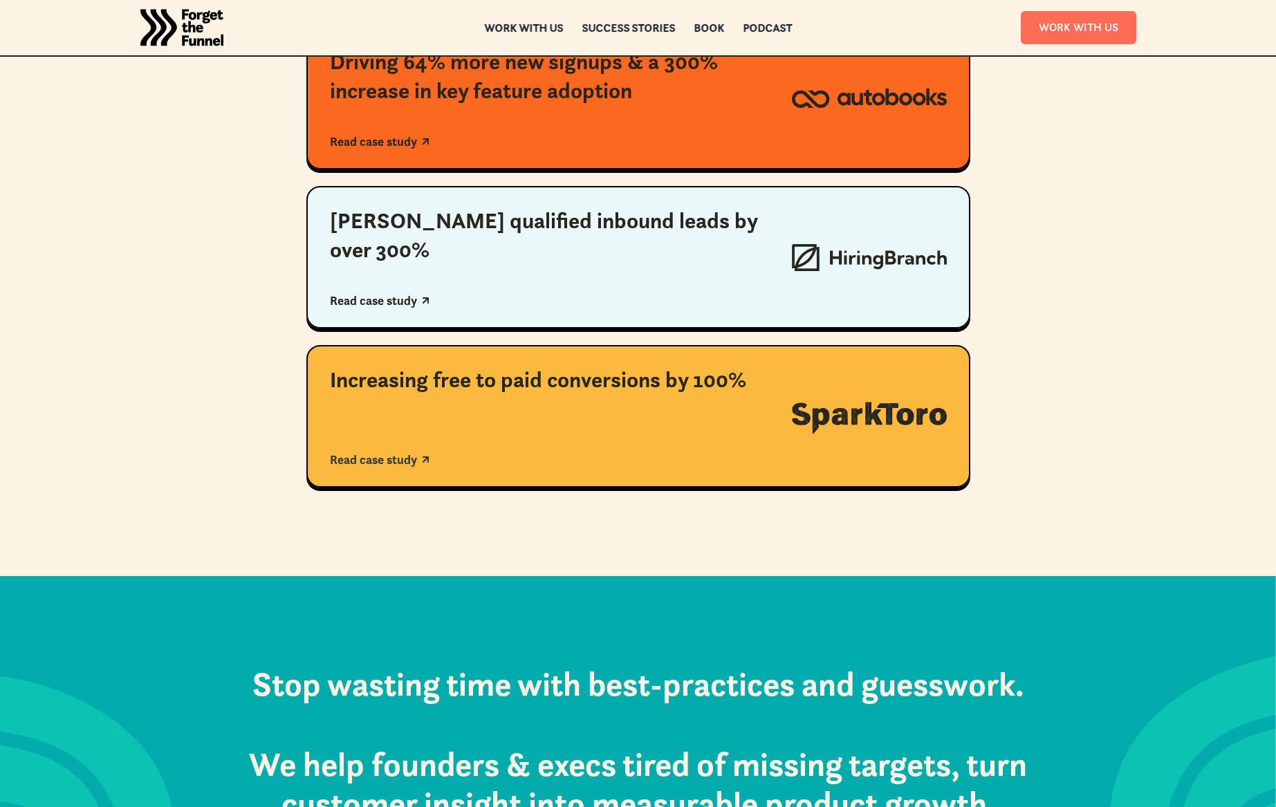
scroll to position [1040, 0]
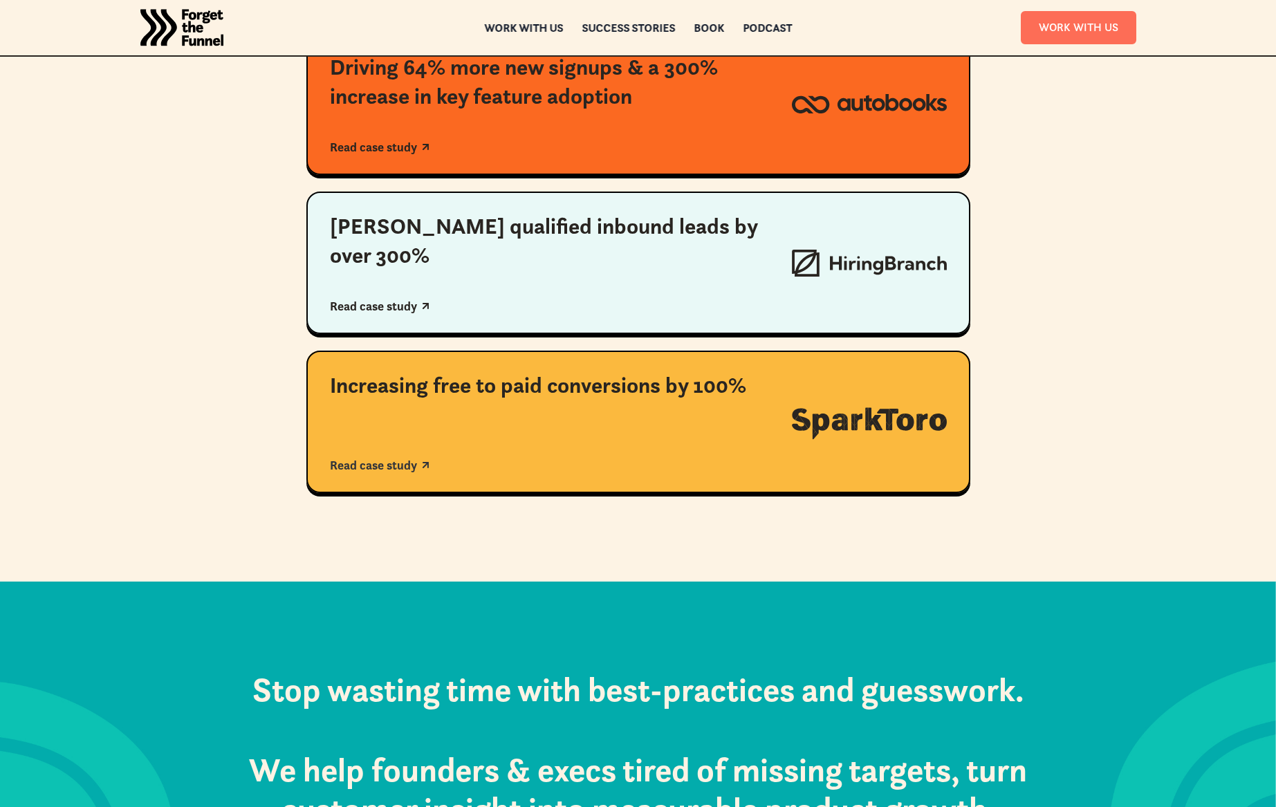
click at [843, 422] on img at bounding box center [869, 422] width 155 height 38
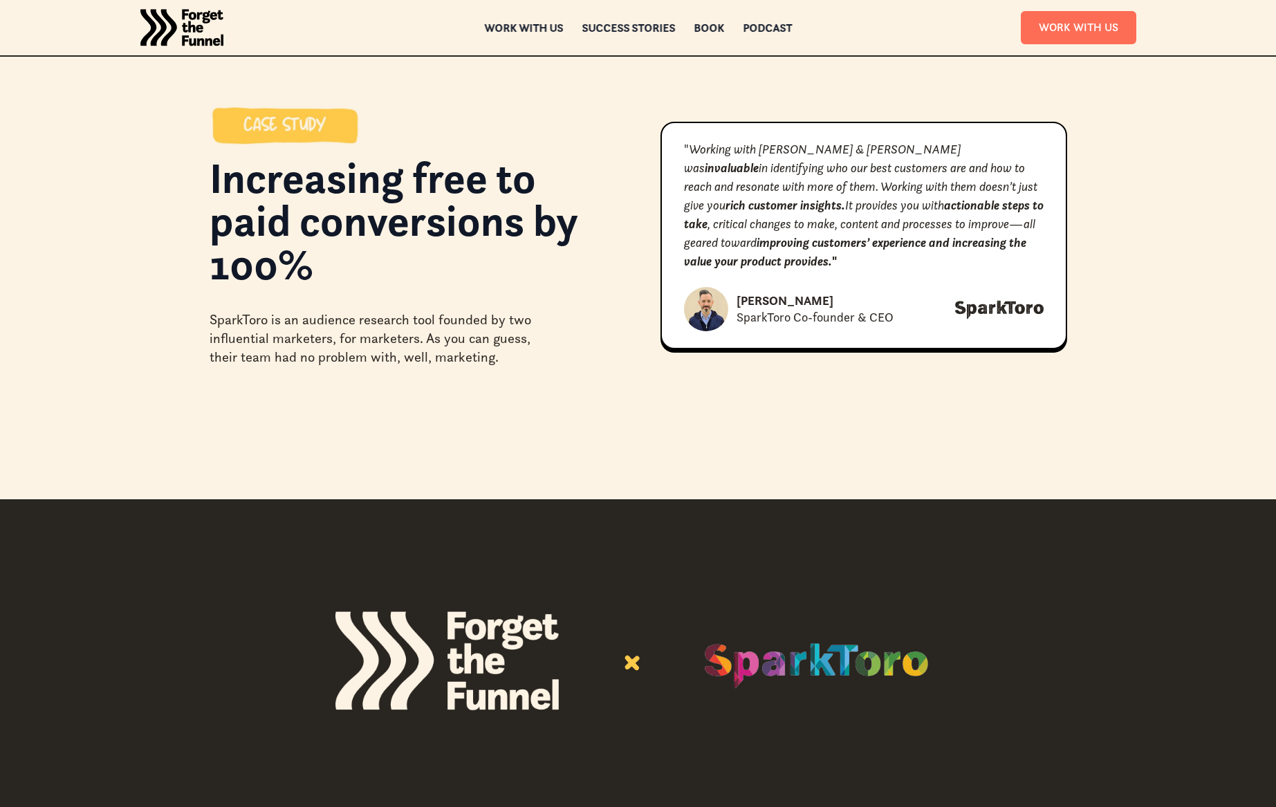
scroll to position [28, 0]
drag, startPoint x: 984, startPoint y: 304, endPoint x: 1053, endPoint y: 3, distance: 309.3
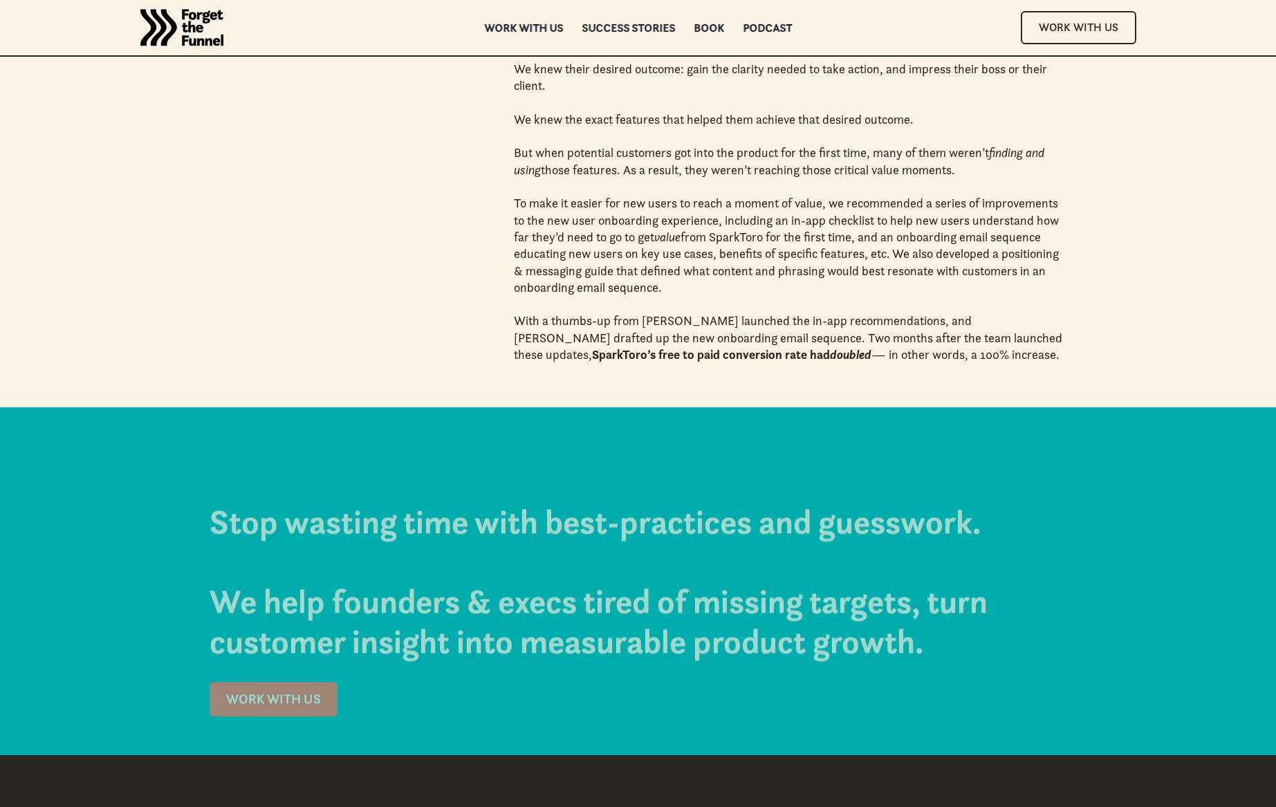
scroll to position [2092, 0]
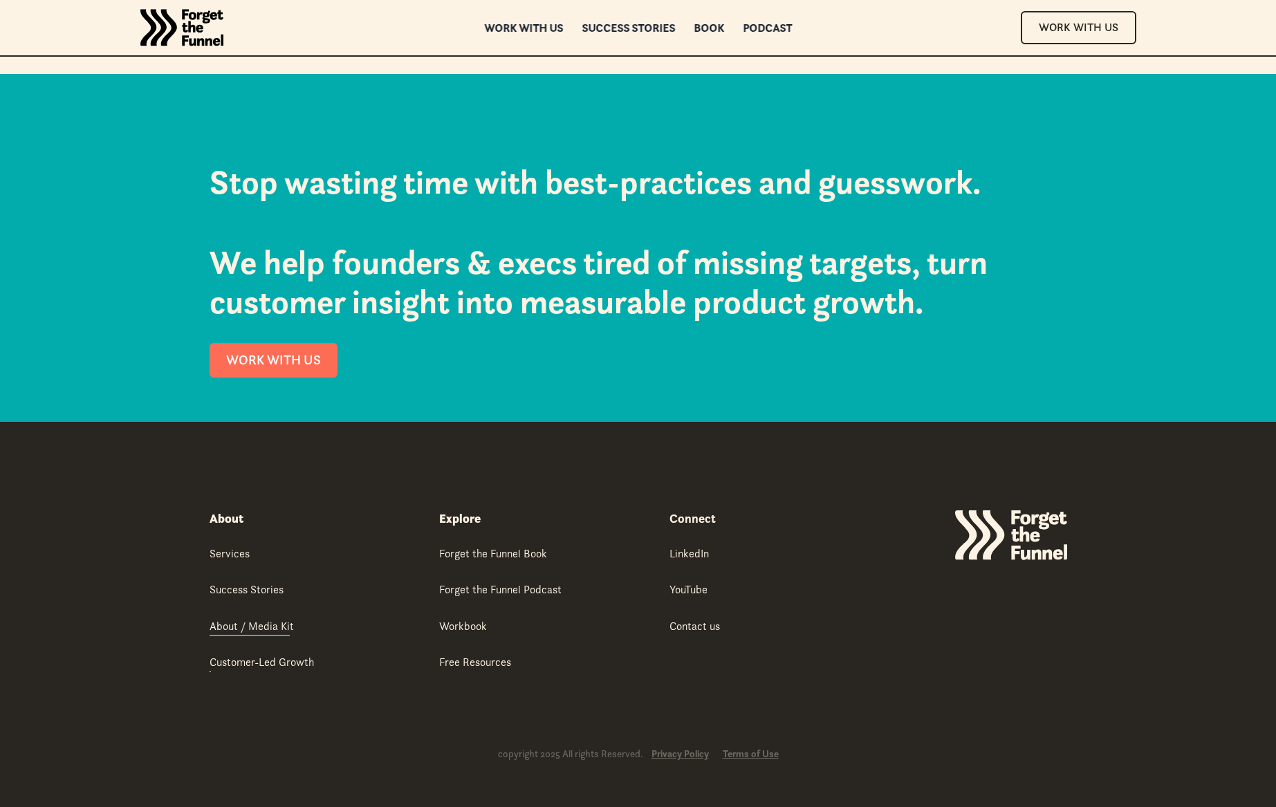
click at [241, 625] on div "About / Media Kit" at bounding box center [252, 625] width 84 height 15
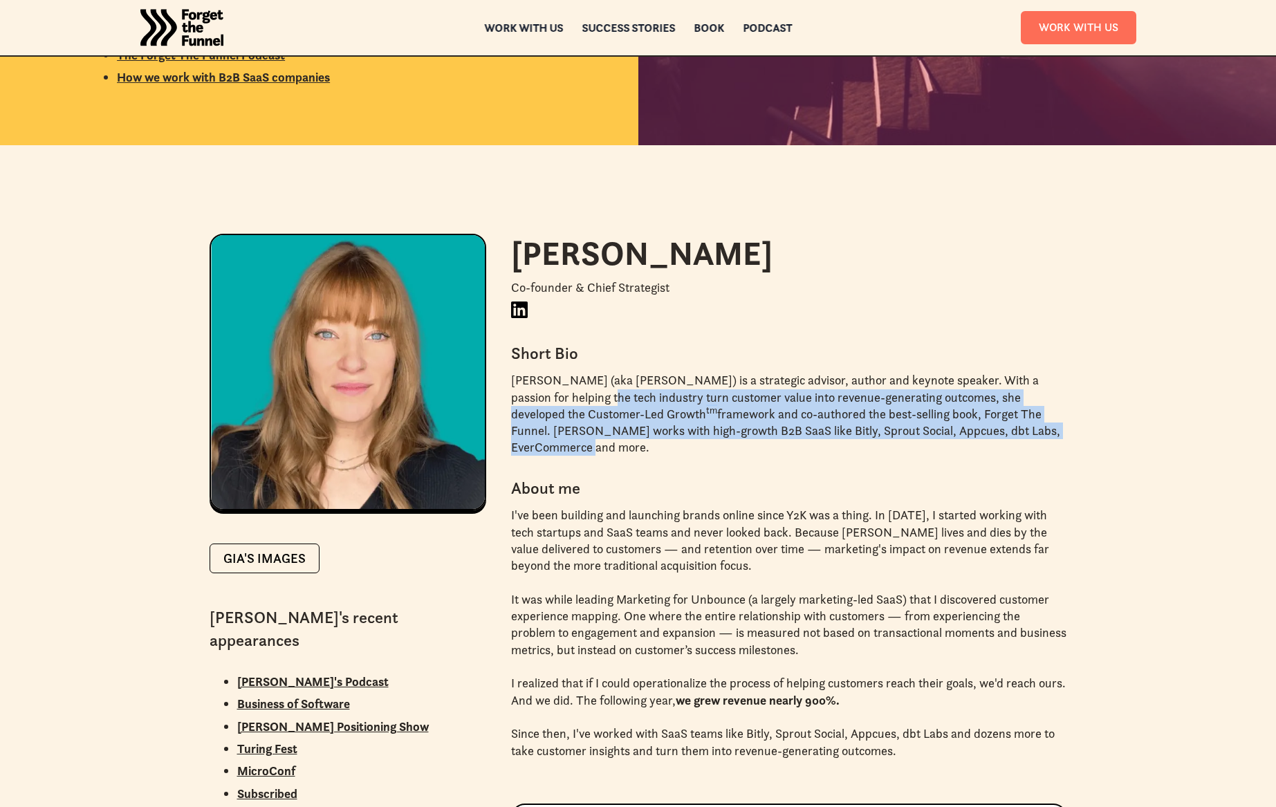
scroll to position [887, 0]
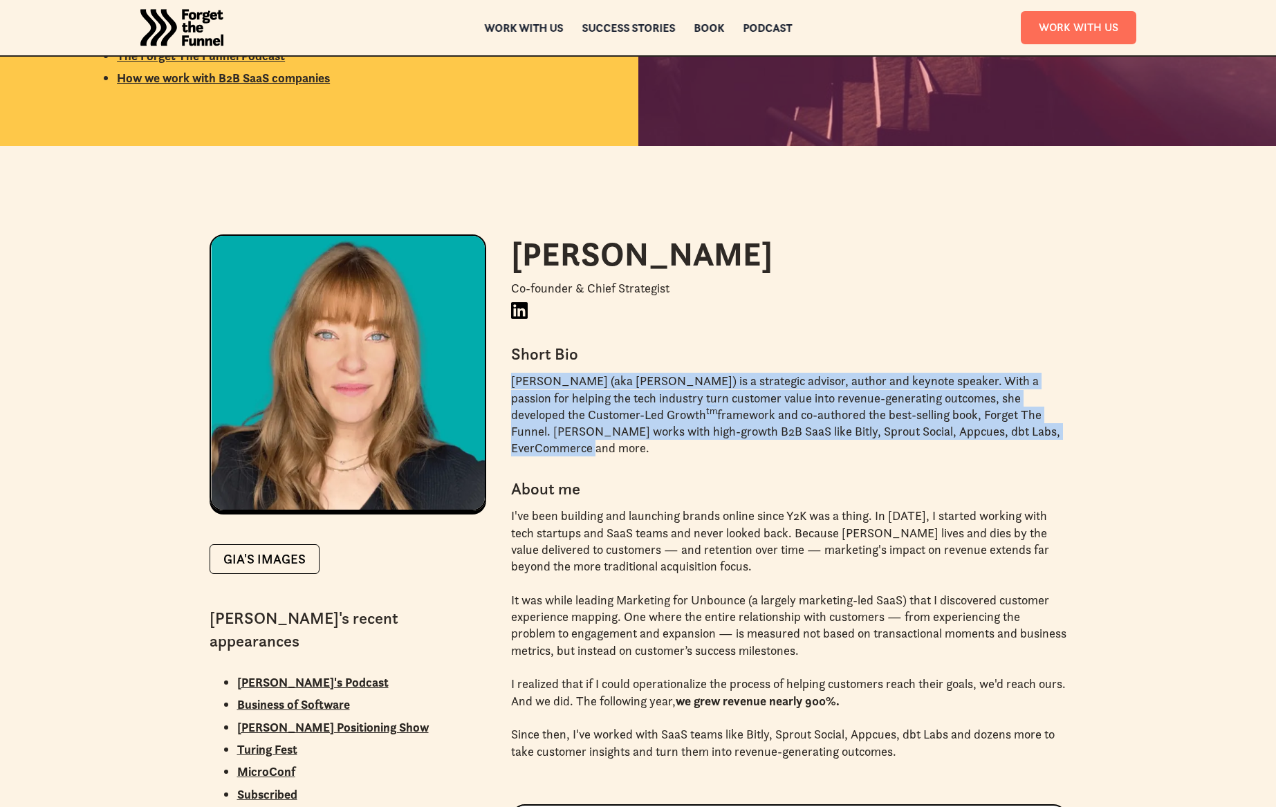
drag, startPoint x: 1001, startPoint y: 434, endPoint x: 512, endPoint y: 385, distance: 491.4
click at [512, 385] on p "[PERSON_NAME] (aka [PERSON_NAME]) is a strategic advisor, author and keynote sp…" at bounding box center [789, 415] width 556 height 84
copy p "[PERSON_NAME] (aka [PERSON_NAME]) is a strategic advisor, author and keynote sp…"
